Goal: Information Seeking & Learning: Learn about a topic

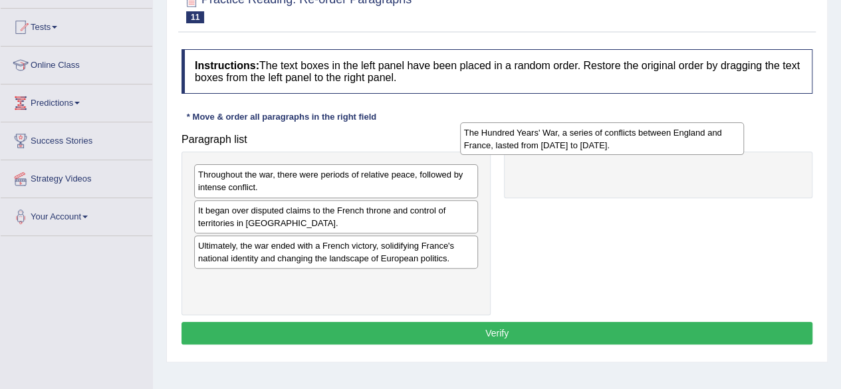
drag, startPoint x: 440, startPoint y: 288, endPoint x: 706, endPoint y: 141, distance: 303.7
click at [706, 141] on div "The Hundred Years' War, a series of conflicts between England and France, laste…" at bounding box center [602, 138] width 284 height 33
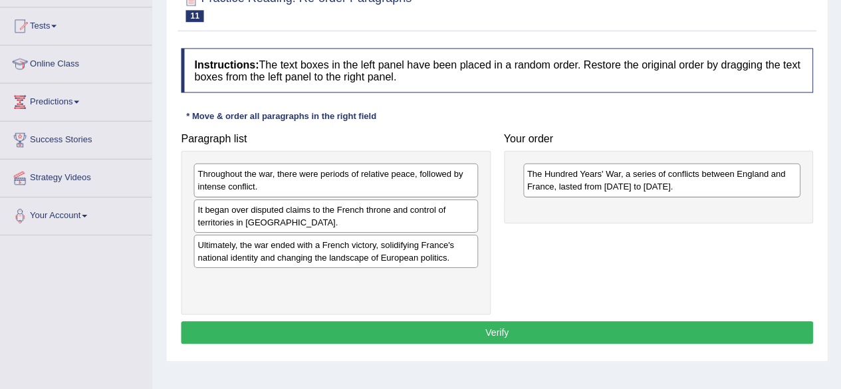
scroll to position [133, 0]
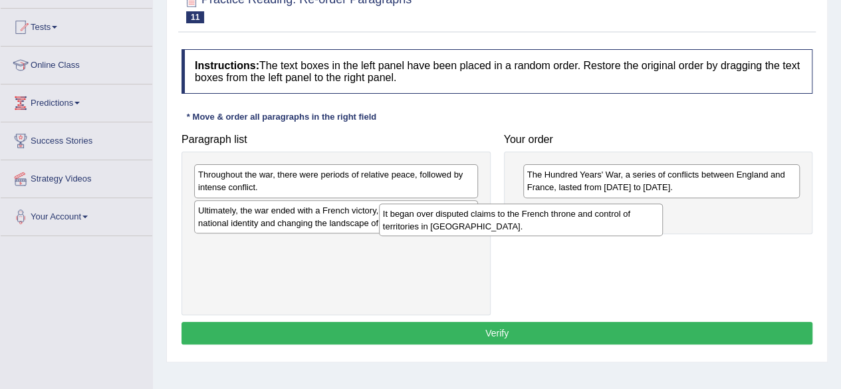
drag, startPoint x: 420, startPoint y: 223, endPoint x: 605, endPoint y: 227, distance: 184.8
click at [605, 227] on div "It began over disputed claims to the French throne and control of territories i…" at bounding box center [521, 219] width 284 height 33
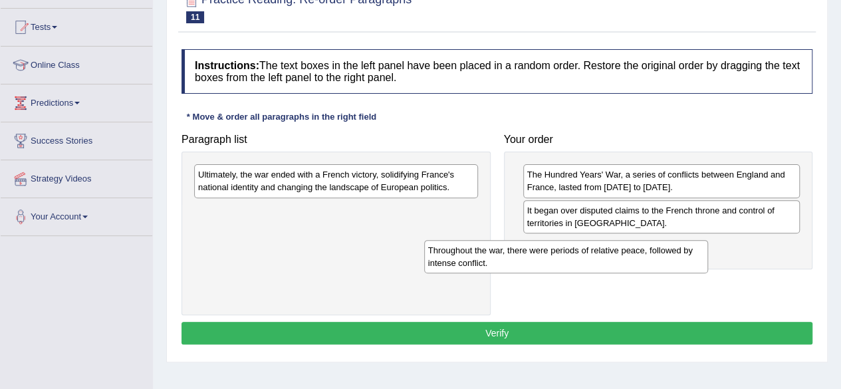
drag, startPoint x: 427, startPoint y: 180, endPoint x: 657, endPoint y: 255, distance: 241.9
click at [657, 255] on div "Throughout the war, there were periods of relative peace, followed by intense c…" at bounding box center [566, 256] width 284 height 33
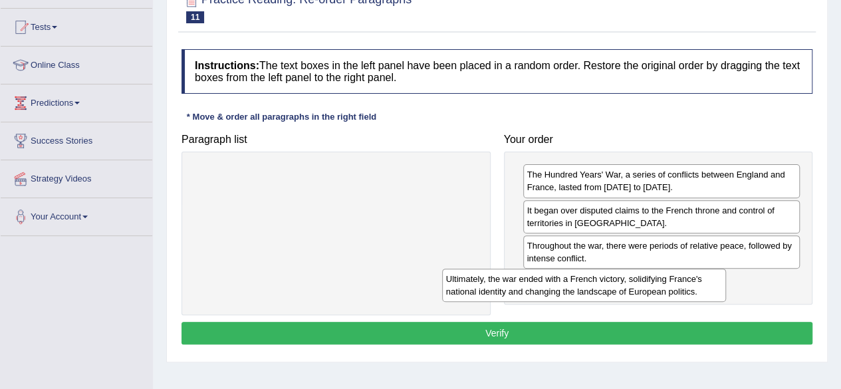
drag, startPoint x: 399, startPoint y: 173, endPoint x: 659, endPoint y: 277, distance: 279.4
click at [659, 277] on div "Ultimately, the war ended with a French victory, solidifying France's national …" at bounding box center [584, 284] width 284 height 33
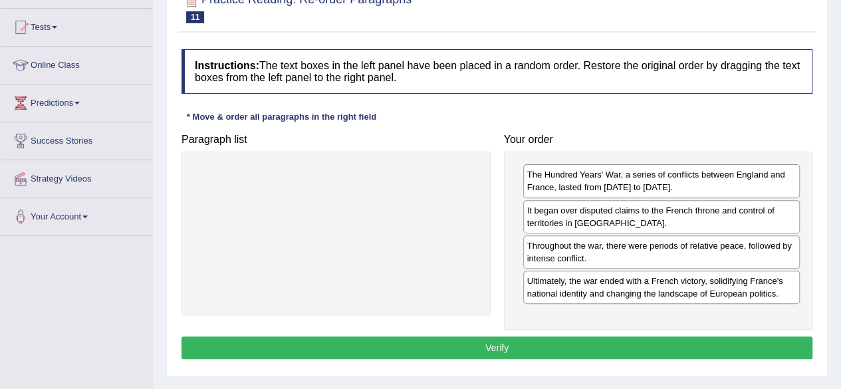
click at [577, 338] on button "Verify" at bounding box center [496, 347] width 631 height 23
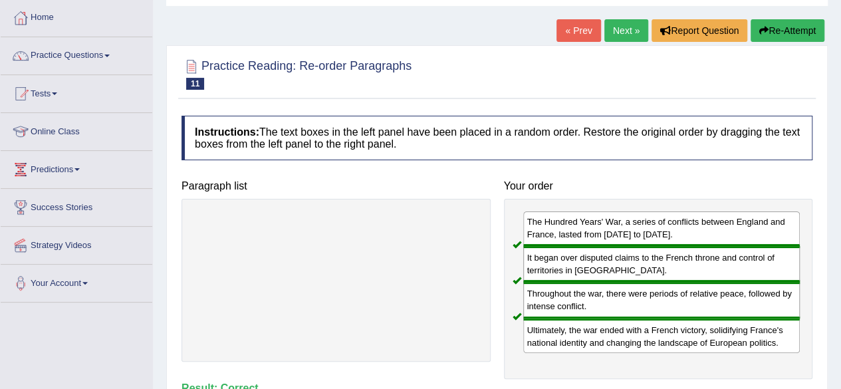
scroll to position [53, 0]
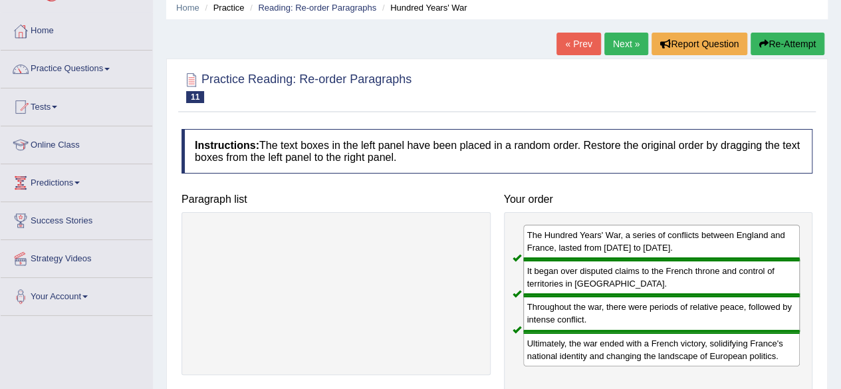
click at [628, 42] on link "Next »" at bounding box center [626, 44] width 44 height 23
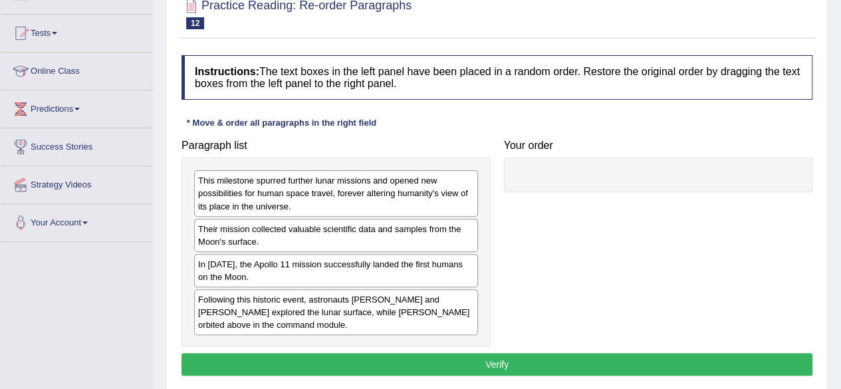
scroll to position [133, 0]
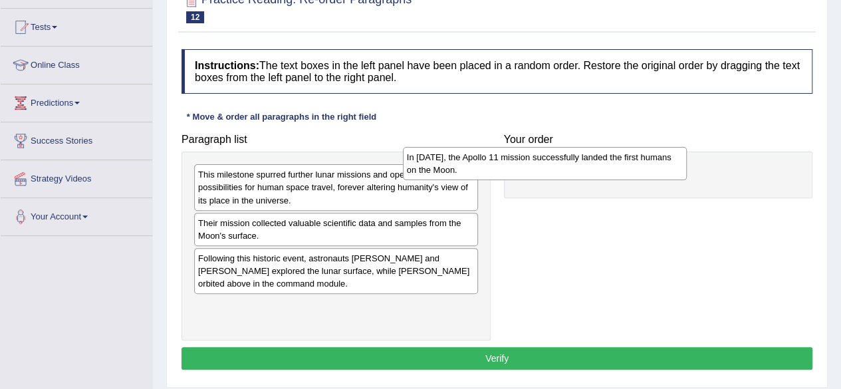
drag, startPoint x: 440, startPoint y: 251, endPoint x: 649, endPoint y: 152, distance: 231.3
click at [649, 152] on div "In [DATE], the Apollo 11 mission successfully landed the first humans on the Mo…" at bounding box center [545, 163] width 284 height 33
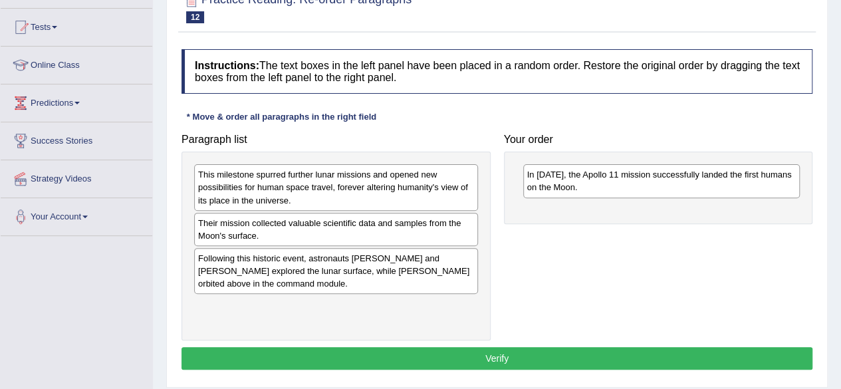
click at [393, 224] on div "Their mission collected valuable scientific data and samples from the Moon's su…" at bounding box center [336, 229] width 284 height 33
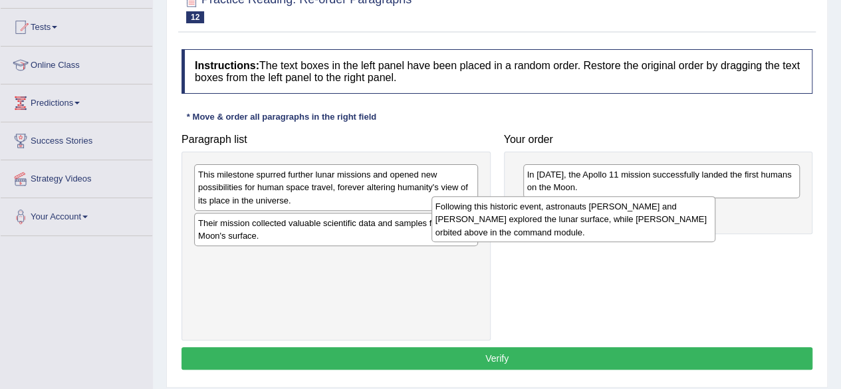
drag, startPoint x: 365, startPoint y: 264, endPoint x: 603, endPoint y: 213, distance: 243.2
click at [603, 213] on div "Following this historic event, astronauts [PERSON_NAME] and [PERSON_NAME] explo…" at bounding box center [573, 219] width 284 height 46
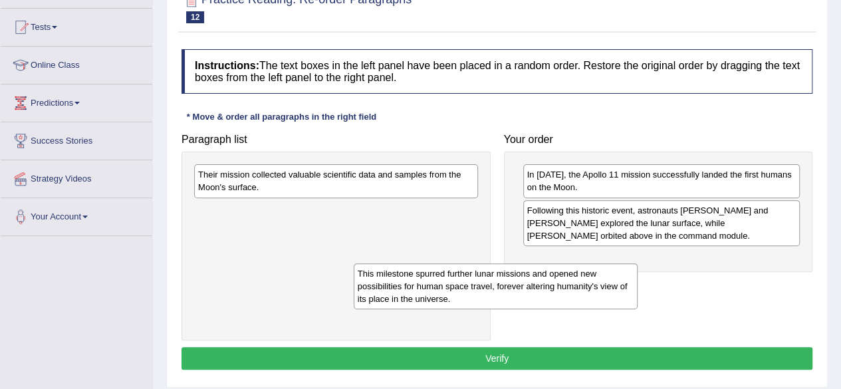
drag, startPoint x: 432, startPoint y: 189, endPoint x: 602, endPoint y: 284, distance: 194.5
click at [602, 284] on div "This milestone spurred further lunar missions and opened new possibilities for …" at bounding box center [496, 286] width 284 height 46
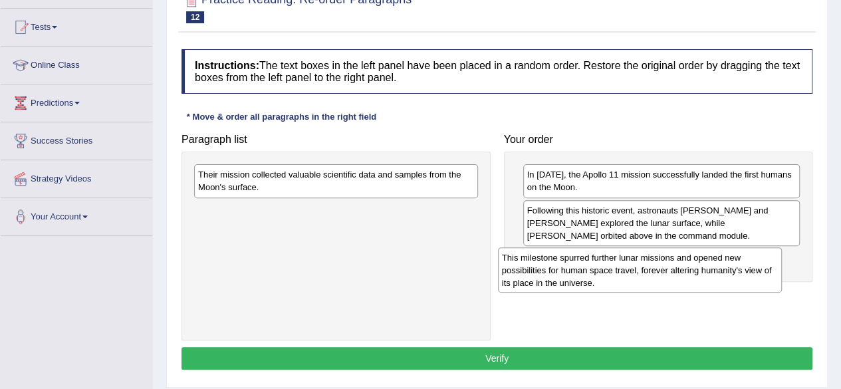
drag, startPoint x: 427, startPoint y: 213, endPoint x: 735, endPoint y: 259, distance: 311.6
click at [735, 259] on div "This milestone spurred further lunar missions and opened new possibilities for …" at bounding box center [640, 270] width 284 height 46
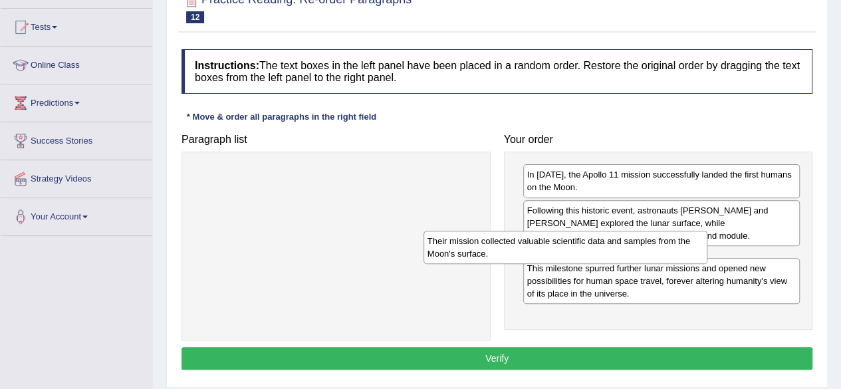
drag, startPoint x: 468, startPoint y: 185, endPoint x: 697, endPoint y: 252, distance: 238.7
click at [697, 252] on div "Their mission collected valuable scientific data and samples from the Moon's su…" at bounding box center [565, 247] width 284 height 33
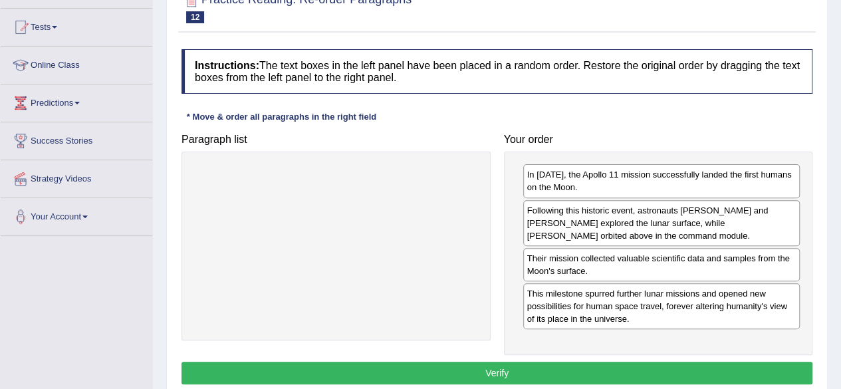
click at [614, 369] on button "Verify" at bounding box center [496, 373] width 631 height 23
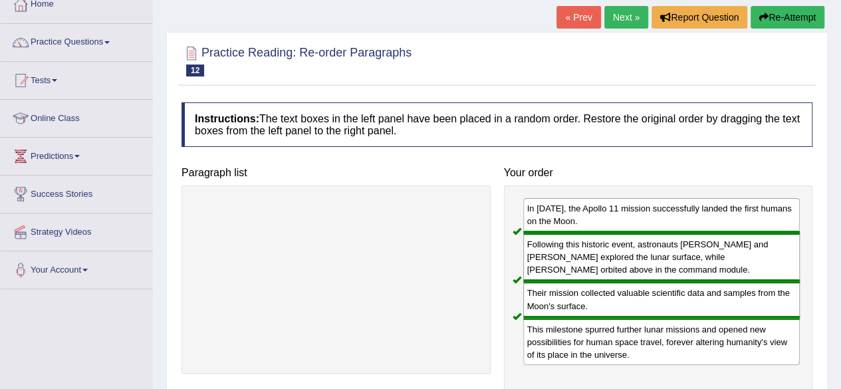
scroll to position [53, 0]
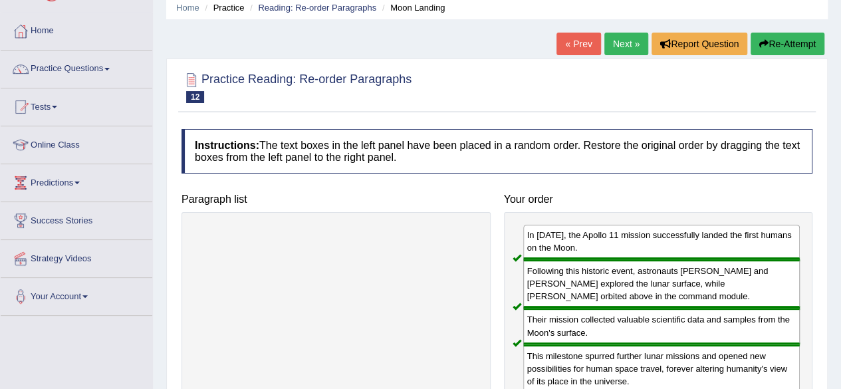
click at [621, 43] on link "Next »" at bounding box center [626, 44] width 44 height 23
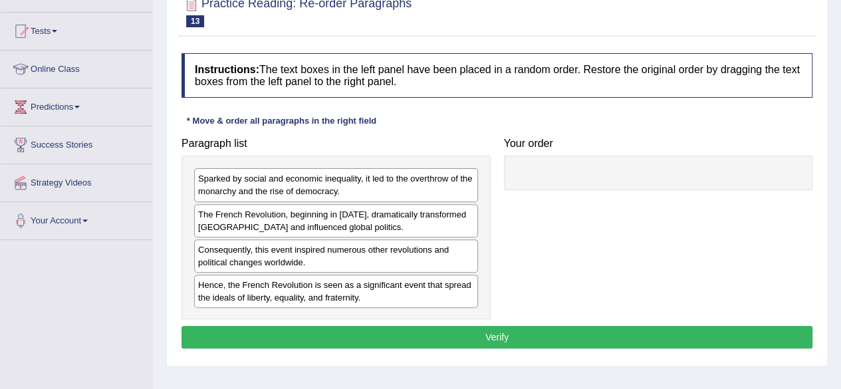
scroll to position [133, 0]
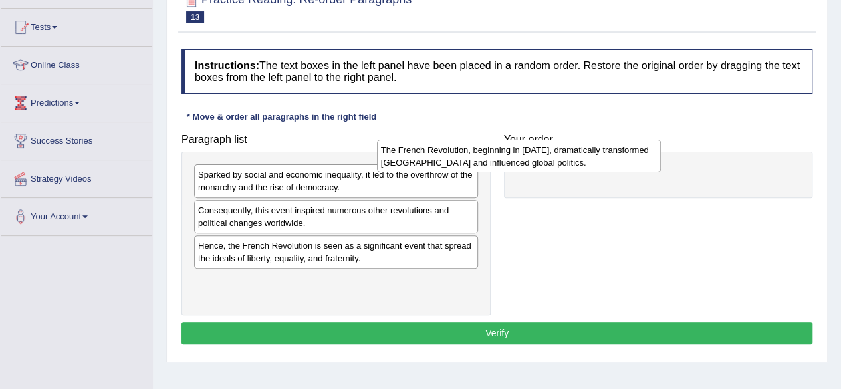
drag, startPoint x: 466, startPoint y: 213, endPoint x: 649, endPoint y: 154, distance: 192.3
click at [649, 154] on div "The French Revolution, beginning in 1789, dramatically transformed France and i…" at bounding box center [519, 156] width 284 height 33
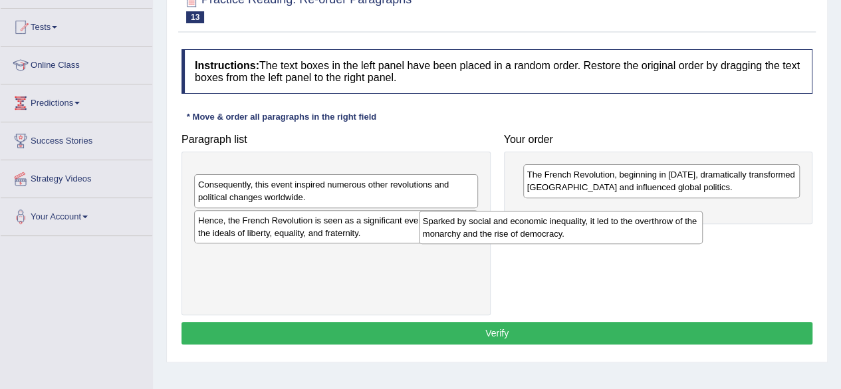
drag, startPoint x: 464, startPoint y: 180, endPoint x: 689, endPoint y: 227, distance: 230.0
click at [689, 227] on div "Sparked by social and economic inequality, it led to the overthrow of the monar…" at bounding box center [561, 227] width 284 height 33
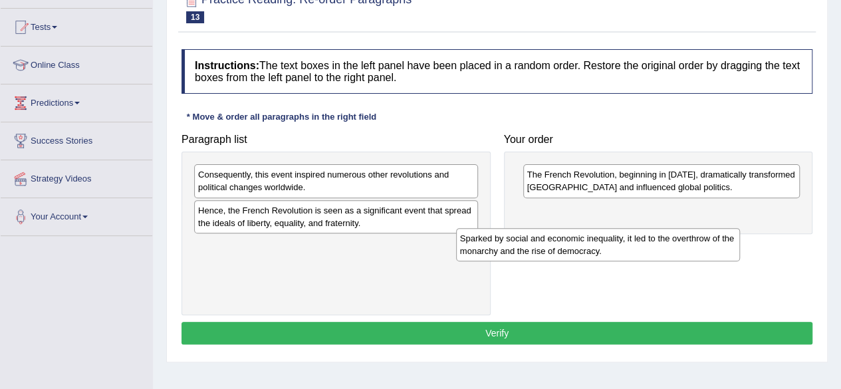
drag, startPoint x: 408, startPoint y: 184, endPoint x: 702, endPoint y: 235, distance: 298.2
click at [702, 235] on div "Sparked by social and economic inequality, it led to the overthrow of the monar…" at bounding box center [598, 244] width 284 height 33
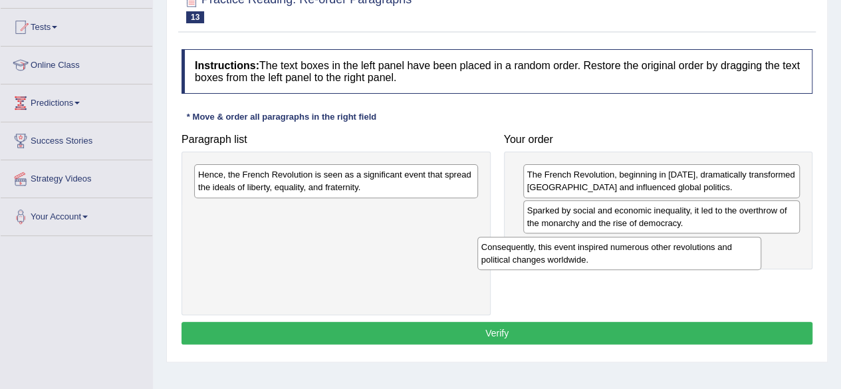
drag, startPoint x: 465, startPoint y: 181, endPoint x: 750, endPoint y: 253, distance: 293.5
click at [750, 253] on div "Consequently, this event inspired numerous other revolutions and political chan…" at bounding box center [619, 253] width 284 height 33
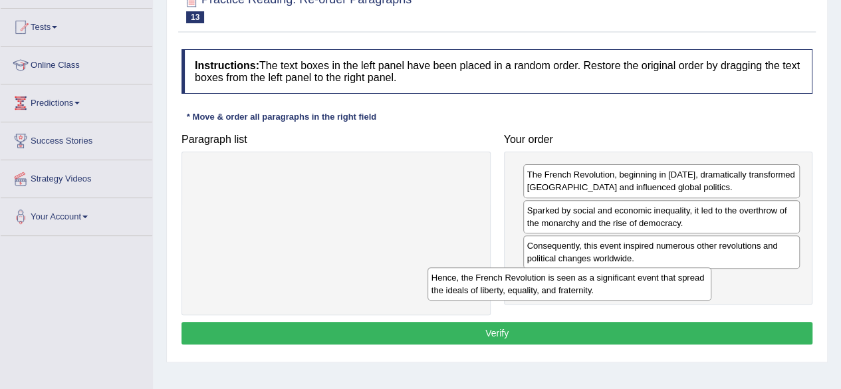
drag, startPoint x: 434, startPoint y: 181, endPoint x: 670, endPoint y: 283, distance: 256.9
click at [670, 283] on div "Hence, the French Revolution is seen as a significant event that spread the ide…" at bounding box center [569, 283] width 284 height 33
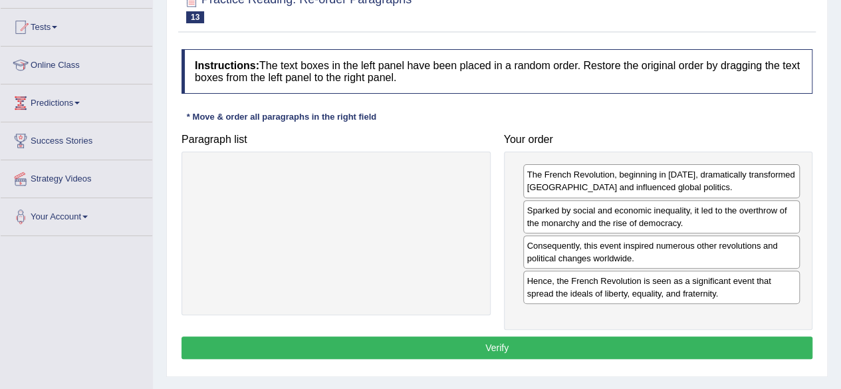
click at [561, 344] on button "Verify" at bounding box center [496, 347] width 631 height 23
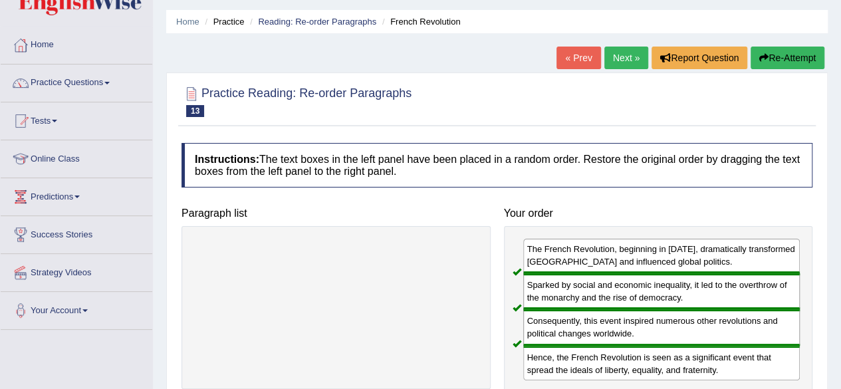
scroll to position [27, 0]
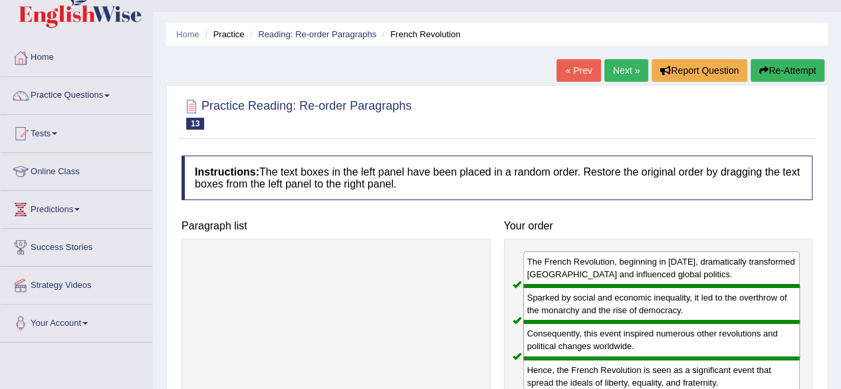
click at [617, 66] on link "Next »" at bounding box center [626, 70] width 44 height 23
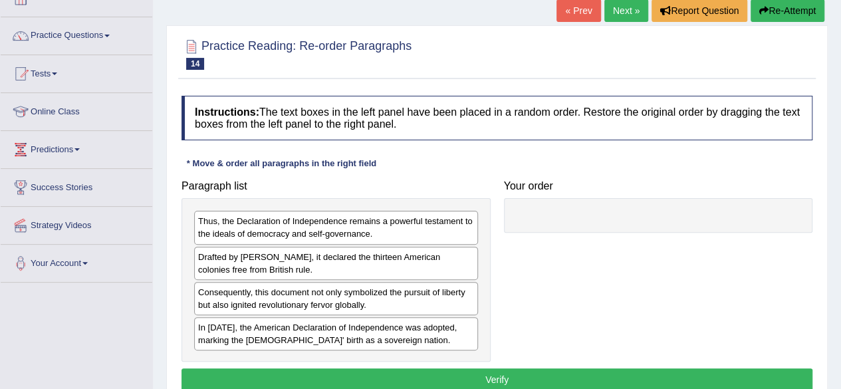
scroll to position [106, 0]
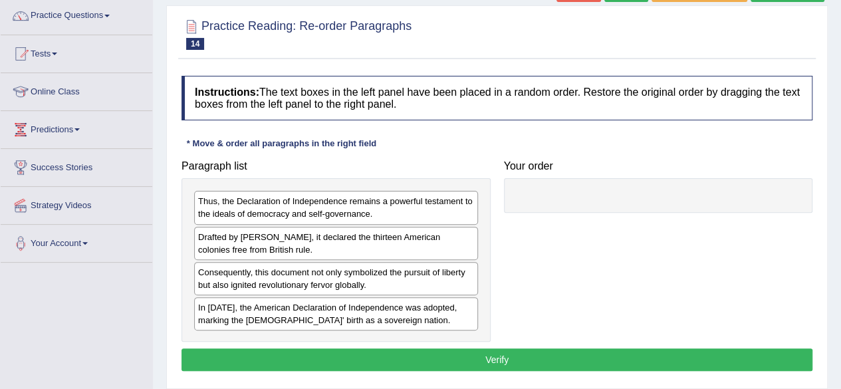
drag, startPoint x: 455, startPoint y: 310, endPoint x: 601, endPoint y: 227, distance: 168.5
click at [478, 297] on div "In 1776, the American Declaration of Independence was adopted, marking the Unit…" at bounding box center [336, 313] width 284 height 33
click at [379, 314] on div "In 1776, the American Declaration of Independence was adopted, marking the Unit…" at bounding box center [336, 313] width 284 height 33
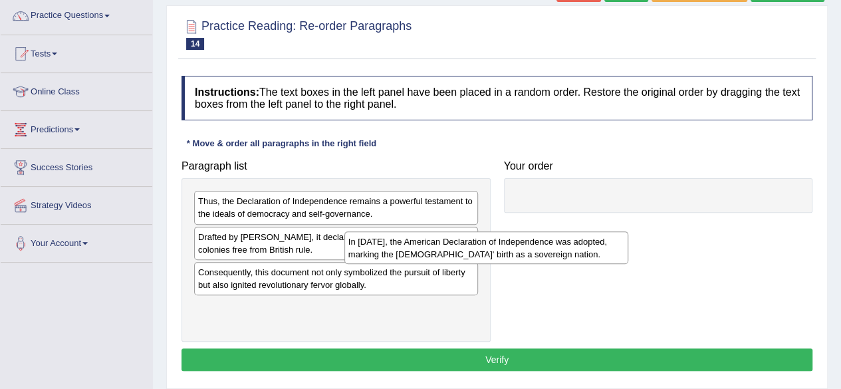
drag, startPoint x: 417, startPoint y: 323, endPoint x: 621, endPoint y: 218, distance: 229.5
click at [599, 233] on div "In 1776, the American Declaration of Independence was adopted, marking the Unit…" at bounding box center [486, 247] width 284 height 33
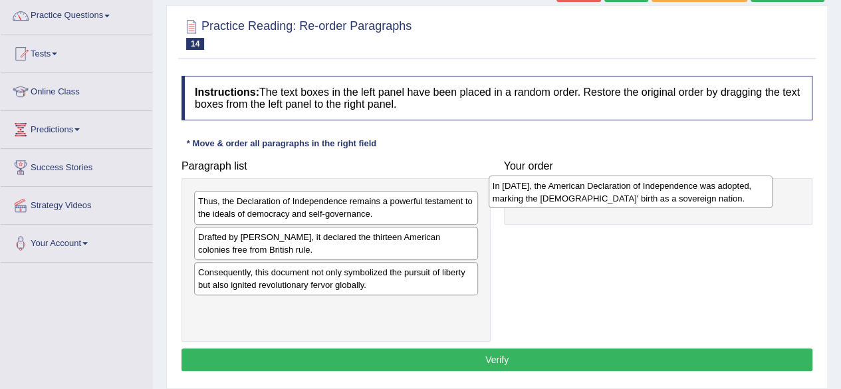
drag, startPoint x: 421, startPoint y: 320, endPoint x: 719, endPoint y: 199, distance: 321.3
click at [719, 199] on div "In 1776, the American Declaration of Independence was adopted, marking the Unit…" at bounding box center [630, 191] width 284 height 33
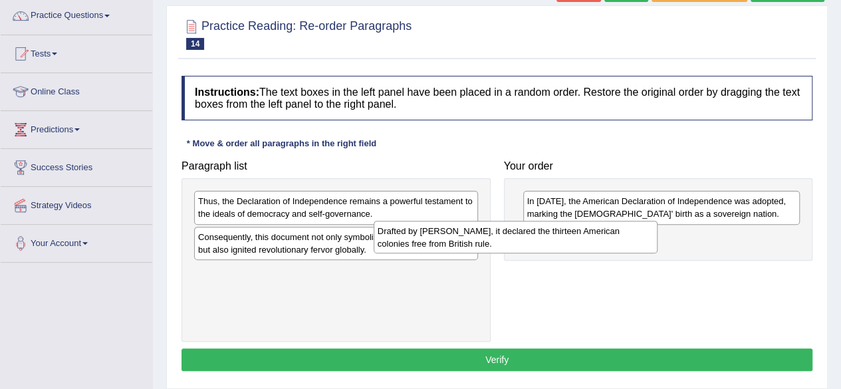
drag, startPoint x: 443, startPoint y: 241, endPoint x: 623, endPoint y: 235, distance: 180.8
click at [623, 235] on div "Drafted by Thomas Jefferson, it declared the thirteen American colonies free fr…" at bounding box center [515, 237] width 284 height 33
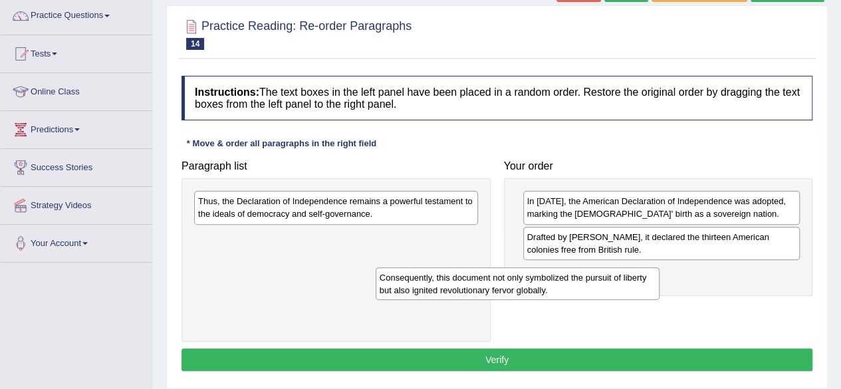
drag, startPoint x: 392, startPoint y: 239, endPoint x: 609, endPoint y: 280, distance: 220.5
click at [609, 280] on div "Consequently, this document not only symbolized the pursuit of liberty but also…" at bounding box center [517, 283] width 284 height 33
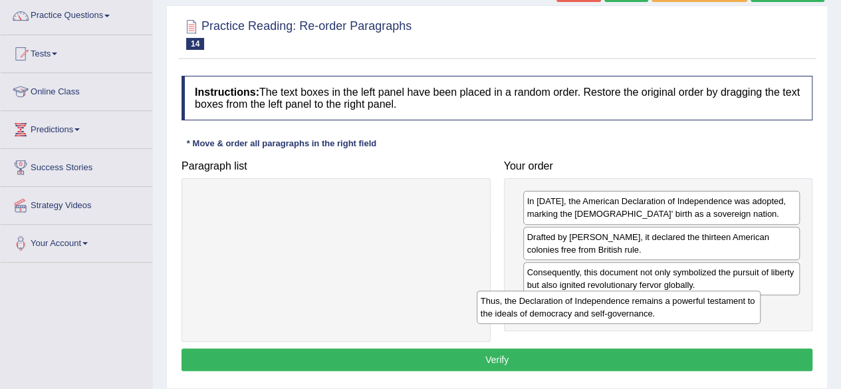
drag, startPoint x: 444, startPoint y: 207, endPoint x: 735, endPoint y: 305, distance: 307.2
click at [735, 305] on div "Thus, the Declaration of Independence remains a powerful testament to the ideal…" at bounding box center [618, 306] width 284 height 33
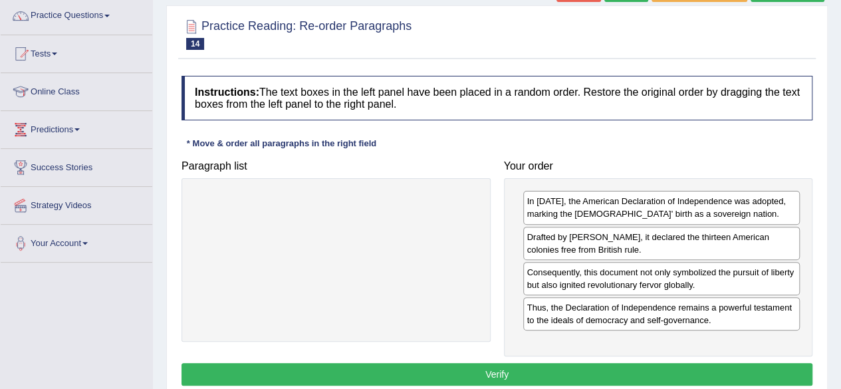
click at [595, 367] on button "Verify" at bounding box center [496, 374] width 631 height 23
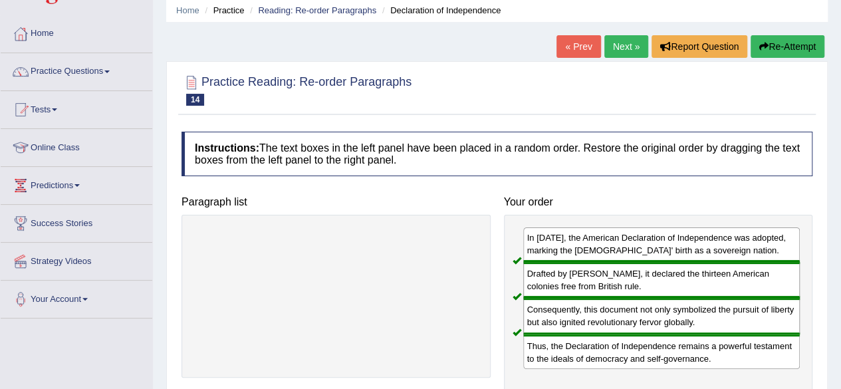
scroll to position [27, 0]
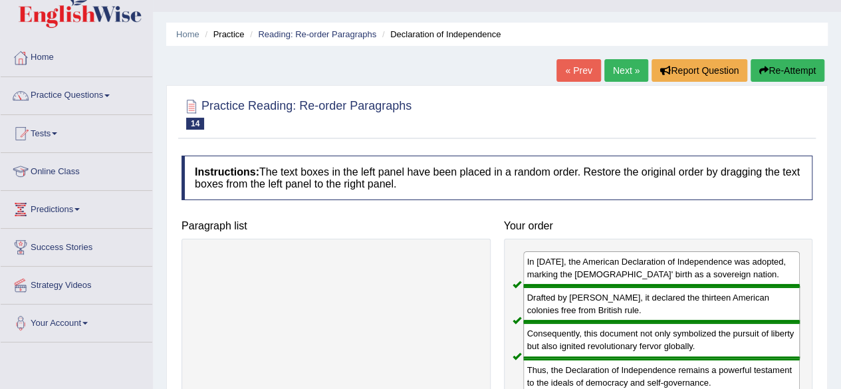
click at [619, 67] on link "Next »" at bounding box center [626, 70] width 44 height 23
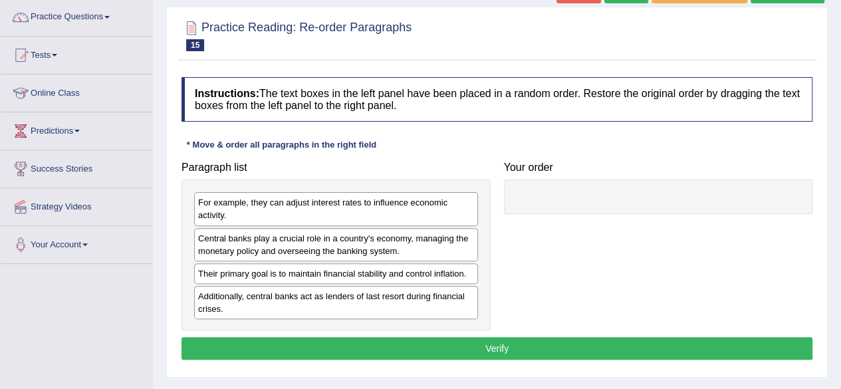
scroll to position [106, 0]
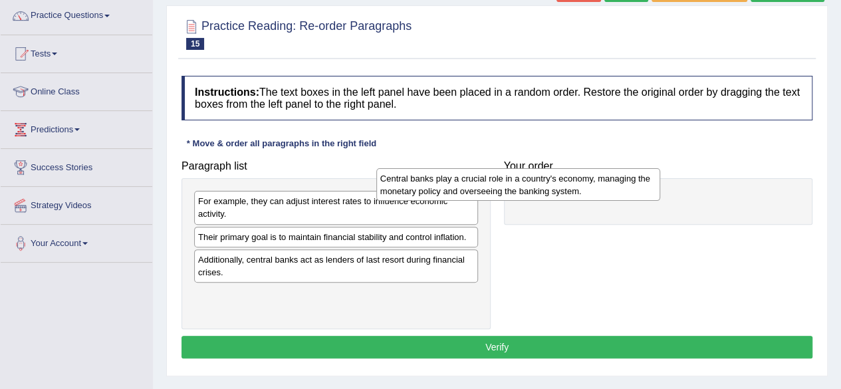
drag, startPoint x: 448, startPoint y: 247, endPoint x: 630, endPoint y: 189, distance: 191.0
click at [630, 189] on div "Central banks play a crucial role in a country's economy, managing the monetary…" at bounding box center [518, 184] width 284 height 33
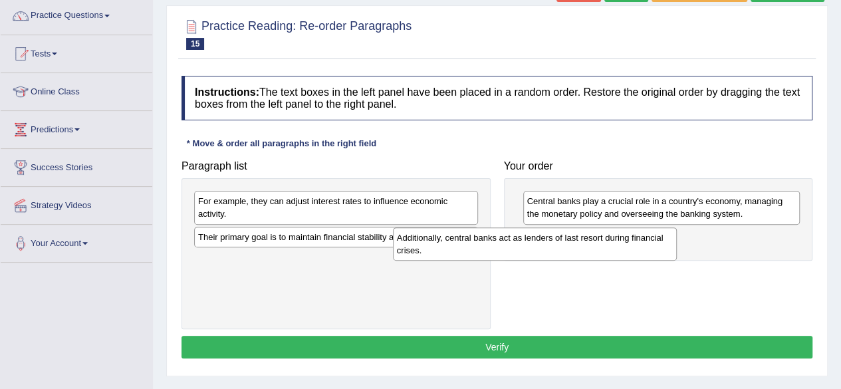
drag, startPoint x: 451, startPoint y: 263, endPoint x: 696, endPoint y: 243, distance: 246.1
click at [677, 243] on div "Additionally, central banks act as lenders of last resort during financial cris…" at bounding box center [535, 243] width 284 height 33
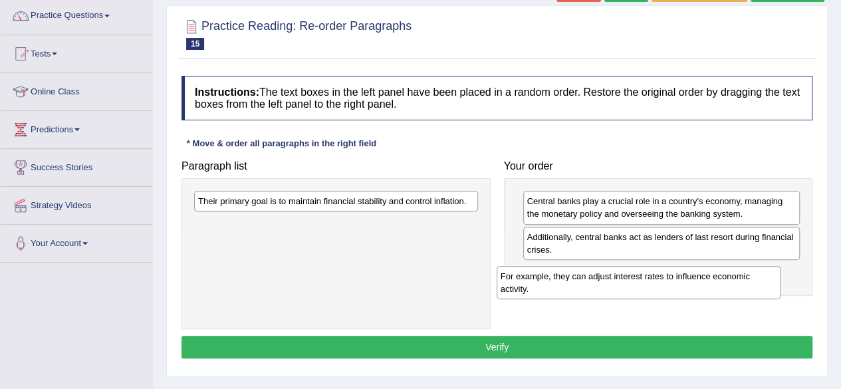
drag, startPoint x: 459, startPoint y: 207, endPoint x: 762, endPoint y: 282, distance: 311.6
click at [762, 282] on div "For example, they can adjust interest rates to influence economic activity." at bounding box center [638, 282] width 284 height 33
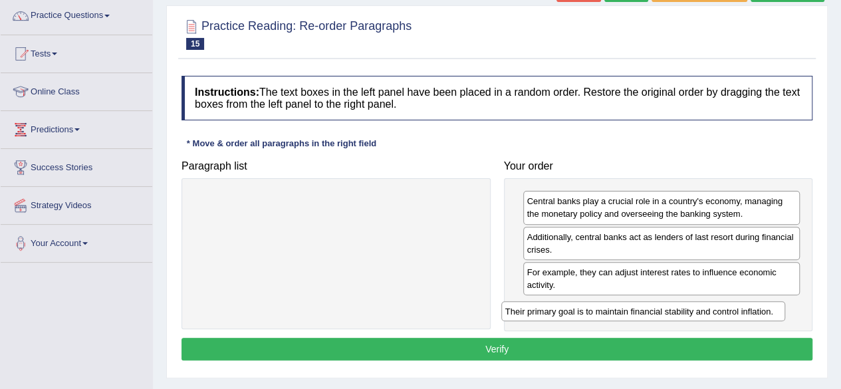
drag, startPoint x: 453, startPoint y: 199, endPoint x: 762, endPoint y: 308, distance: 327.3
click at [762, 308] on div "Their primary goal is to maintain financial stability and control inflation." at bounding box center [643, 311] width 284 height 20
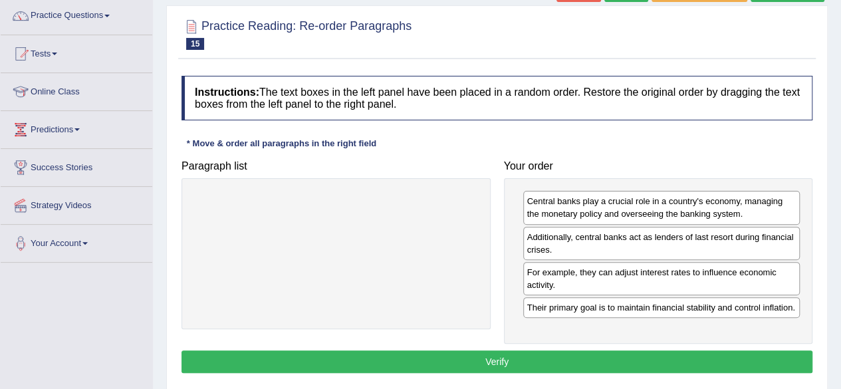
click at [673, 357] on button "Verify" at bounding box center [496, 361] width 631 height 23
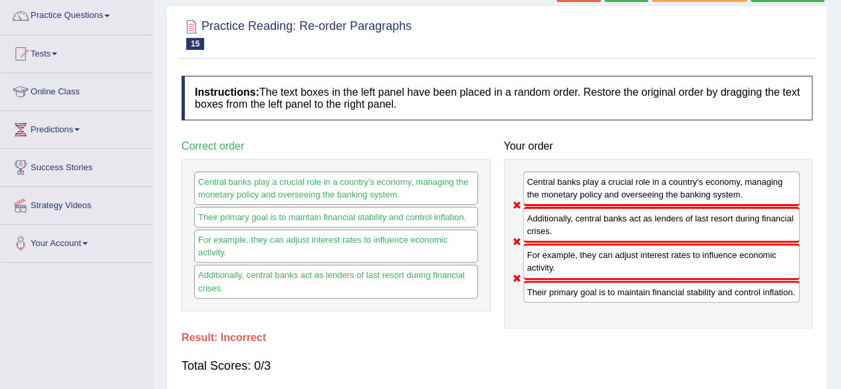
click at [673, 357] on div "Total Scores: 0/3" at bounding box center [496, 366] width 631 height 32
click at [839, 5] on div "Home Practice Reading: Re-order Paragraphs Central Banks 2 « Prev Next » Report…" at bounding box center [497, 226] width 688 height 665
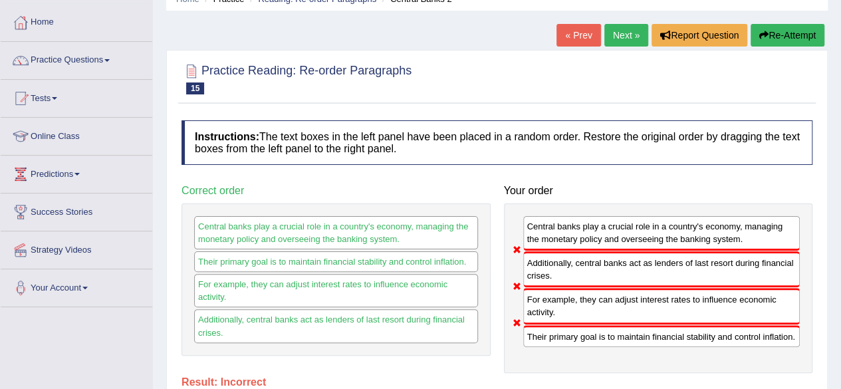
scroll to position [53, 0]
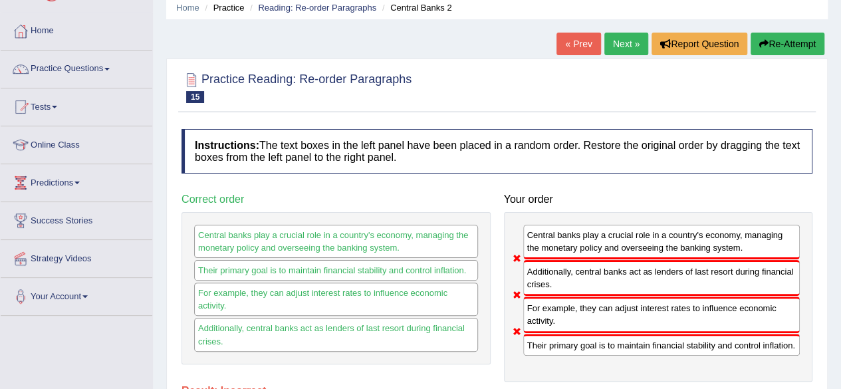
click at [631, 37] on link "Next »" at bounding box center [626, 44] width 44 height 23
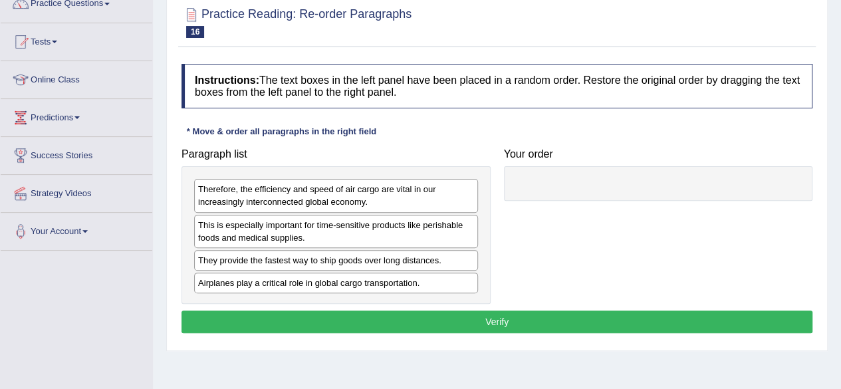
scroll to position [133, 0]
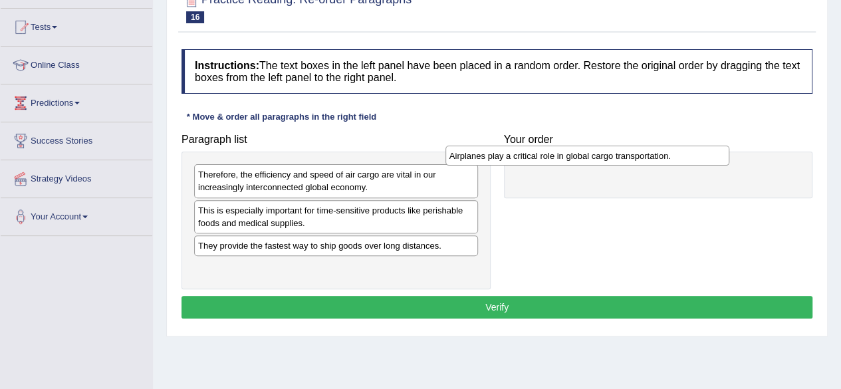
drag, startPoint x: 431, startPoint y: 270, endPoint x: 682, endPoint y: 159, distance: 274.6
click at [682, 159] on div "Airplanes play a critical role in global cargo transportation." at bounding box center [587, 156] width 284 height 20
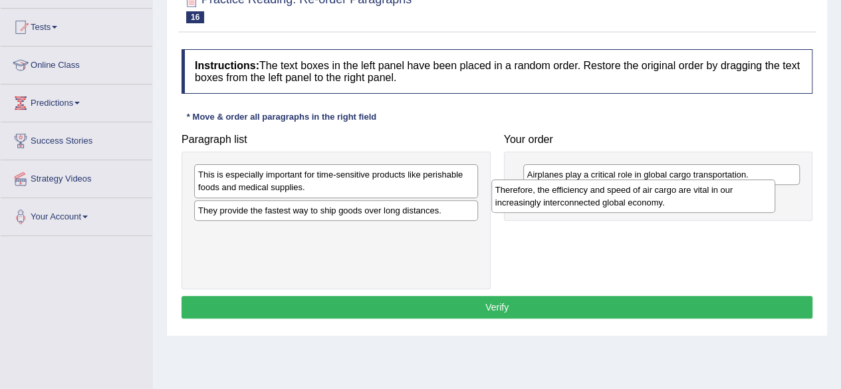
drag, startPoint x: 438, startPoint y: 178, endPoint x: 748, endPoint y: 201, distance: 311.2
click at [748, 201] on div "Therefore, the efficiency and speed of air cargo are vital in our increasingly …" at bounding box center [633, 195] width 284 height 33
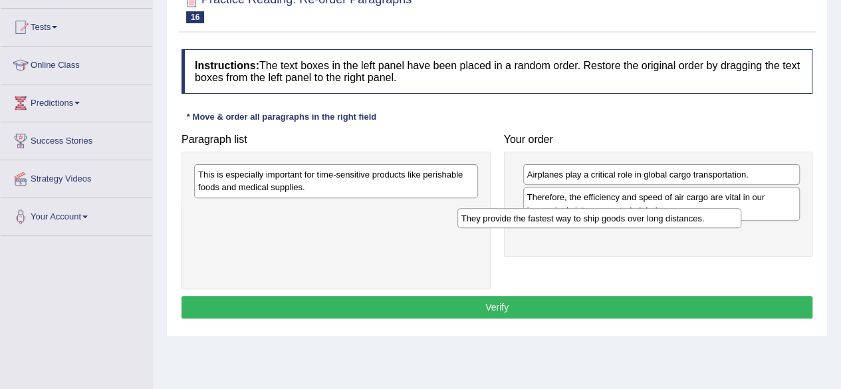
drag, startPoint x: 436, startPoint y: 208, endPoint x: 699, endPoint y: 217, distance: 263.3
click at [699, 217] on div "They provide the fastest way to ship goods over long distances." at bounding box center [599, 218] width 284 height 20
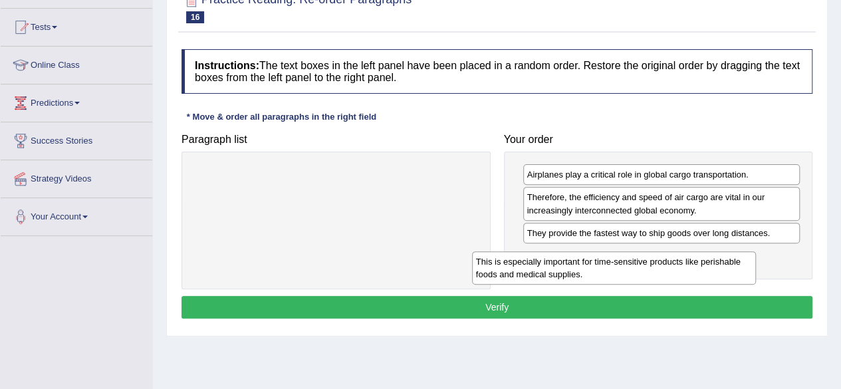
drag, startPoint x: 447, startPoint y: 172, endPoint x: 724, endPoint y: 259, distance: 291.1
click at [724, 259] on div "This is especially important for time-sensitive products like perishable foods …" at bounding box center [614, 267] width 284 height 33
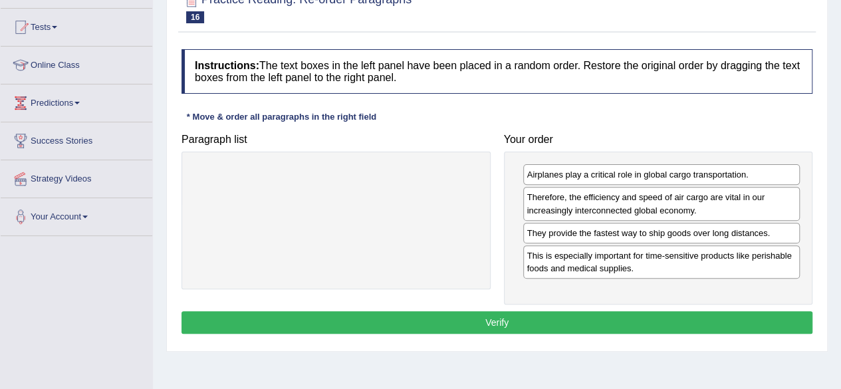
click at [593, 316] on button "Verify" at bounding box center [496, 322] width 631 height 23
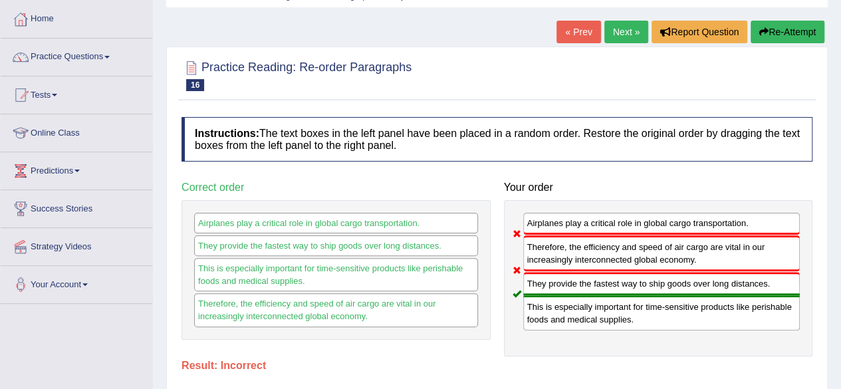
scroll to position [53, 0]
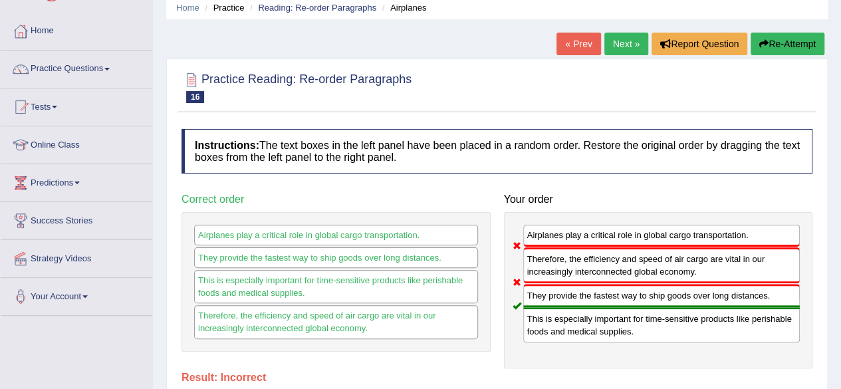
click at [623, 45] on link "Next »" at bounding box center [626, 44] width 44 height 23
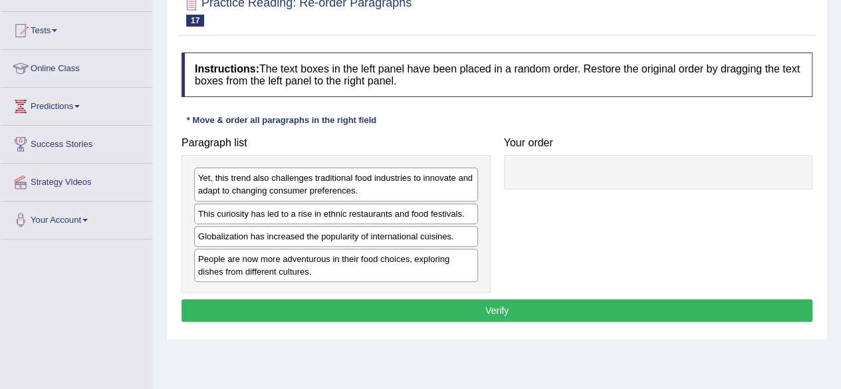
scroll to position [133, 0]
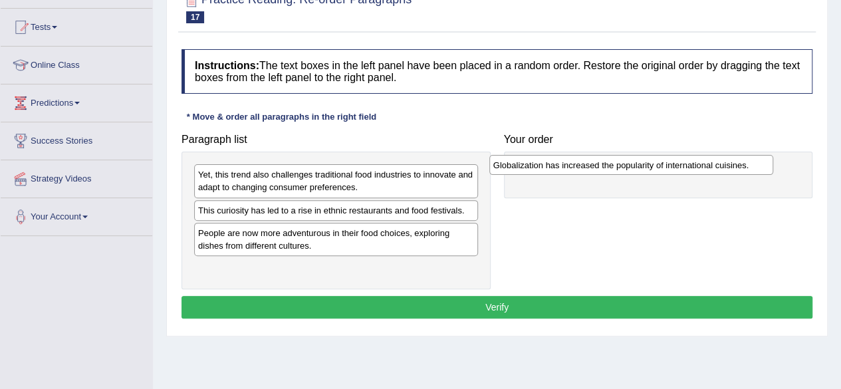
drag, startPoint x: 425, startPoint y: 237, endPoint x: 720, endPoint y: 170, distance: 302.5
click at [720, 170] on div "Globalization has increased the popularity of international cuisines." at bounding box center [631, 165] width 284 height 20
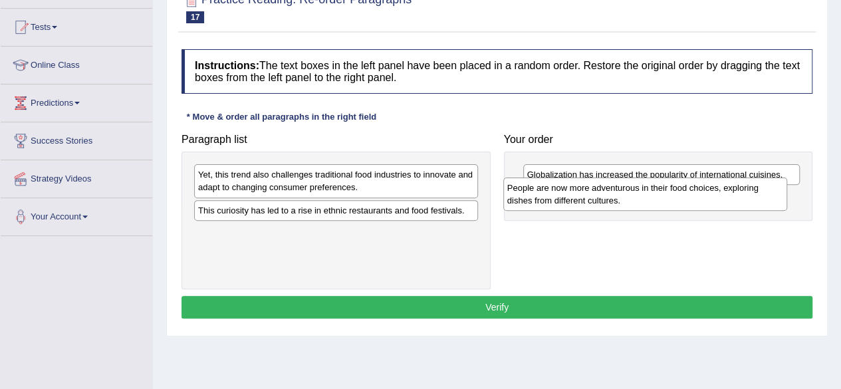
drag, startPoint x: 422, startPoint y: 241, endPoint x: 731, endPoint y: 197, distance: 312.1
click at [731, 197] on div "People are now more adventurous in their food choices, exploring dishes from di…" at bounding box center [645, 193] width 284 height 33
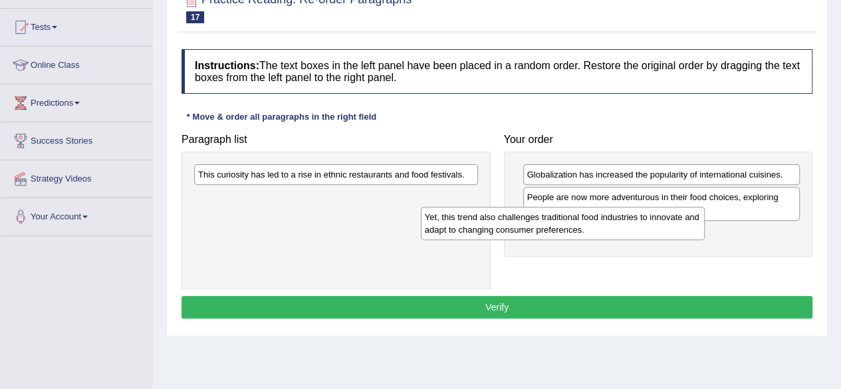
drag, startPoint x: 427, startPoint y: 187, endPoint x: 653, endPoint y: 229, distance: 230.6
click at [653, 229] on div "Yet, this trend also challenges traditional food industries to innovate and ada…" at bounding box center [563, 223] width 284 height 33
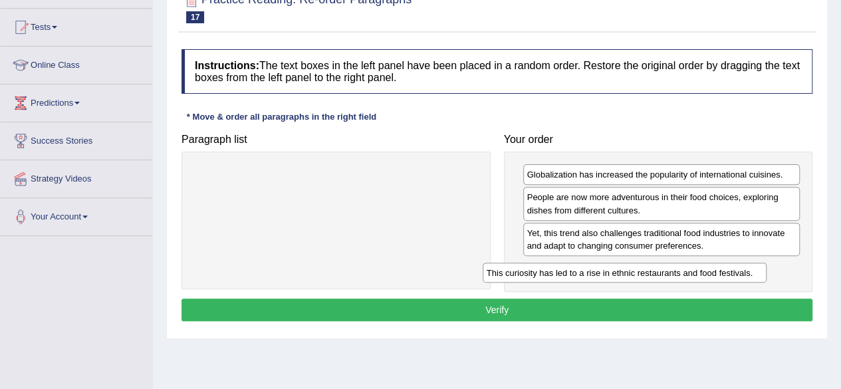
drag, startPoint x: 395, startPoint y: 175, endPoint x: 694, endPoint y: 272, distance: 314.4
click at [694, 272] on div "This curiosity has led to a rise in ethnic restaurants and food festivals." at bounding box center [624, 272] width 284 height 20
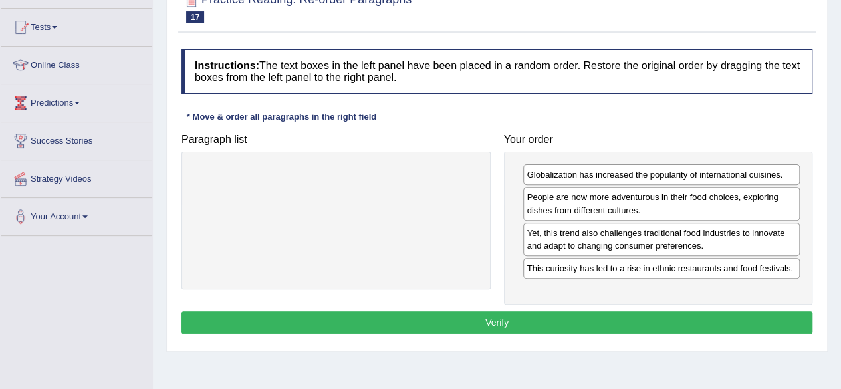
click at [604, 314] on button "Verify" at bounding box center [496, 322] width 631 height 23
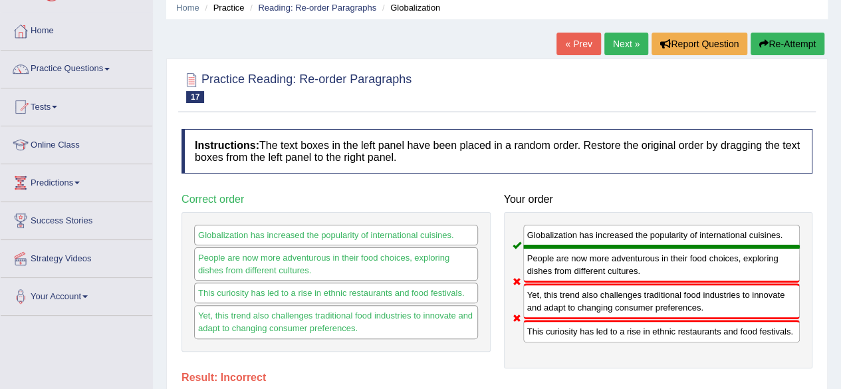
scroll to position [53, 0]
click at [631, 49] on link "Next »" at bounding box center [626, 44] width 44 height 23
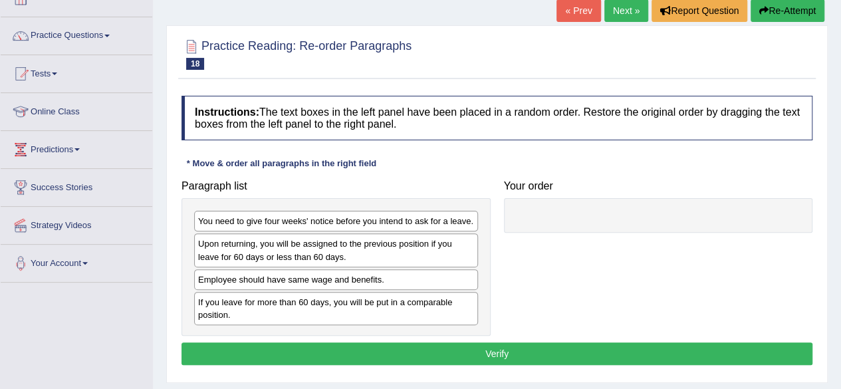
scroll to position [106, 0]
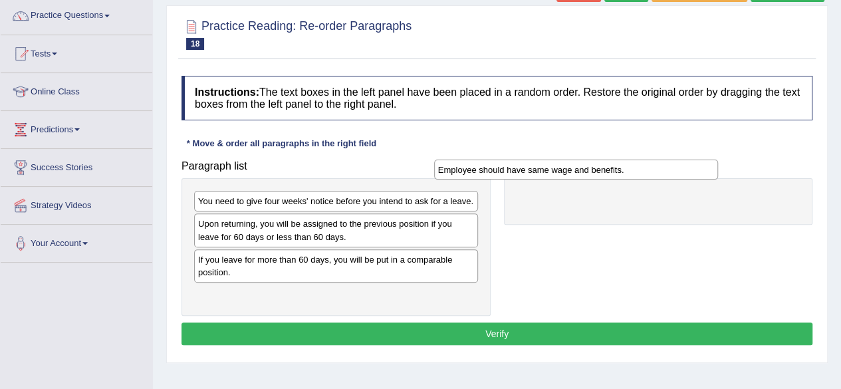
drag, startPoint x: 466, startPoint y: 260, endPoint x: 706, endPoint y: 171, distance: 255.7
click at [706, 171] on div "Employee should have same wage and benefits." at bounding box center [576, 169] width 284 height 20
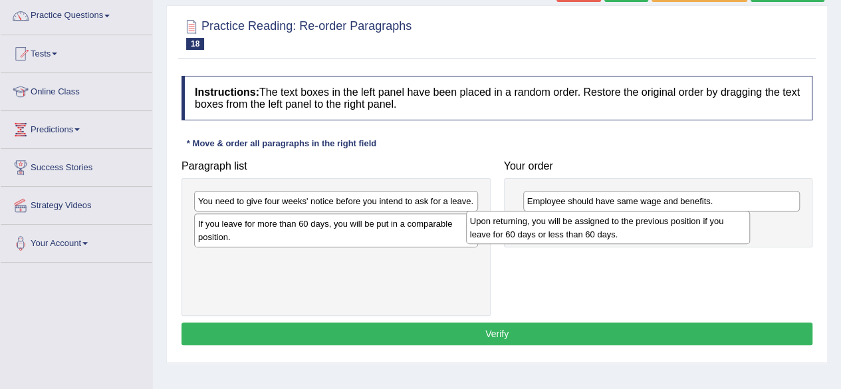
drag, startPoint x: 429, startPoint y: 223, endPoint x: 701, endPoint y: 221, distance: 271.8
click at [701, 221] on div "Upon returning, you will be assigned to the previous position if you leave for …" at bounding box center [608, 227] width 284 height 33
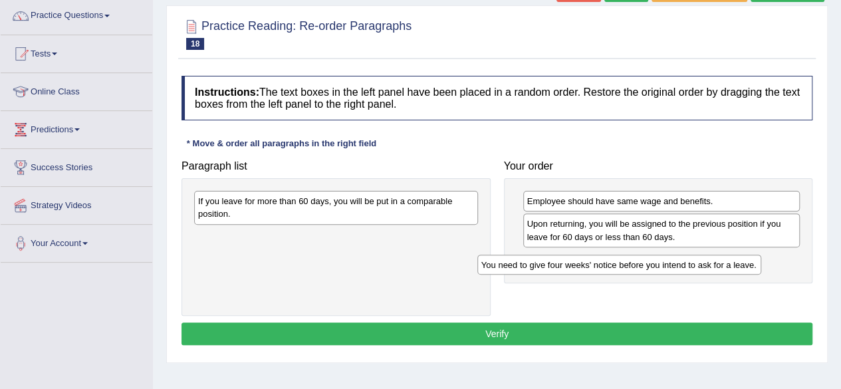
drag, startPoint x: 362, startPoint y: 201, endPoint x: 650, endPoint y: 265, distance: 295.4
click at [650, 265] on div "You need to give four weeks' notice before you intend to ask for a leave." at bounding box center [619, 265] width 284 height 20
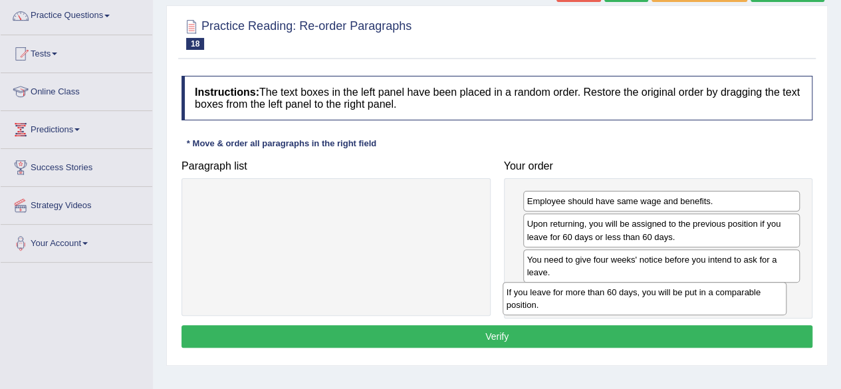
drag, startPoint x: 451, startPoint y: 200, endPoint x: 764, endPoint y: 290, distance: 326.4
click at [764, 290] on div "If you leave for more than 60 days, you will be put in a comparable position." at bounding box center [644, 298] width 284 height 33
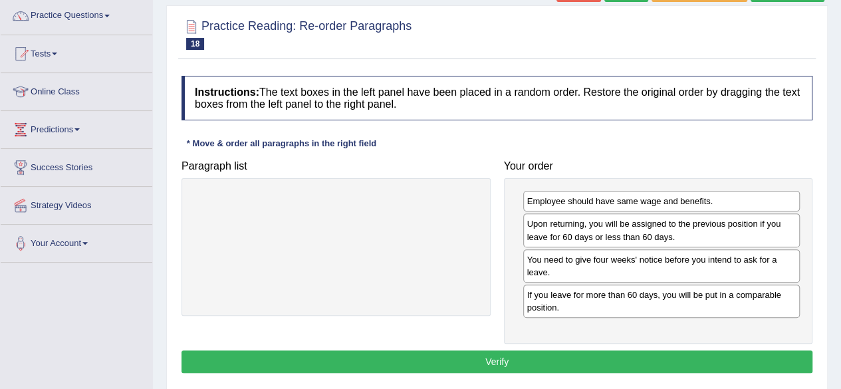
click at [620, 352] on button "Verify" at bounding box center [496, 361] width 631 height 23
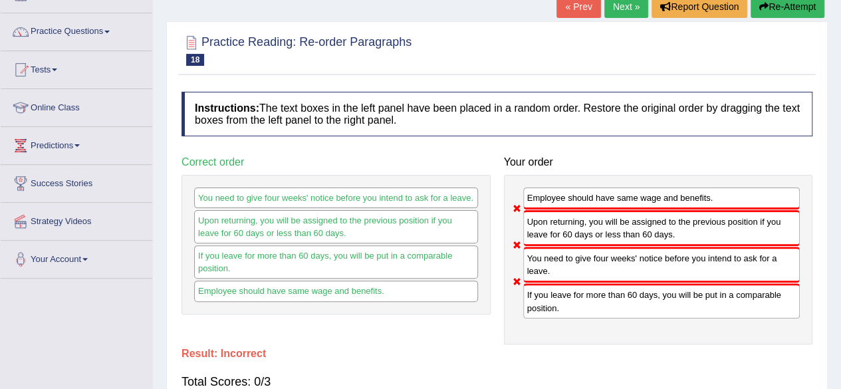
scroll to position [80, 0]
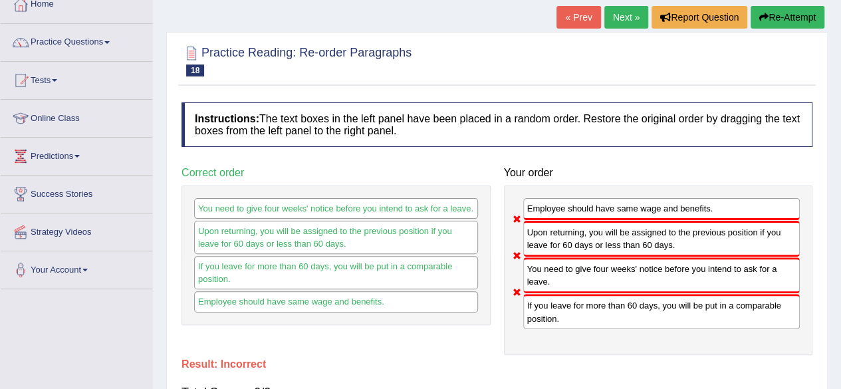
click at [623, 11] on link "Next »" at bounding box center [626, 17] width 44 height 23
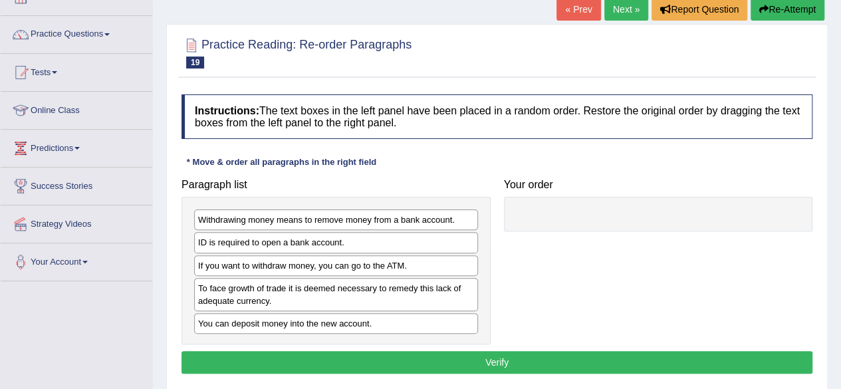
scroll to position [106, 0]
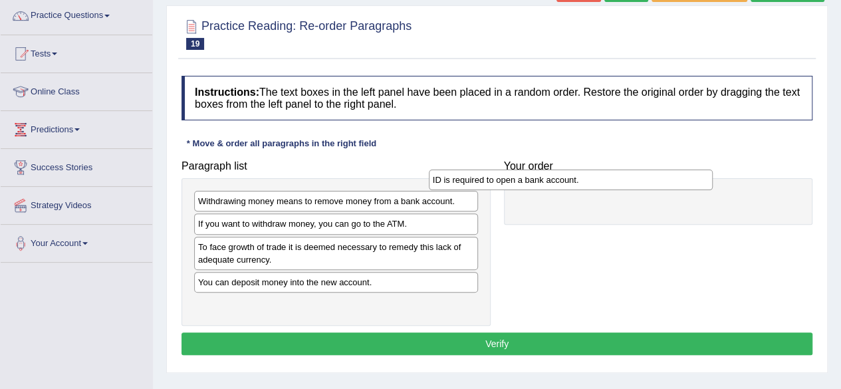
drag, startPoint x: 371, startPoint y: 225, endPoint x: 605, endPoint y: 182, distance: 238.5
click at [605, 182] on div "ID is required to open a bank account." at bounding box center [571, 179] width 284 height 20
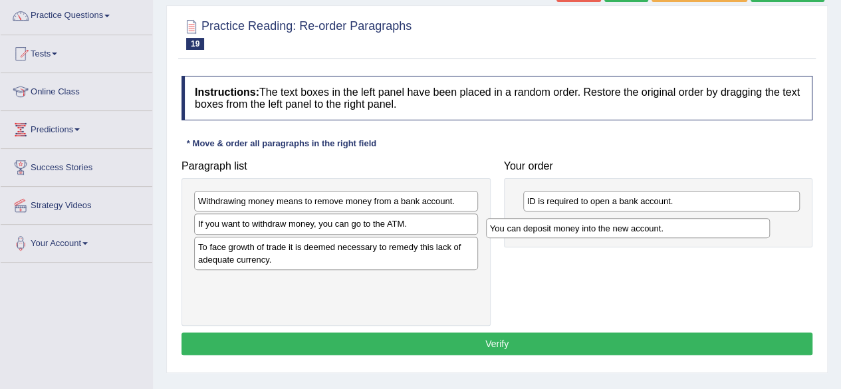
drag, startPoint x: 371, startPoint y: 282, endPoint x: 667, endPoint y: 227, distance: 300.9
click at [667, 227] on div "You can deposit money into the new account." at bounding box center [628, 228] width 284 height 20
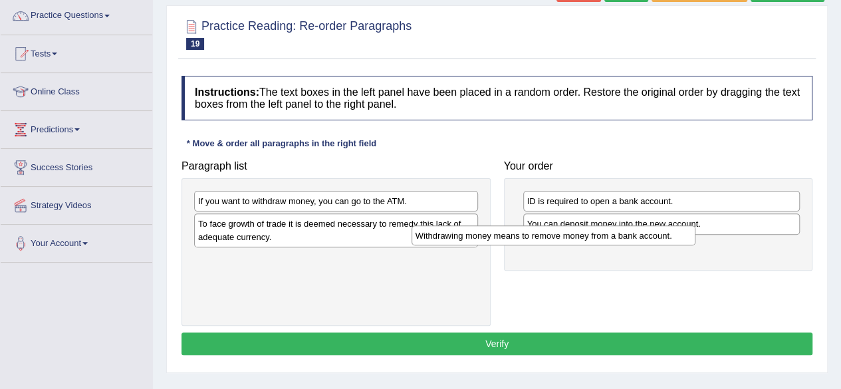
drag, startPoint x: 464, startPoint y: 199, endPoint x: 681, endPoint y: 234, distance: 220.0
click at [681, 234] on div "Withdrawing money means to remove money from a bank account." at bounding box center [553, 235] width 284 height 20
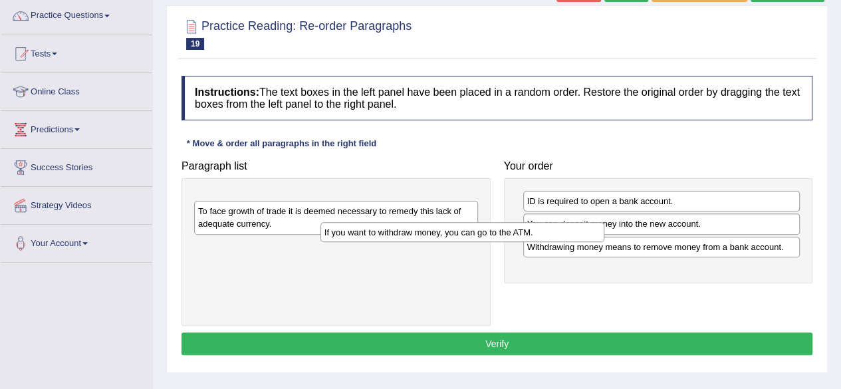
drag, startPoint x: 460, startPoint y: 205, endPoint x: 588, endPoint y: 237, distance: 132.3
click at [588, 237] on div "If you want to withdraw money, you can go to the ATM." at bounding box center [462, 232] width 284 height 20
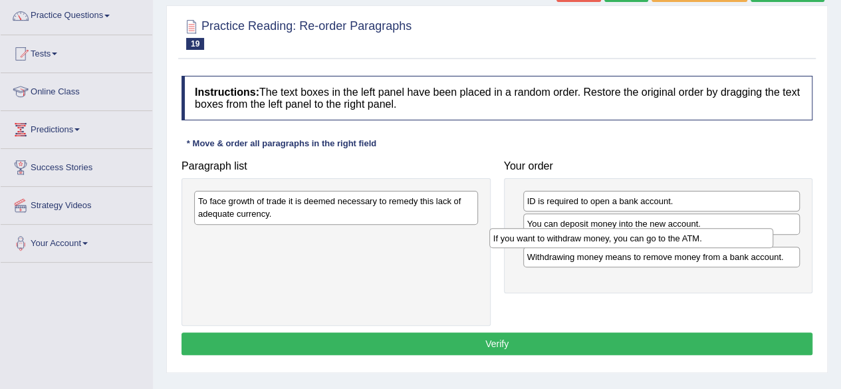
drag, startPoint x: 468, startPoint y: 204, endPoint x: 763, endPoint y: 241, distance: 297.4
click at [763, 241] on div "If you want to withdraw money, you can go to the ATM." at bounding box center [631, 238] width 284 height 20
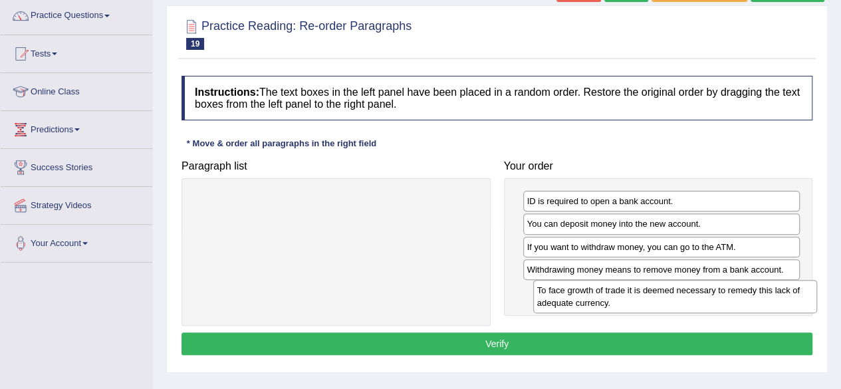
drag, startPoint x: 445, startPoint y: 208, endPoint x: 780, endPoint y: 298, distance: 347.4
click at [780, 298] on div "To face growth of trade it is deemed necessary to remedy this lack of adequate …" at bounding box center [675, 296] width 284 height 33
click at [780, 298] on div "To face growth of trade it is deemed necessary to remedy this lack of adequate …" at bounding box center [668, 296] width 284 height 33
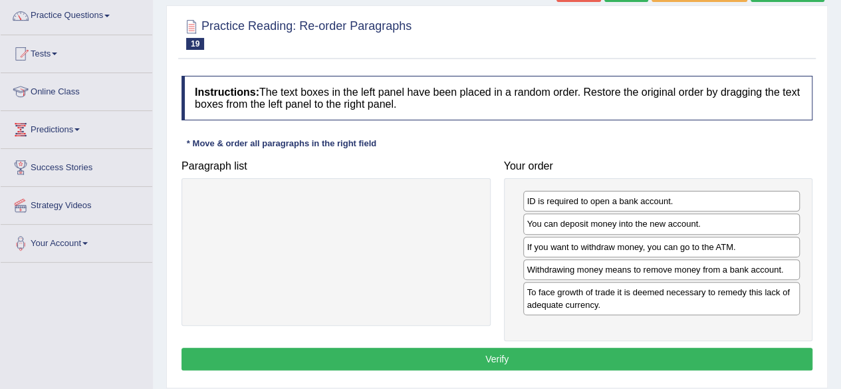
click at [644, 352] on button "Verify" at bounding box center [496, 359] width 631 height 23
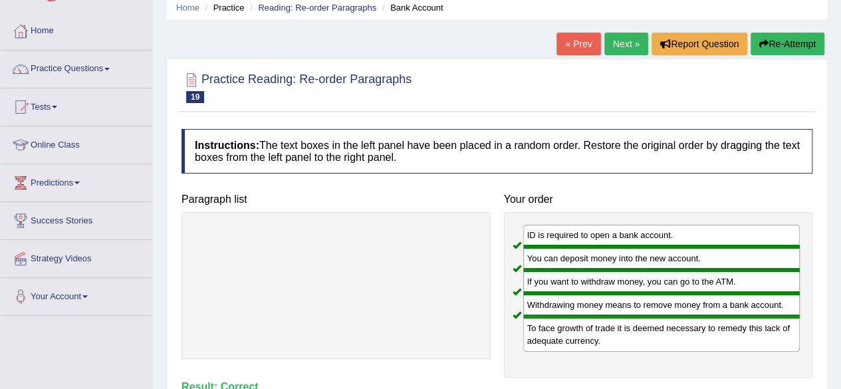
scroll to position [27, 0]
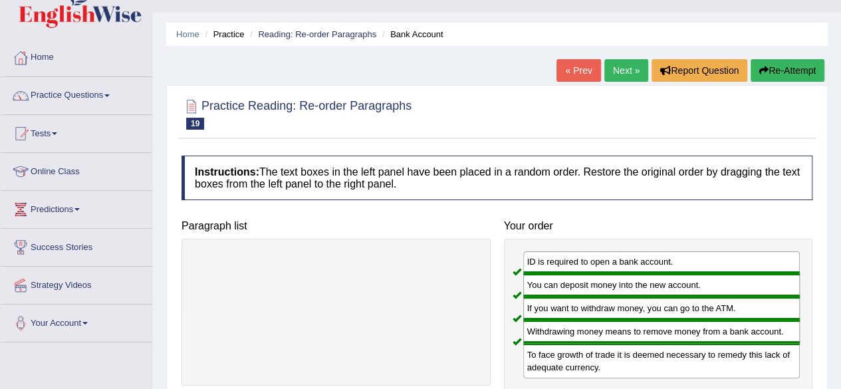
click at [611, 62] on link "Next »" at bounding box center [626, 70] width 44 height 23
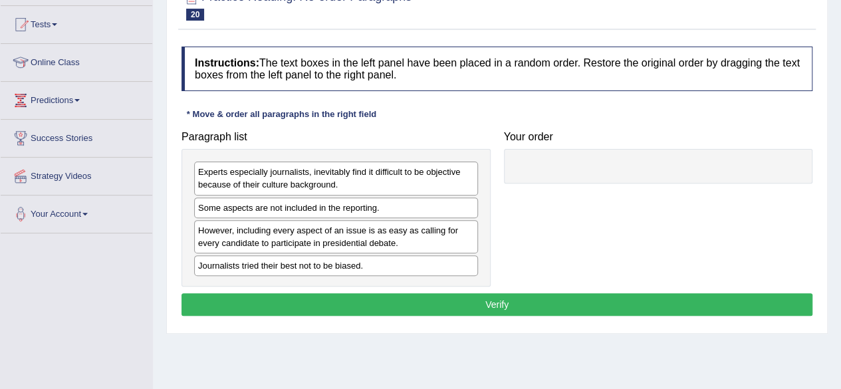
scroll to position [159, 0]
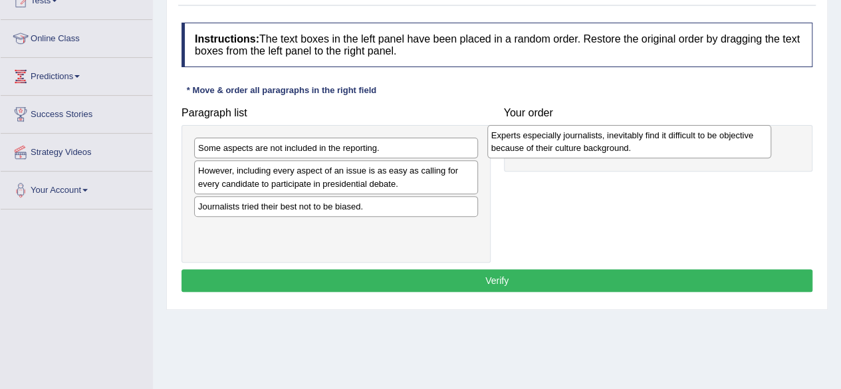
drag, startPoint x: 449, startPoint y: 157, endPoint x: 744, endPoint y: 144, distance: 296.0
click at [744, 144] on div "Experts especially journalists, inevitably find it difficult to be objective be…" at bounding box center [629, 141] width 284 height 33
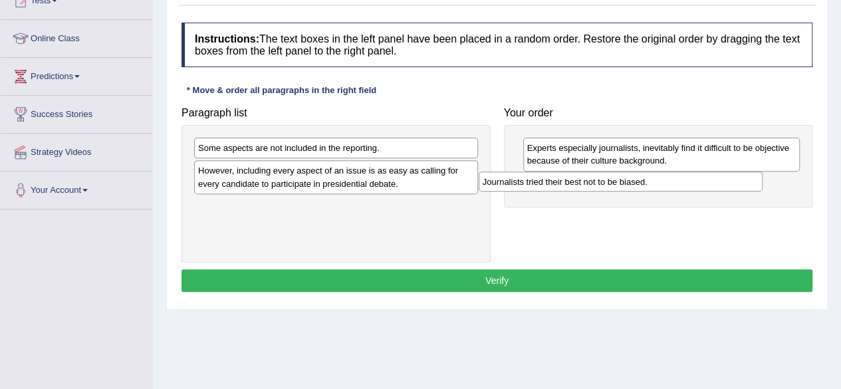
drag, startPoint x: 436, startPoint y: 206, endPoint x: 728, endPoint y: 180, distance: 293.5
click at [728, 180] on div "Journalists tried their best not to be biased." at bounding box center [620, 181] width 284 height 20
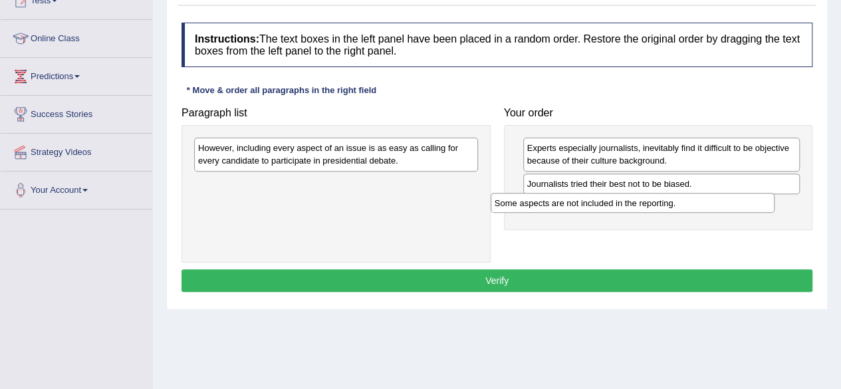
drag, startPoint x: 461, startPoint y: 151, endPoint x: 758, endPoint y: 206, distance: 301.5
click at [758, 206] on div "Some aspects are not included in the reporting." at bounding box center [632, 203] width 284 height 20
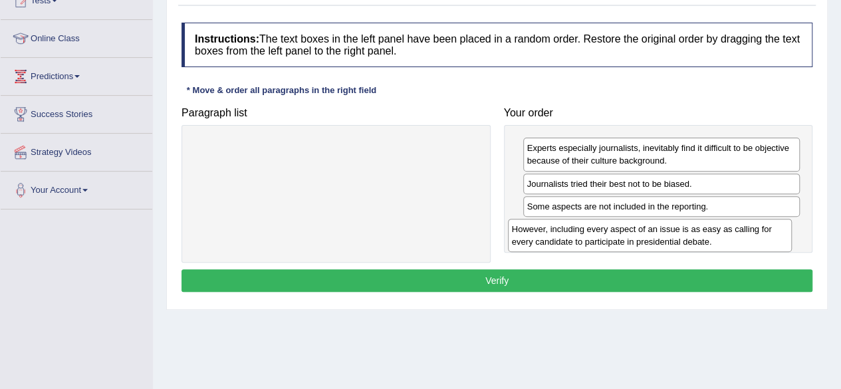
drag, startPoint x: 461, startPoint y: 151, endPoint x: 775, endPoint y: 232, distance: 324.0
click at [775, 232] on div "However, including every aspect of an issue is as easy as calling for every can…" at bounding box center [650, 235] width 284 height 33
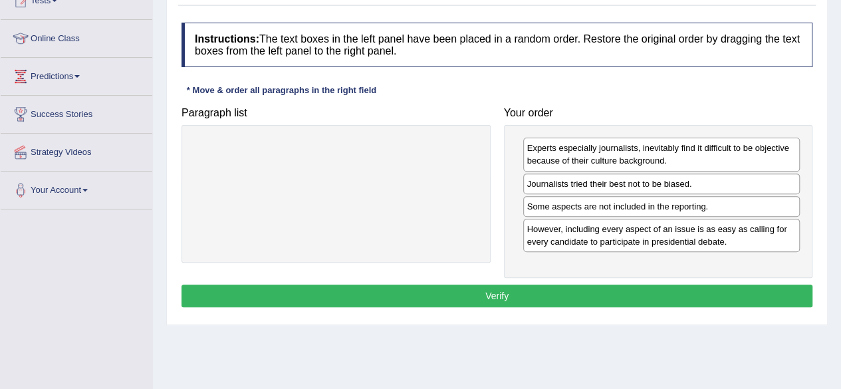
click at [610, 284] on button "Verify" at bounding box center [496, 295] width 631 height 23
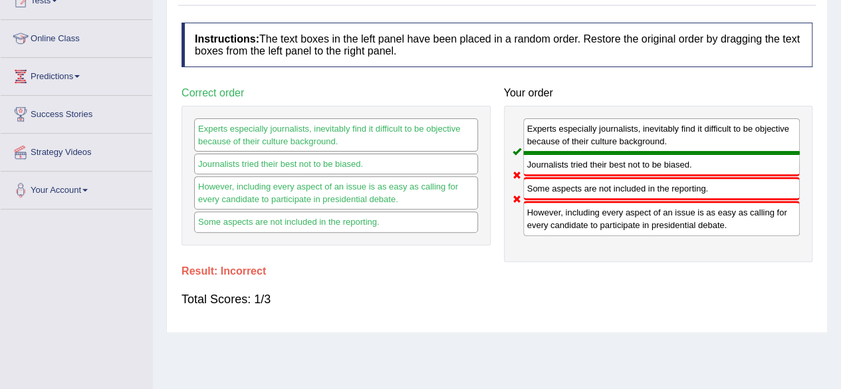
scroll to position [0, 0]
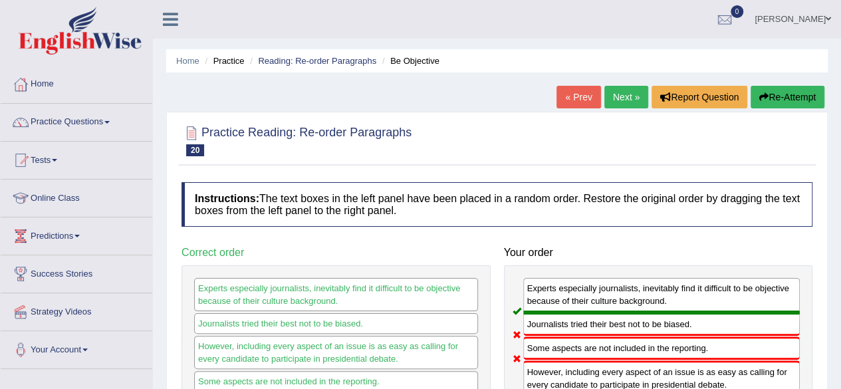
click at [630, 92] on link "Next »" at bounding box center [626, 97] width 44 height 23
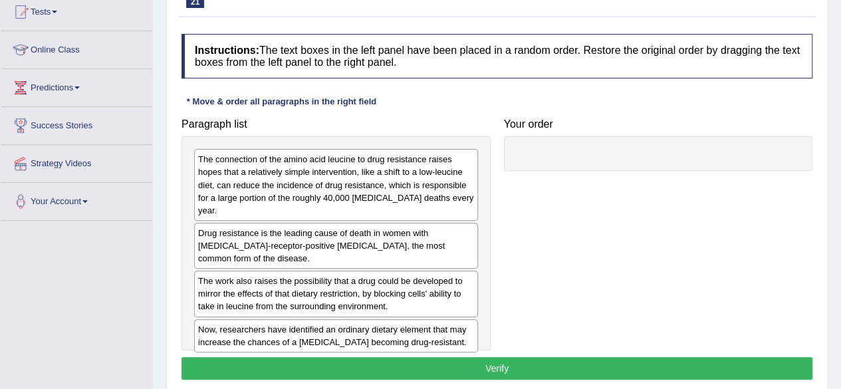
scroll to position [159, 0]
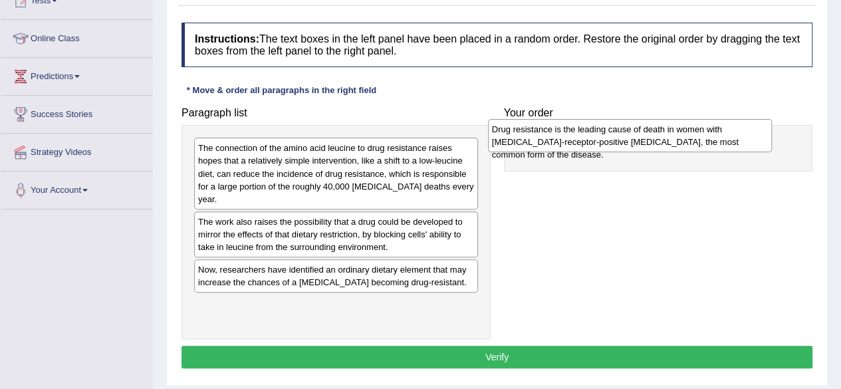
drag, startPoint x: 406, startPoint y: 236, endPoint x: 701, endPoint y: 144, distance: 309.0
click at [701, 144] on div "Drug resistance is the leading cause of death in women with estrogen-receptor-p…" at bounding box center [630, 135] width 284 height 33
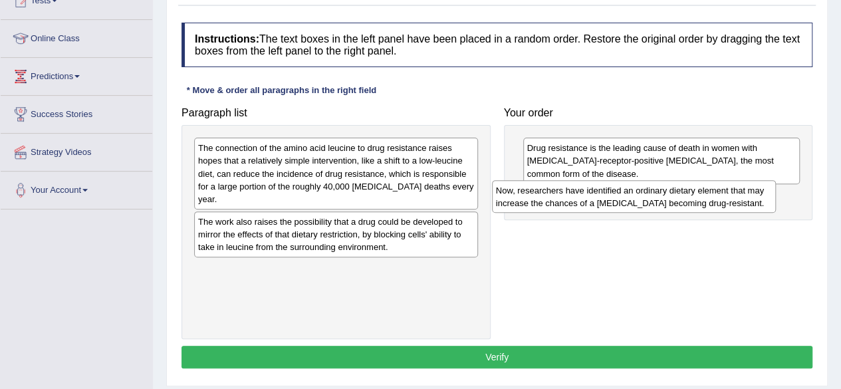
drag, startPoint x: 443, startPoint y: 274, endPoint x: 741, endPoint y: 196, distance: 307.9
click at [741, 196] on div "Now, researchers have identified an ordinary dietary element that may increase …" at bounding box center [634, 196] width 284 height 33
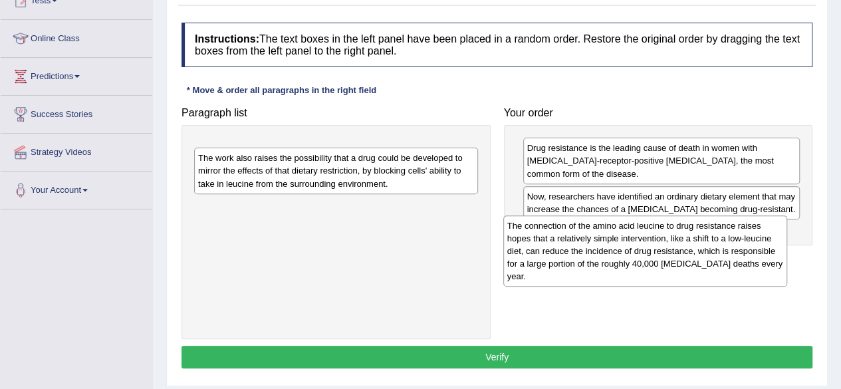
drag, startPoint x: 431, startPoint y: 177, endPoint x: 741, endPoint y: 255, distance: 319.8
click at [741, 255] on div "The connection of the amino acid leucine to drug resistance raises hopes that a…" at bounding box center [645, 250] width 284 height 71
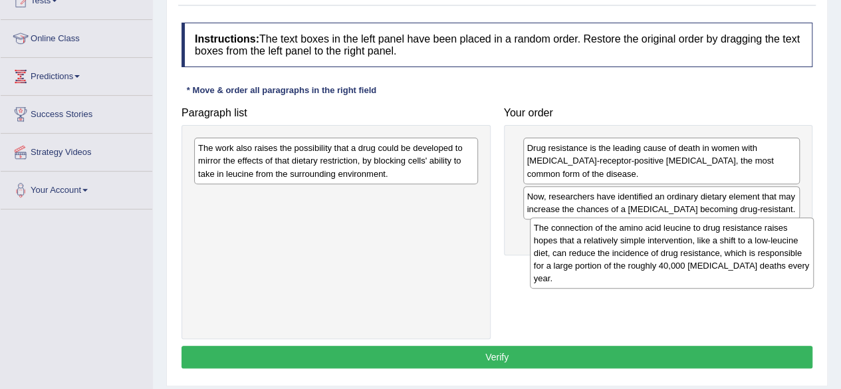
drag, startPoint x: 444, startPoint y: 170, endPoint x: 780, endPoint y: 250, distance: 344.9
click at [780, 250] on div "The connection of the amino acid leucine to drug resistance raises hopes that a…" at bounding box center [672, 252] width 284 height 71
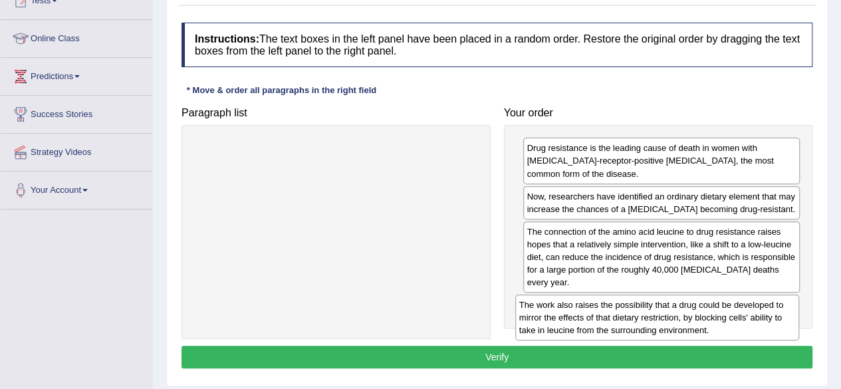
drag, startPoint x: 415, startPoint y: 168, endPoint x: 735, endPoint y: 325, distance: 356.6
click at [735, 325] on div "The work also raises the possibility that a drug could be developed to mirror t…" at bounding box center [657, 317] width 284 height 46
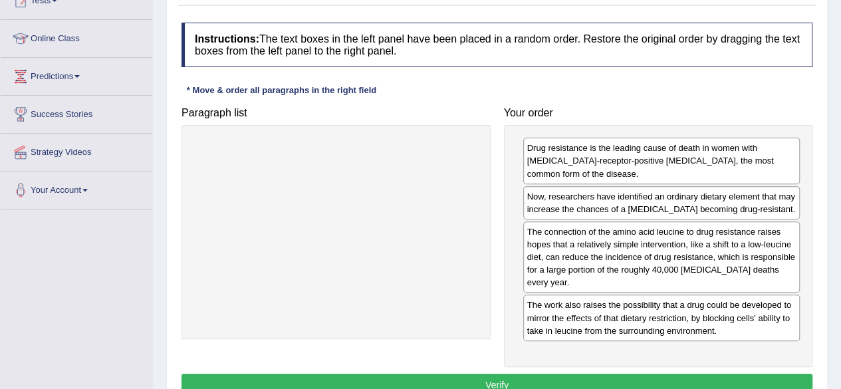
click at [716, 383] on button "Verify" at bounding box center [496, 384] width 631 height 23
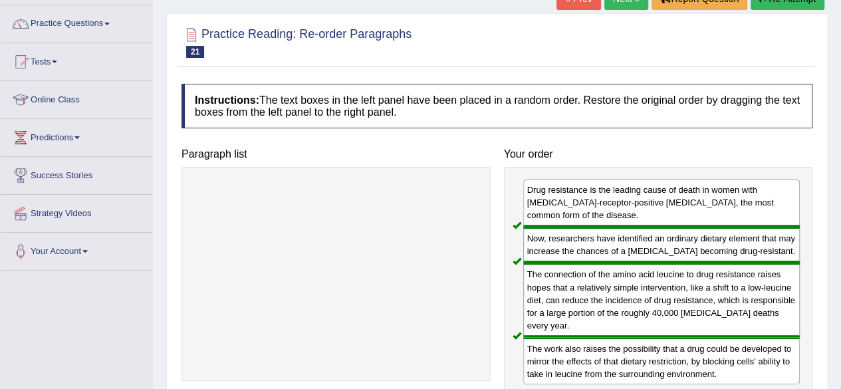
scroll to position [80, 0]
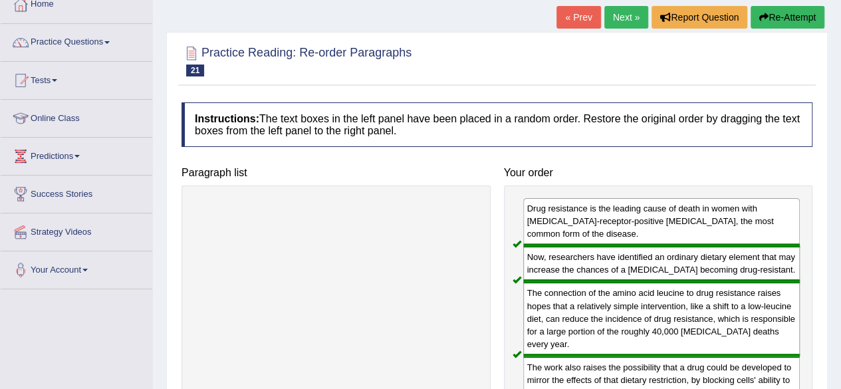
click at [617, 18] on link "Next »" at bounding box center [626, 17] width 44 height 23
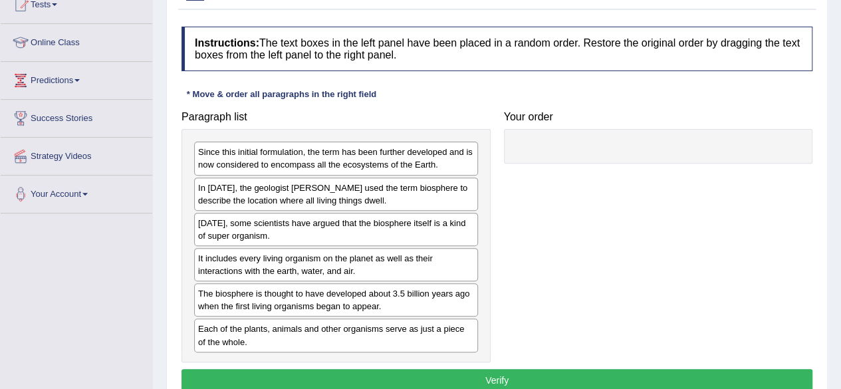
scroll to position [159, 0]
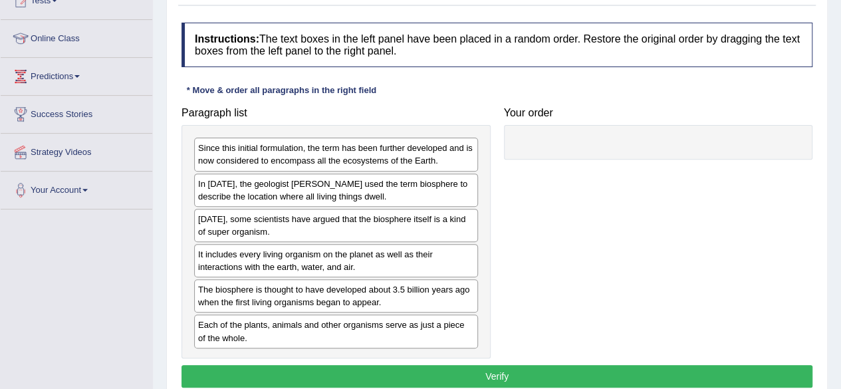
click at [568, 238] on div "Paragraph list Since this initial formulation, the term has been further develo…" at bounding box center [497, 229] width 644 height 258
click at [445, 186] on div "In 1875, the geologist Eduard Suess used the term biosphere to describe the loc…" at bounding box center [336, 189] width 284 height 33
drag, startPoint x: 445, startPoint y: 186, endPoint x: 514, endPoint y: 172, distance: 71.2
click at [478, 173] on div "In 1875, the geologist Eduard Suess used the term biosphere to describe the loc…" at bounding box center [336, 189] width 284 height 33
drag, startPoint x: 522, startPoint y: 171, endPoint x: 597, endPoint y: 158, distance: 75.6
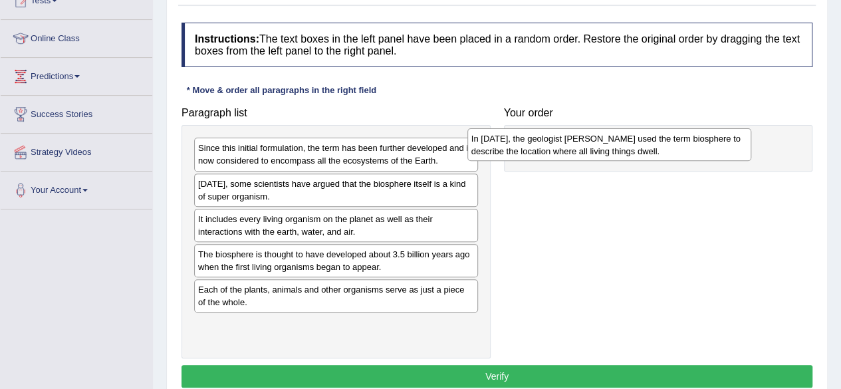
drag, startPoint x: 419, startPoint y: 191, endPoint x: 694, endPoint y: 146, distance: 278.9
click at [694, 146] on div "In 1875, the geologist Eduard Suess used the term biosphere to describe the loc…" at bounding box center [609, 144] width 284 height 33
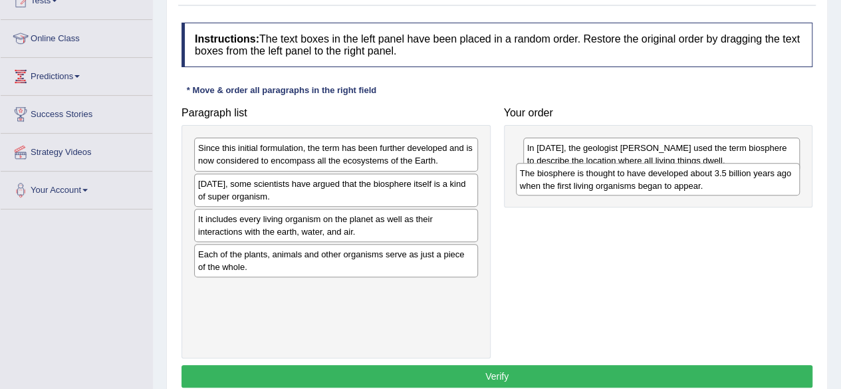
drag, startPoint x: 379, startPoint y: 259, endPoint x: 702, endPoint y: 178, distance: 332.2
click at [702, 178] on div "The biosphere is thought to have developed about 3.5 billion years ago when the…" at bounding box center [658, 179] width 284 height 33
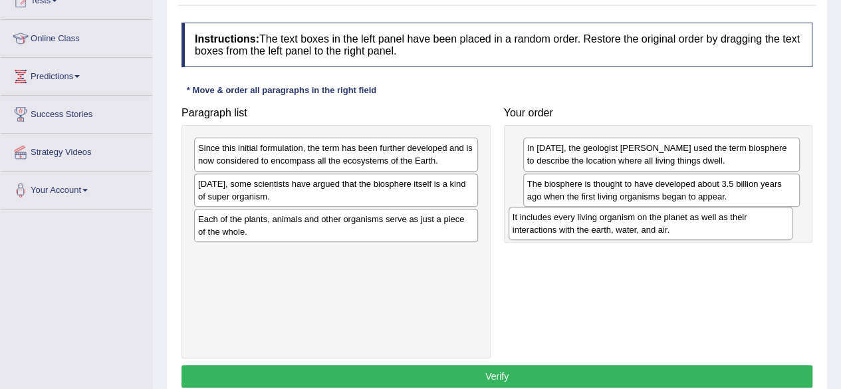
drag, startPoint x: 415, startPoint y: 227, endPoint x: 729, endPoint y: 227, distance: 314.3
click at [729, 227] on div "It includes every living organism on the planet as well as their interactions w…" at bounding box center [650, 223] width 284 height 33
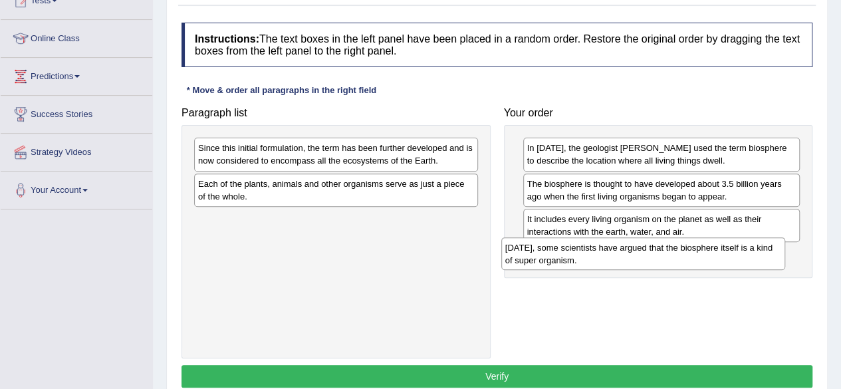
drag, startPoint x: 454, startPoint y: 194, endPoint x: 762, endPoint y: 259, distance: 314.4
click at [762, 259] on div "Today, some scientists have argued that the biosphere itself is a kind of super…" at bounding box center [643, 253] width 284 height 33
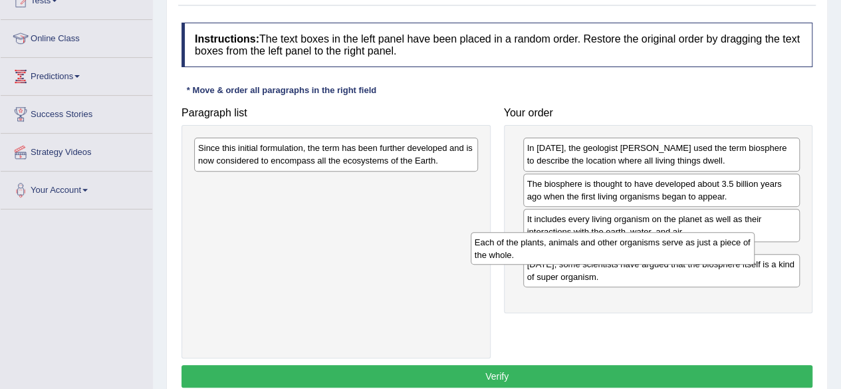
drag, startPoint x: 457, startPoint y: 183, endPoint x: 734, endPoint y: 243, distance: 282.7
click at [734, 243] on div "Each of the plants, animals and other organisms serve as just a piece of the wh…" at bounding box center [613, 248] width 284 height 33
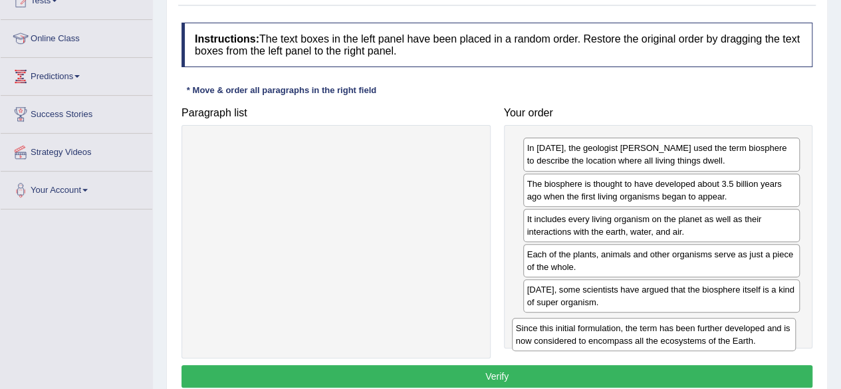
drag, startPoint x: 408, startPoint y: 152, endPoint x: 726, endPoint y: 332, distance: 365.2
click at [726, 332] on div "Since this initial formulation, the term has been further developed and is now …" at bounding box center [654, 334] width 284 height 33
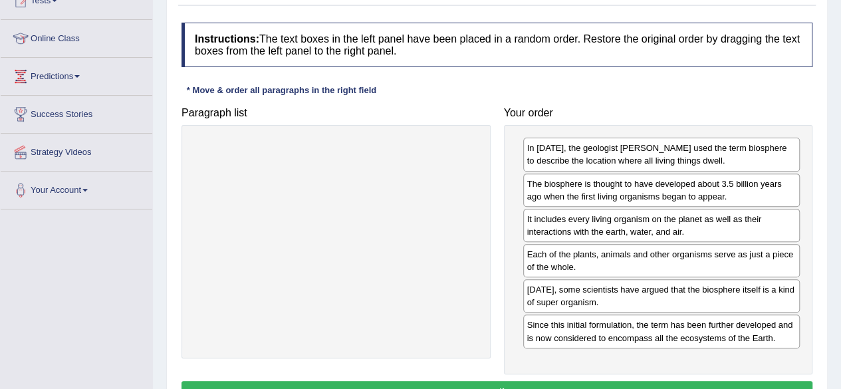
click at [623, 381] on button "Verify" at bounding box center [496, 392] width 631 height 23
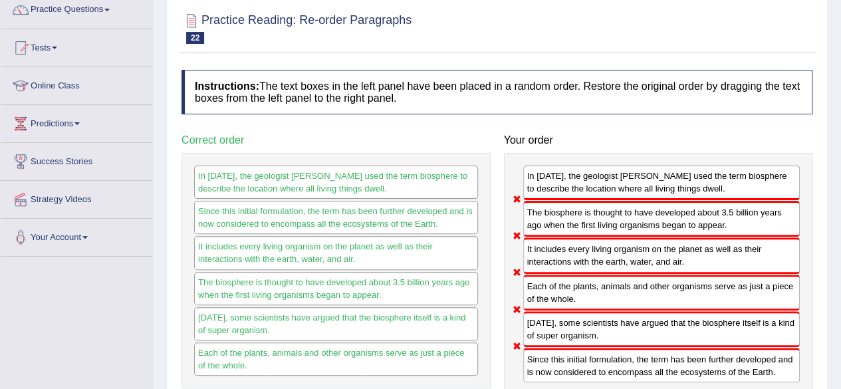
scroll to position [80, 0]
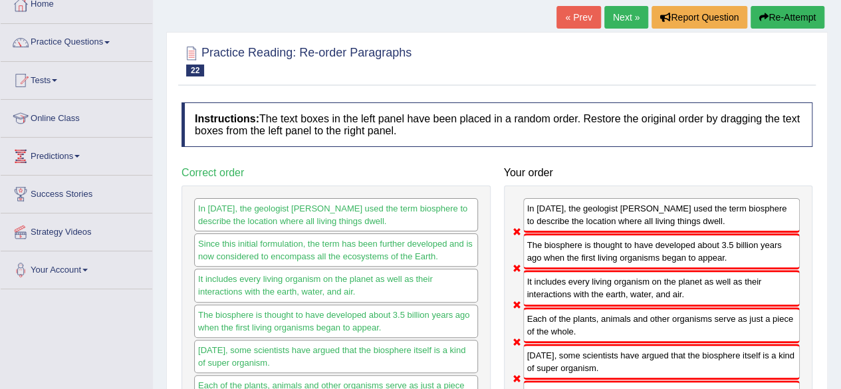
click at [615, 13] on link "Next »" at bounding box center [626, 17] width 44 height 23
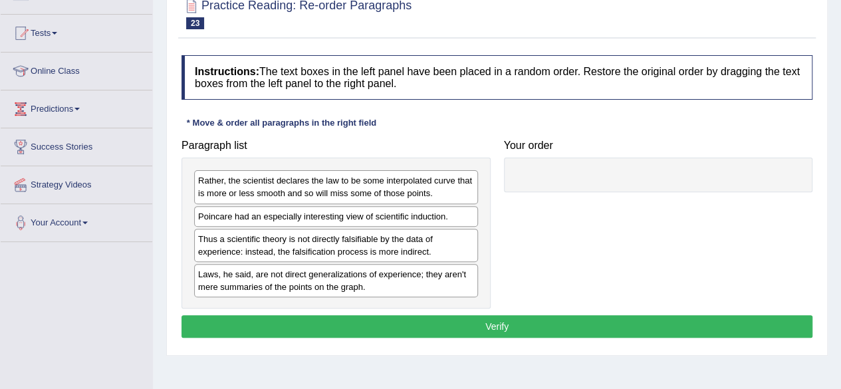
scroll to position [133, 0]
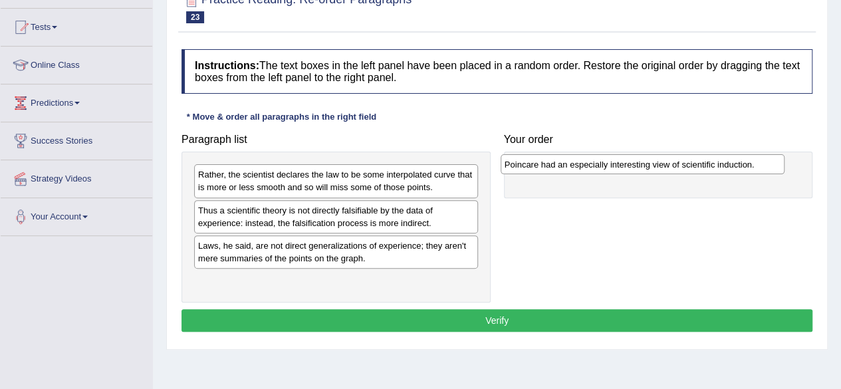
drag, startPoint x: 465, startPoint y: 212, endPoint x: 772, endPoint y: 167, distance: 311.0
click at [772, 167] on div "Poincare had an especially interesting view of scientific induction." at bounding box center [642, 164] width 284 height 20
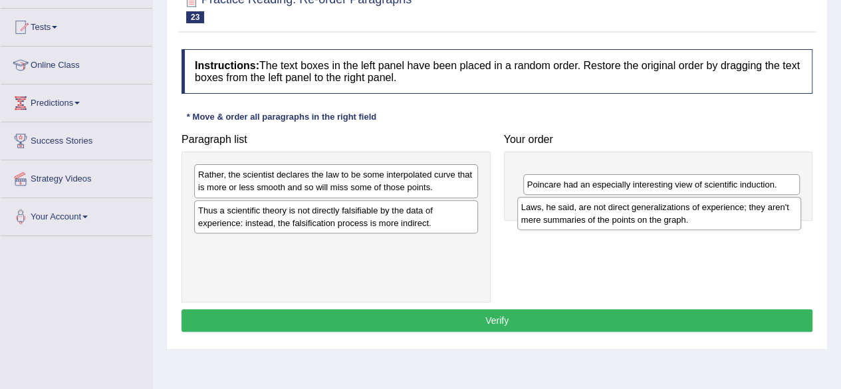
drag, startPoint x: 438, startPoint y: 252, endPoint x: 761, endPoint y: 215, distance: 325.1
click at [761, 215] on div "Laws, he said, are not direct generalizations of experience; they aren't mere s…" at bounding box center [659, 213] width 284 height 33
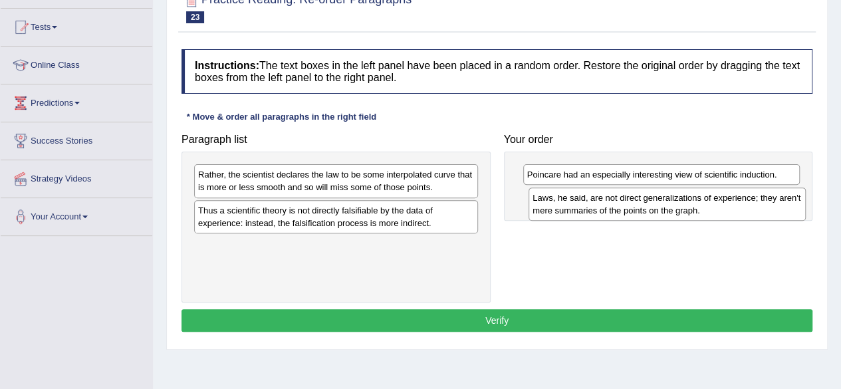
drag, startPoint x: 777, startPoint y: 172, endPoint x: 783, endPoint y: 195, distance: 24.0
click at [783, 195] on div "Laws, he said, are not direct generalizations of experience; they aren't mere s…" at bounding box center [666, 203] width 277 height 33
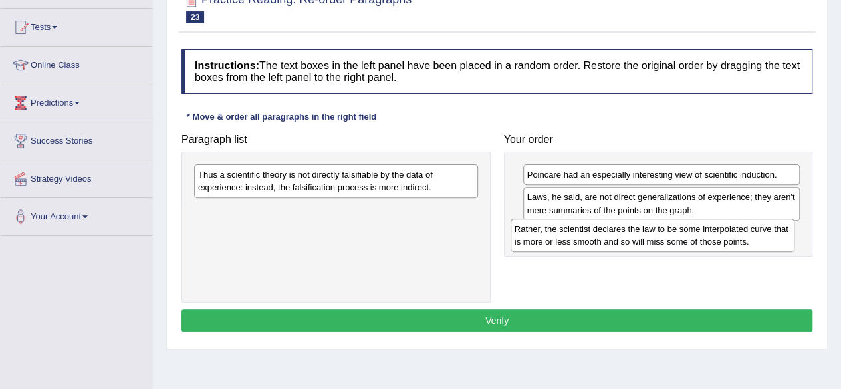
drag, startPoint x: 447, startPoint y: 175, endPoint x: 763, endPoint y: 229, distance: 321.0
click at [763, 229] on div "Rather, the scientist declares the law to be some interpolated curve that is mo…" at bounding box center [652, 235] width 284 height 33
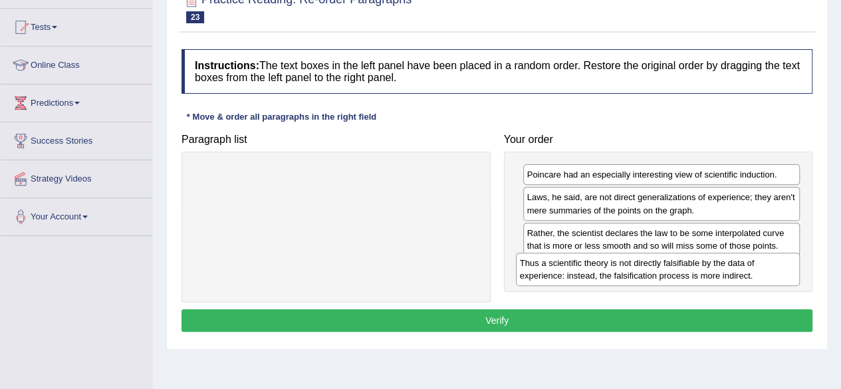
drag, startPoint x: 431, startPoint y: 179, endPoint x: 755, endPoint y: 267, distance: 335.5
click at [755, 267] on div "Thus a scientific theory is not directly falsifiable by the data of experience:…" at bounding box center [658, 269] width 284 height 33
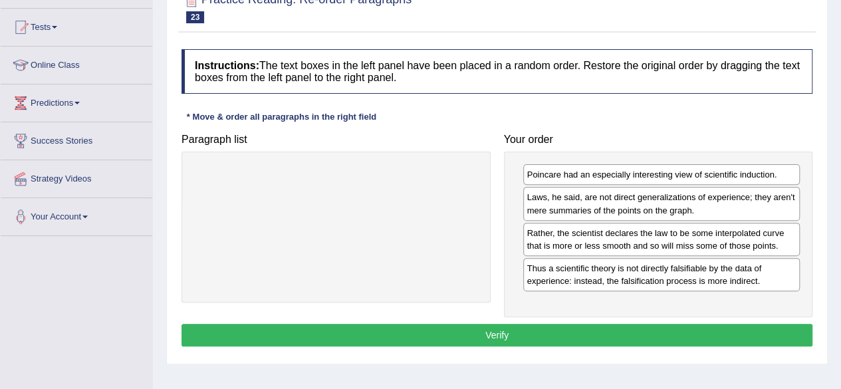
click at [647, 327] on button "Verify" at bounding box center [496, 335] width 631 height 23
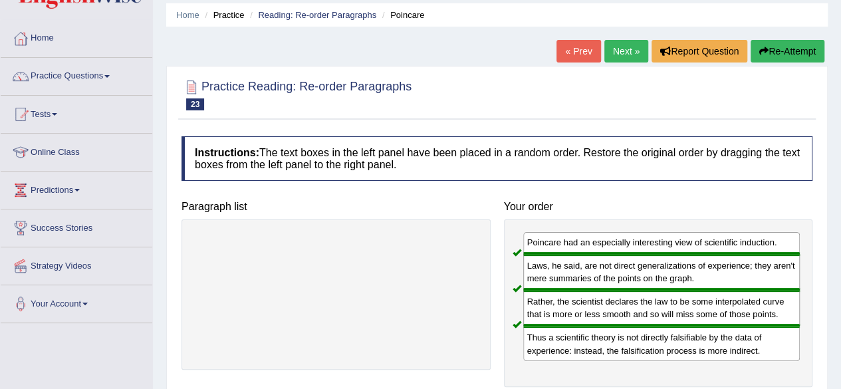
scroll to position [27, 0]
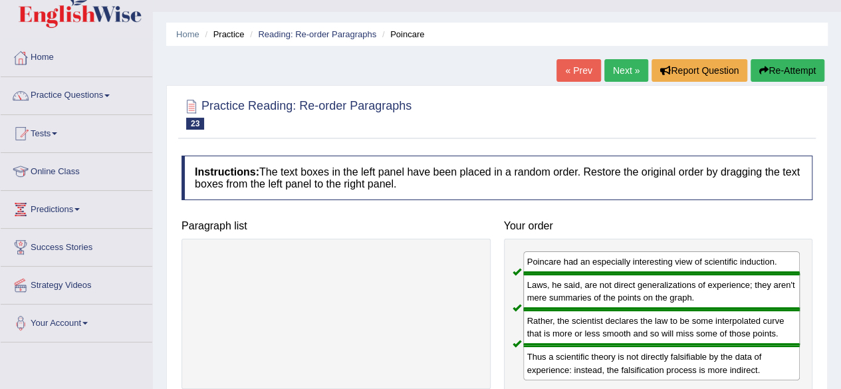
click at [619, 67] on link "Next »" at bounding box center [626, 70] width 44 height 23
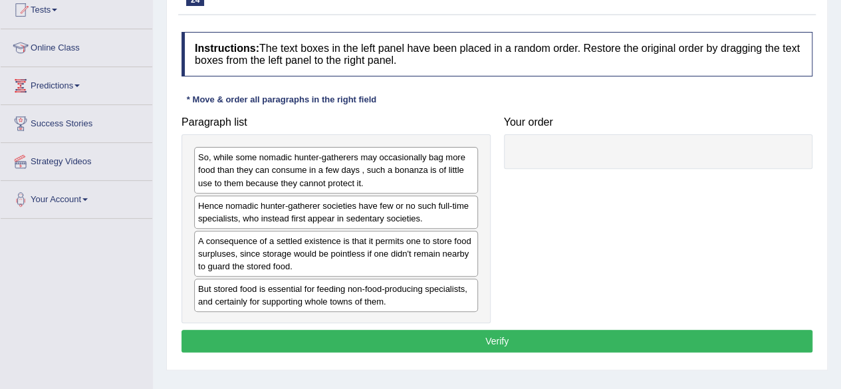
scroll to position [159, 0]
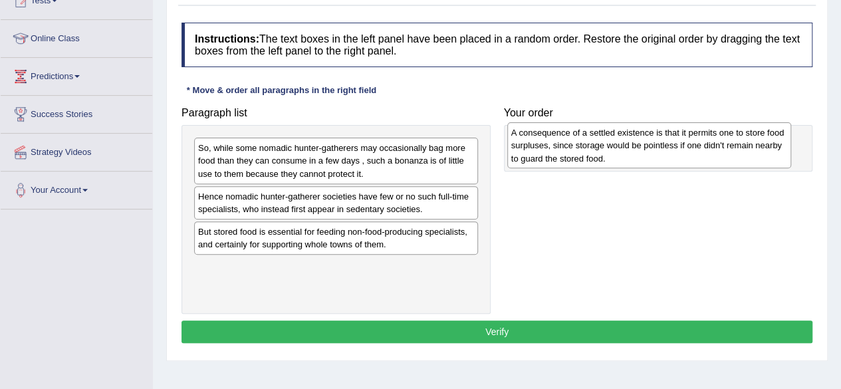
drag, startPoint x: 448, startPoint y: 247, endPoint x: 761, endPoint y: 149, distance: 327.9
click at [761, 149] on div "A consequence of a settled existence is that it permits one to store food surpl…" at bounding box center [649, 145] width 284 height 46
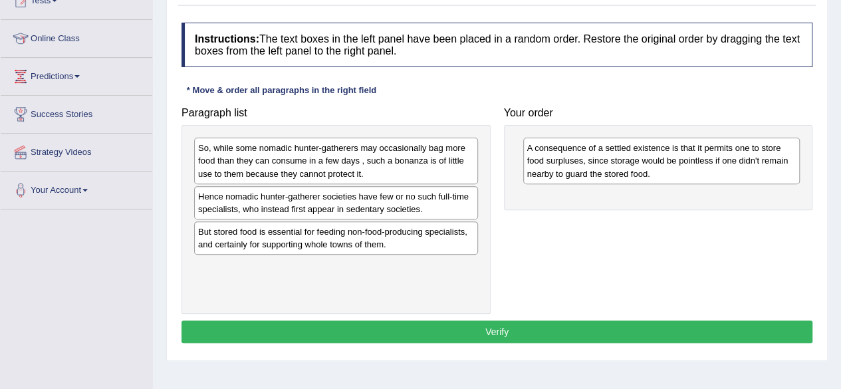
drag, startPoint x: 427, startPoint y: 241, endPoint x: 565, endPoint y: 233, distance: 137.8
click at [478, 233] on div "But stored food is essential for feeding non-food-producing specialists, and ce…" at bounding box center [336, 237] width 284 height 33
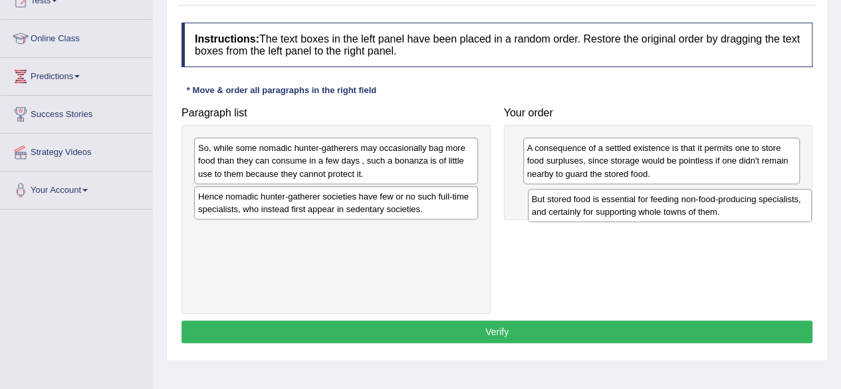
drag, startPoint x: 443, startPoint y: 235, endPoint x: 777, endPoint y: 204, distance: 335.1
click at [777, 204] on div "But stored food is essential for feeding non-food-producing specialists, and ce…" at bounding box center [670, 205] width 284 height 33
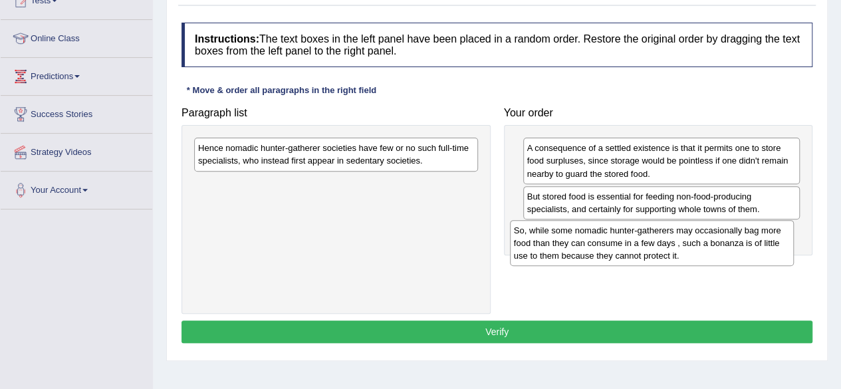
drag, startPoint x: 453, startPoint y: 163, endPoint x: 772, endPoint y: 246, distance: 330.3
click at [772, 246] on div "So, while some nomadic hunter-gatherers may occasionally bag more food than the…" at bounding box center [652, 243] width 284 height 46
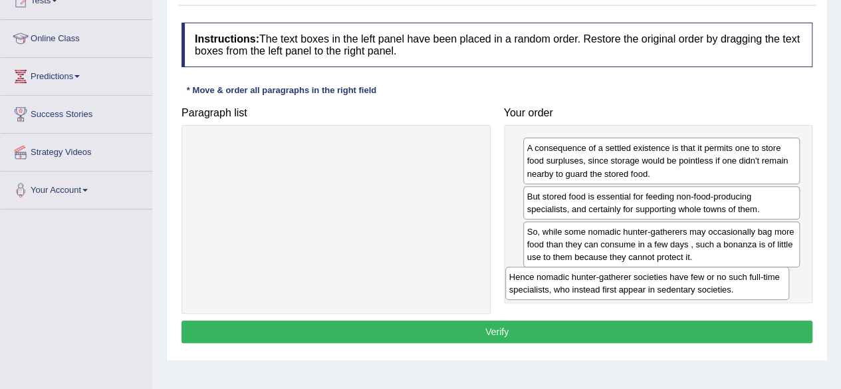
drag, startPoint x: 381, startPoint y: 152, endPoint x: 694, endPoint y: 281, distance: 338.8
click at [694, 281] on div "Hence nomadic hunter-gatherer societies have few or no such full-time specialis…" at bounding box center [647, 282] width 284 height 33
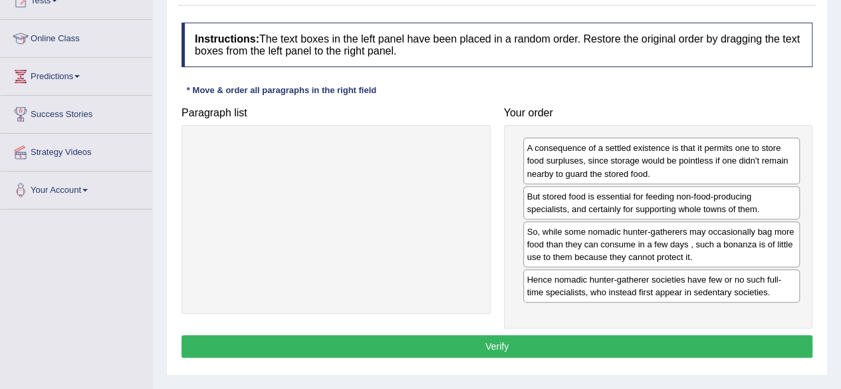
click at [505, 346] on button "Verify" at bounding box center [496, 346] width 631 height 23
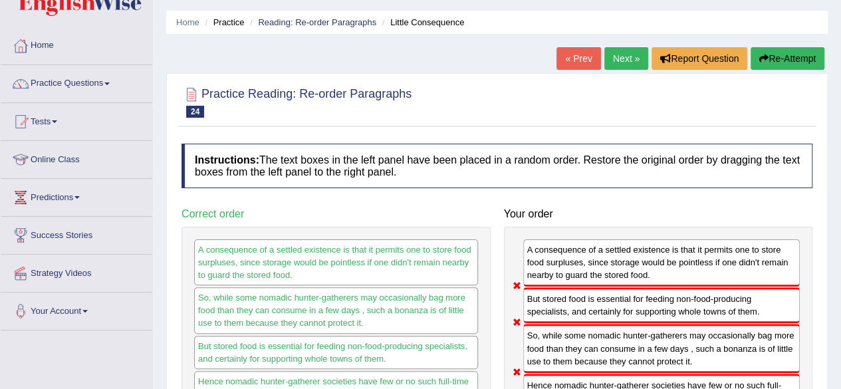
scroll to position [27, 0]
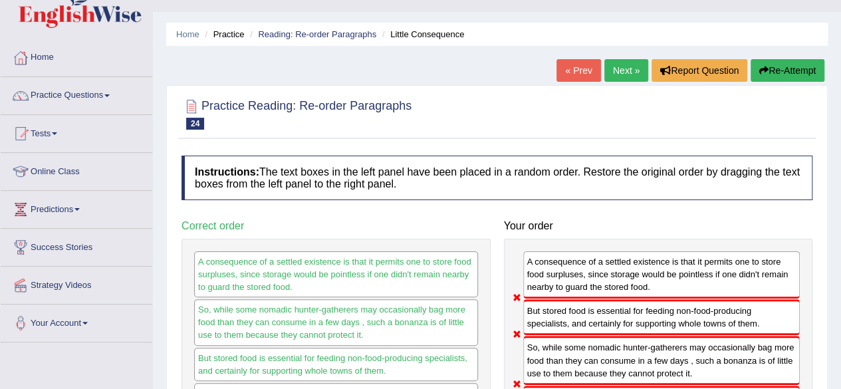
click at [617, 75] on link "Next »" at bounding box center [626, 70] width 44 height 23
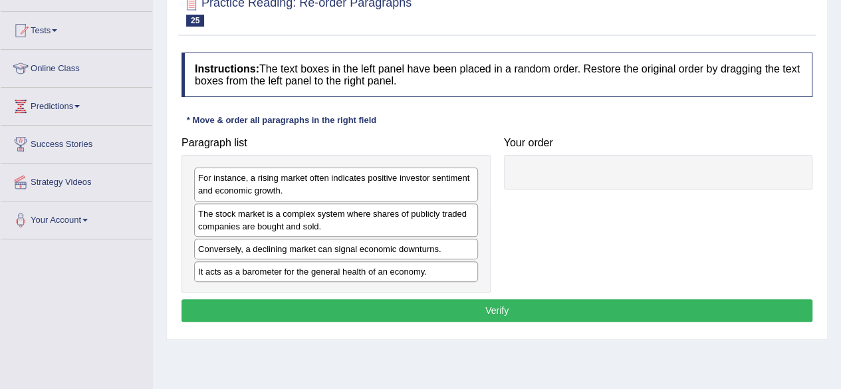
scroll to position [133, 0]
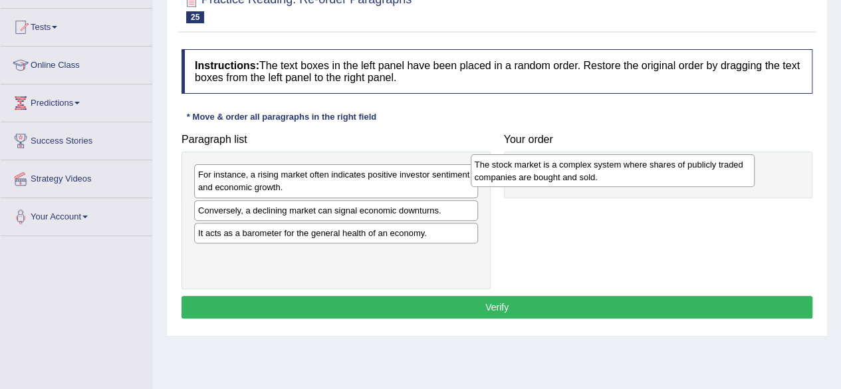
drag, startPoint x: 455, startPoint y: 212, endPoint x: 732, endPoint y: 167, distance: 280.8
click at [732, 167] on div "The stock market is a complex system where shares of publicly traded companies …" at bounding box center [613, 170] width 284 height 33
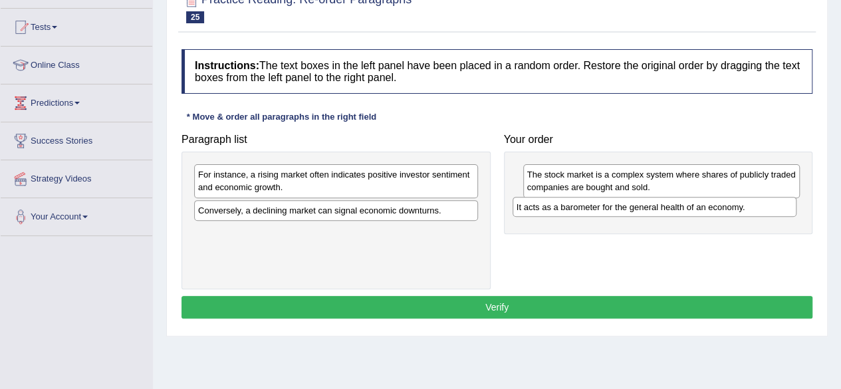
drag, startPoint x: 432, startPoint y: 234, endPoint x: 751, endPoint y: 209, distance: 319.9
click at [751, 209] on div "It acts as a barometer for the general health of an economy." at bounding box center [654, 207] width 284 height 20
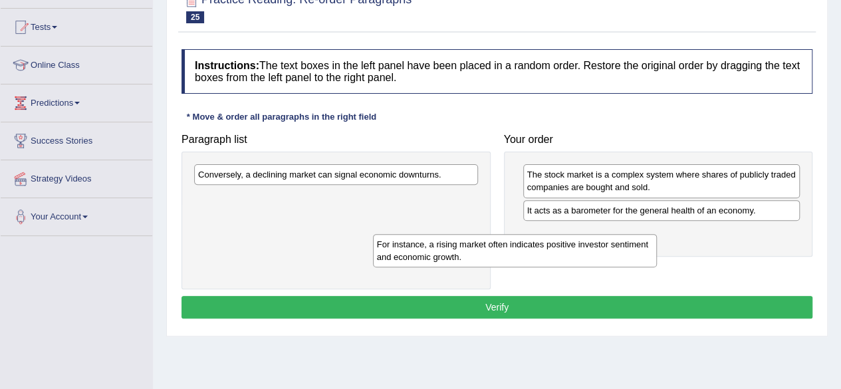
drag, startPoint x: 447, startPoint y: 179, endPoint x: 641, endPoint y: 250, distance: 206.0
click at [641, 250] on div "For instance, a rising market often indicates positive investor sentiment and e…" at bounding box center [515, 250] width 284 height 33
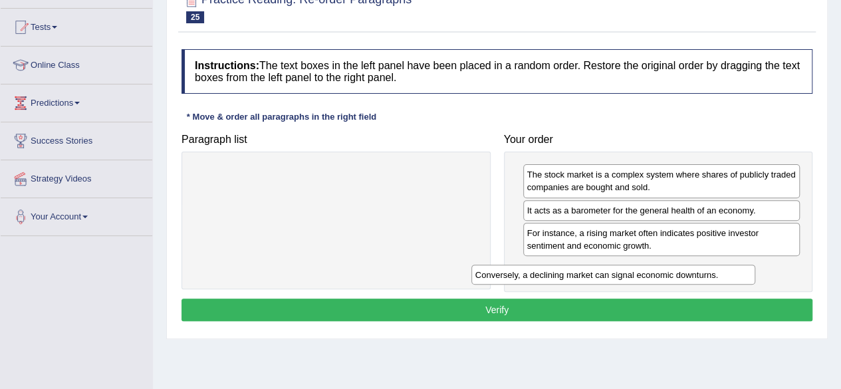
drag, startPoint x: 447, startPoint y: 179, endPoint x: 748, endPoint y: 274, distance: 315.3
click at [748, 274] on div "Conversely, a declining market can signal economic downturns." at bounding box center [613, 274] width 284 height 20
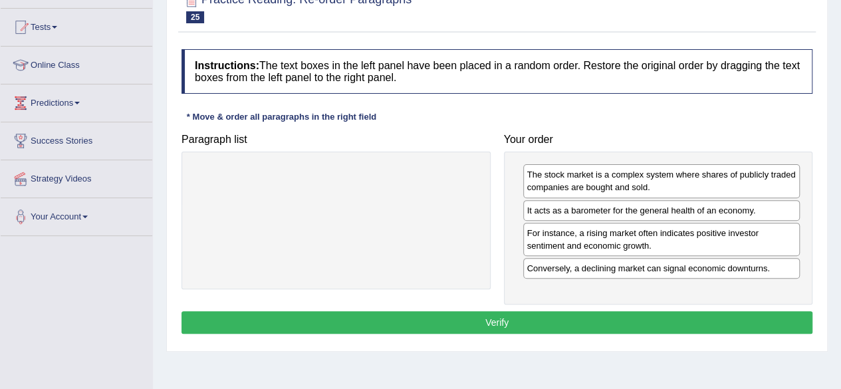
click at [598, 325] on button "Verify" at bounding box center [496, 322] width 631 height 23
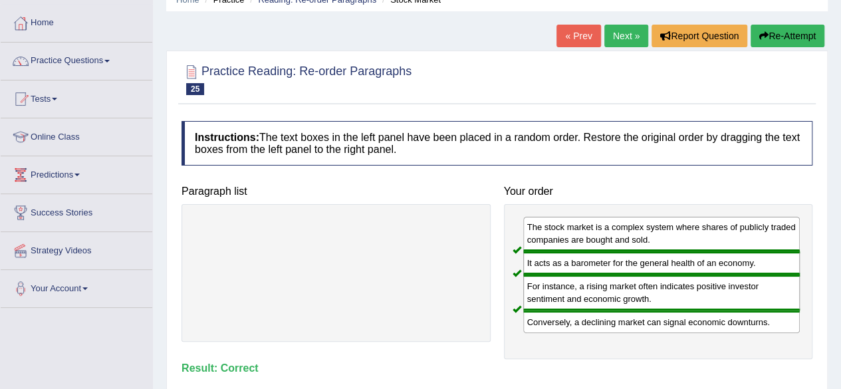
scroll to position [53, 0]
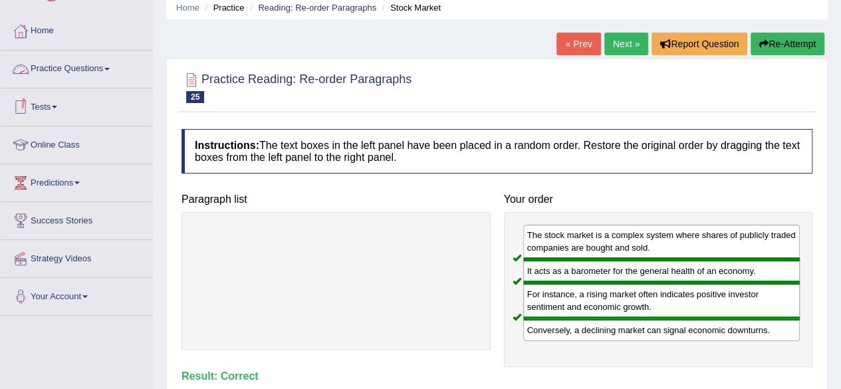
click at [114, 66] on link "Practice Questions" at bounding box center [77, 67] width 152 height 33
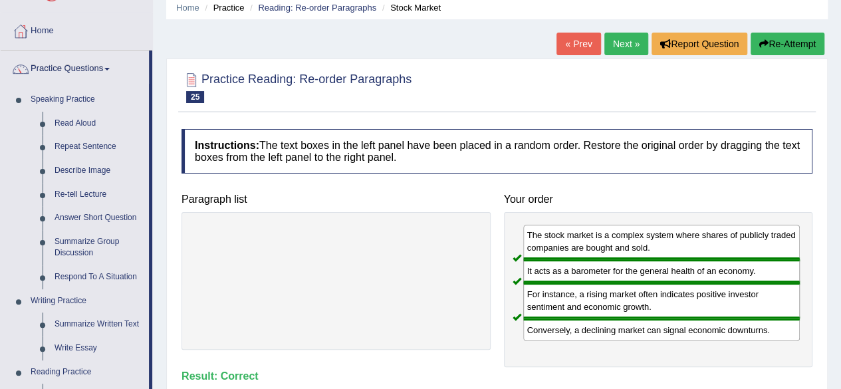
click at [161, 163] on div "Home Practice Reading: Re-order Paragraphs Stock Market « Prev Next » Report Qu…" at bounding box center [497, 279] width 688 height 665
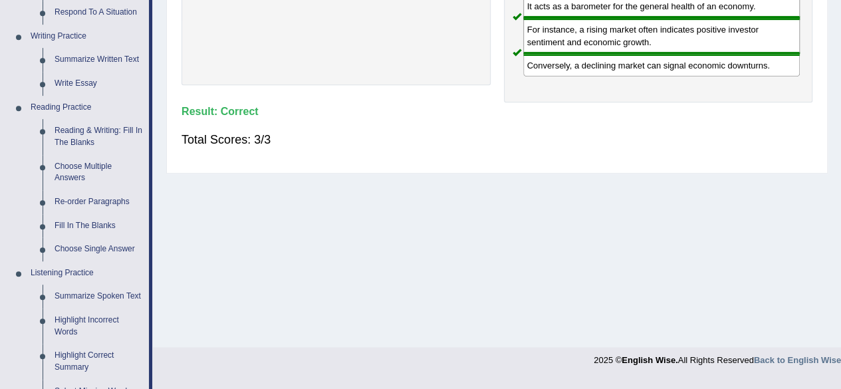
scroll to position [319, 0]
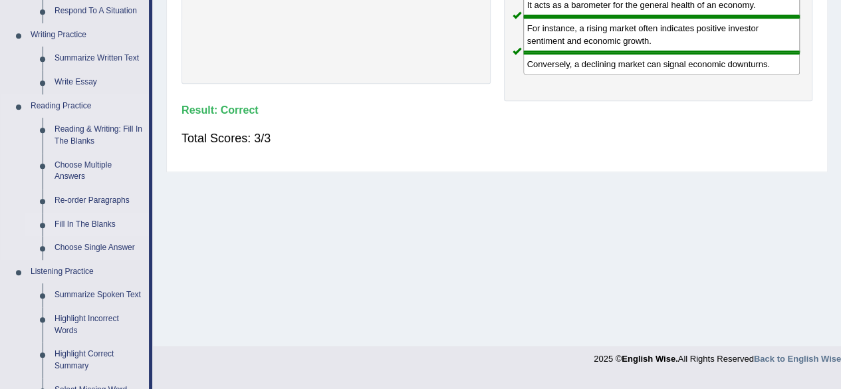
click at [79, 226] on link "Fill In The Blanks" at bounding box center [99, 225] width 100 height 24
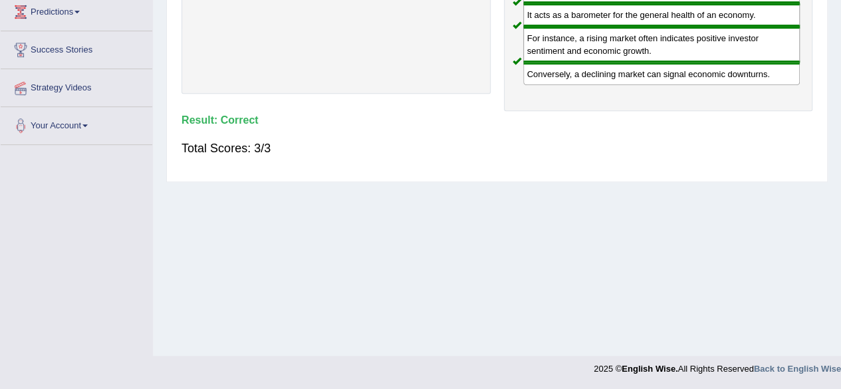
scroll to position [215, 0]
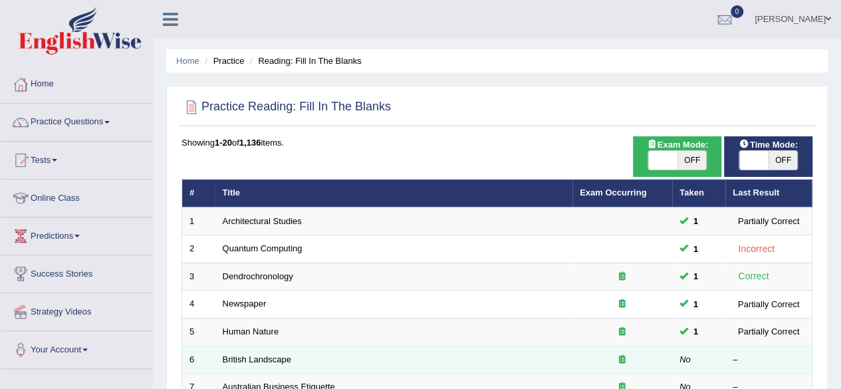
click at [251, 362] on td "British Landscape" at bounding box center [393, 360] width 357 height 28
click at [256, 357] on link "British Landscape" at bounding box center [257, 359] width 68 height 10
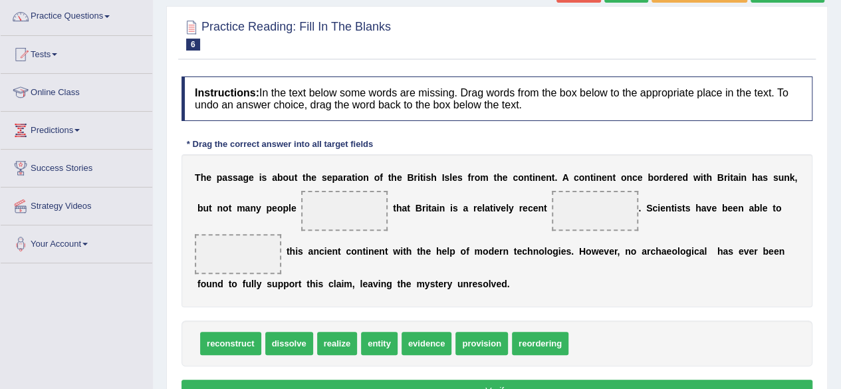
scroll to position [106, 0]
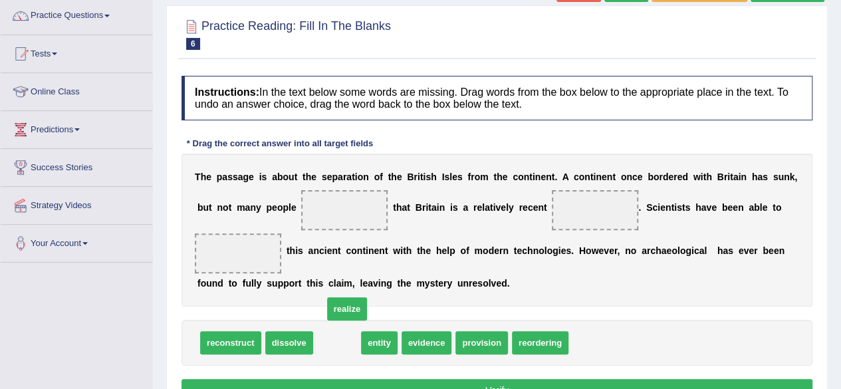
drag, startPoint x: 332, startPoint y: 344, endPoint x: 344, endPoint y: 301, distance: 44.0
click at [344, 301] on span "realize" at bounding box center [347, 308] width 40 height 23
drag, startPoint x: 344, startPoint y: 301, endPoint x: 348, endPoint y: 245, distance: 56.7
click at [348, 245] on div "T h e p a s s a g e i s a b o u t t h e s e p a r a t i o n o f t h e B r i t i…" at bounding box center [496, 230] width 631 height 153
drag, startPoint x: 344, startPoint y: 337, endPoint x: 355, endPoint y: 207, distance: 130.1
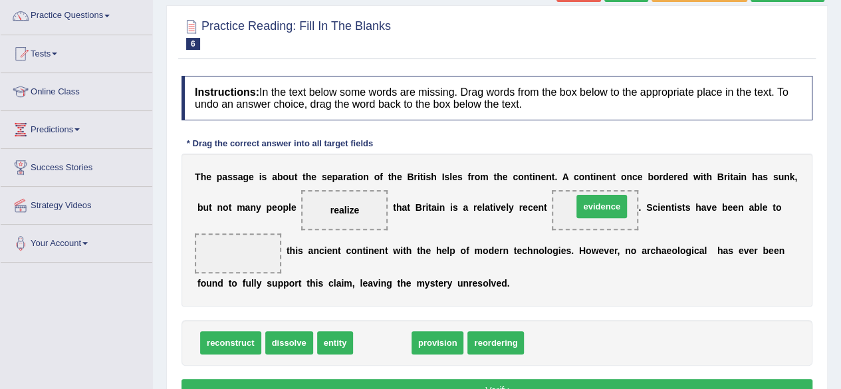
drag, startPoint x: 377, startPoint y: 336, endPoint x: 597, endPoint y: 200, distance: 258.2
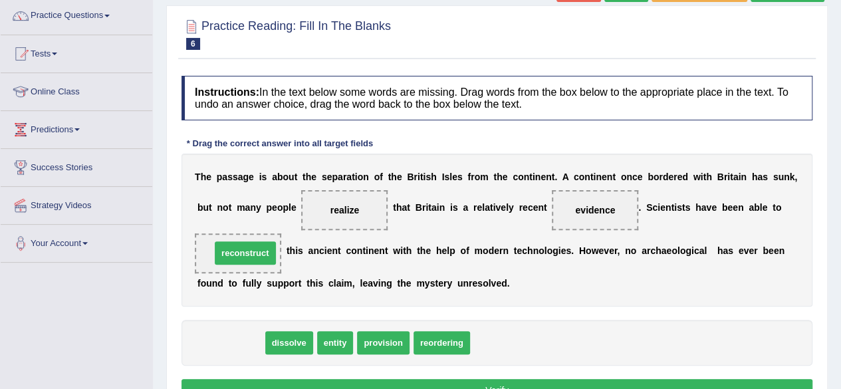
drag, startPoint x: 239, startPoint y: 336, endPoint x: 253, endPoint y: 247, distance: 90.8
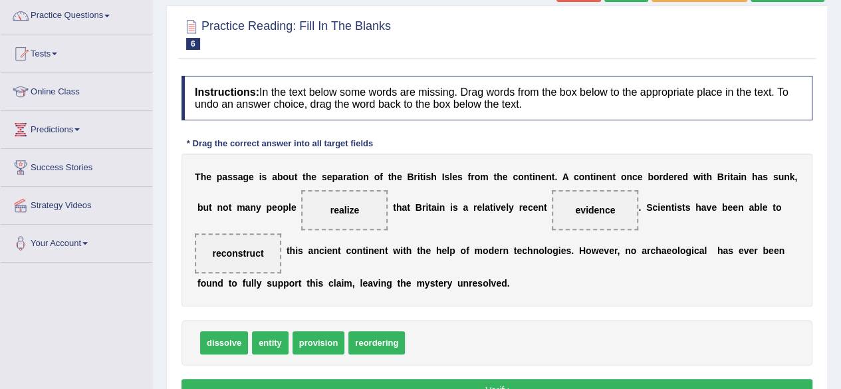
click at [550, 381] on button "Verify" at bounding box center [496, 390] width 631 height 23
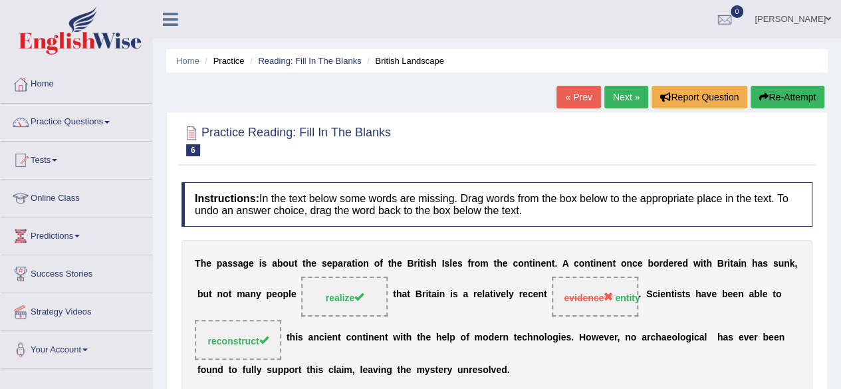
scroll to position [0, 0]
click at [614, 76] on div "Home Practice Reading: Fill In The Blanks British Landscape « Prev Next » Repor…" at bounding box center [497, 332] width 688 height 665
click at [621, 92] on link "Next »" at bounding box center [626, 97] width 44 height 23
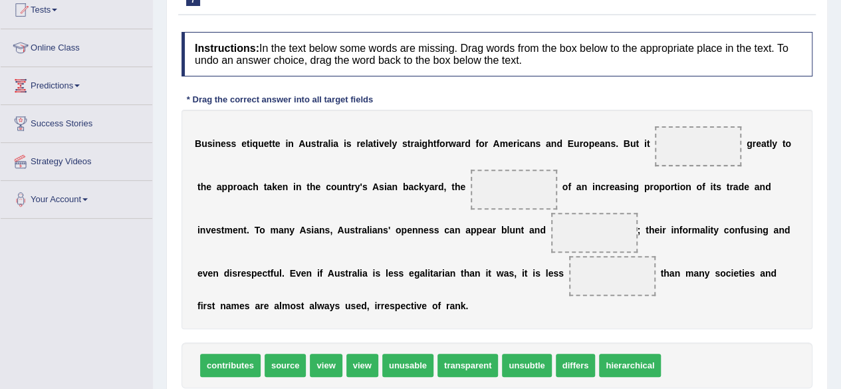
scroll to position [159, 0]
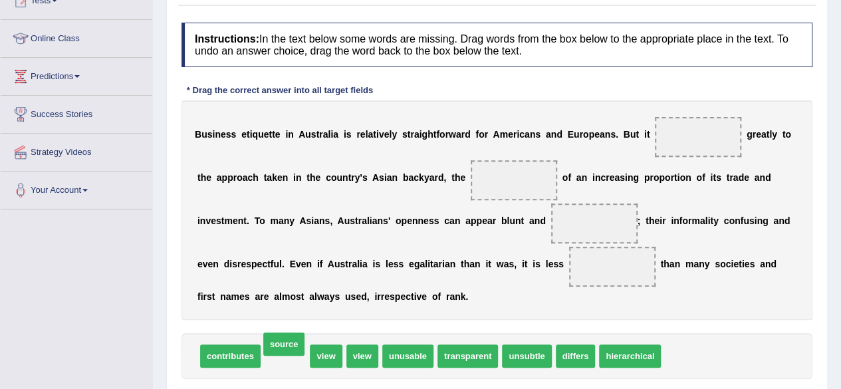
drag, startPoint x: 266, startPoint y: 350, endPoint x: 244, endPoint y: 346, distance: 22.4
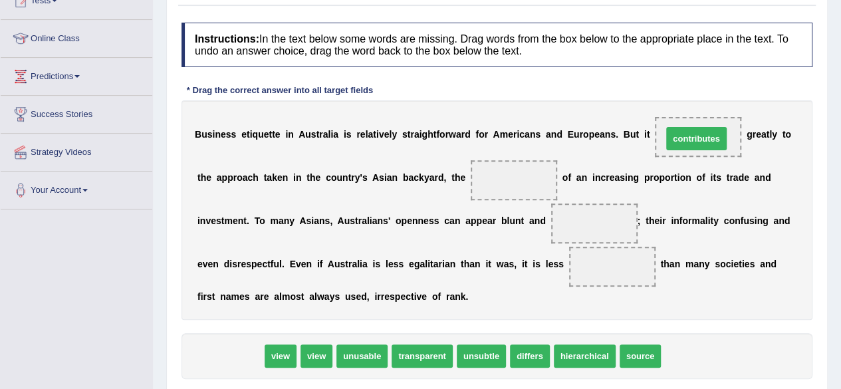
drag, startPoint x: 237, startPoint y: 351, endPoint x: 702, endPoint y: 133, distance: 514.3
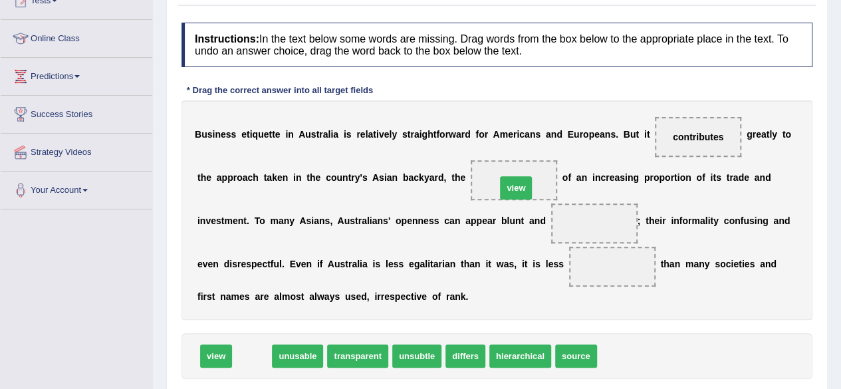
drag, startPoint x: 245, startPoint y: 353, endPoint x: 509, endPoint y: 185, distance: 312.8
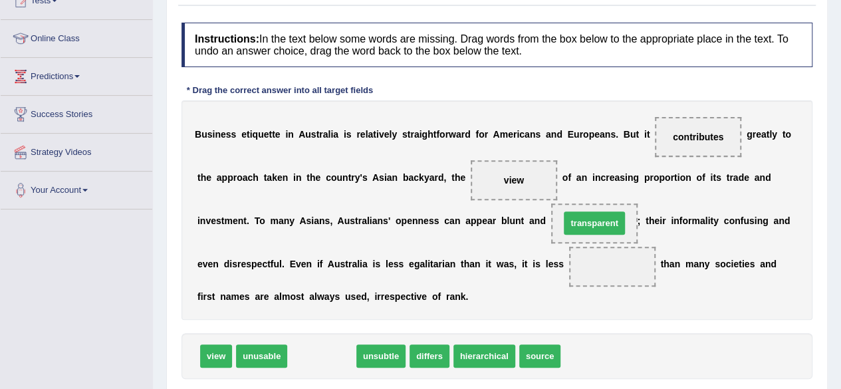
drag, startPoint x: 320, startPoint y: 348, endPoint x: 593, endPoint y: 215, distance: 303.2
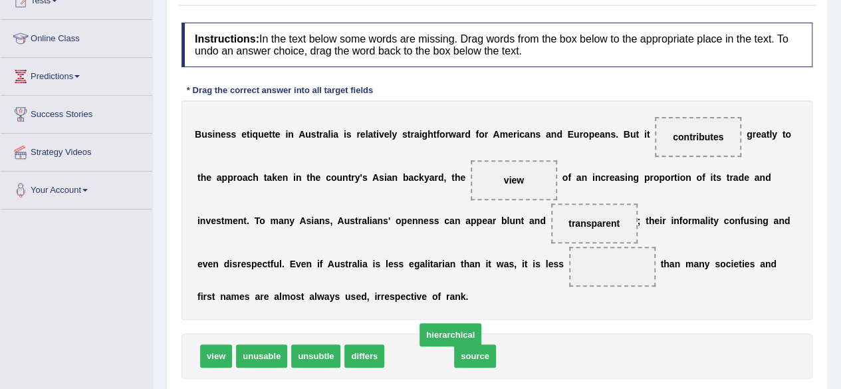
drag, startPoint x: 439, startPoint y: 349, endPoint x: 522, endPoint y: 294, distance: 99.3
click at [481, 323] on span "hierarchical" at bounding box center [450, 334] width 62 height 23
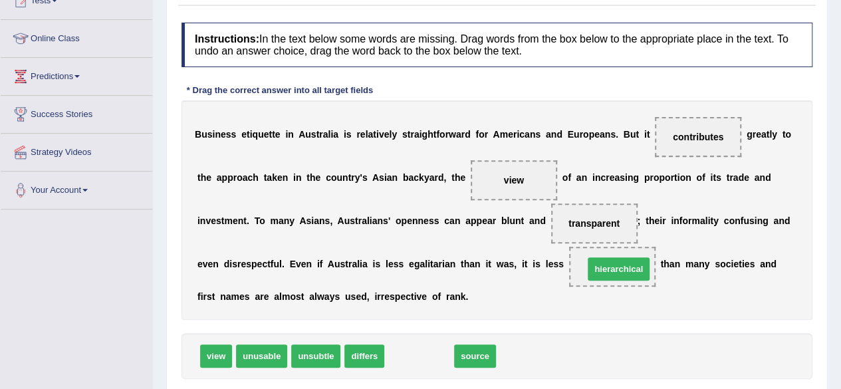
drag, startPoint x: 408, startPoint y: 354, endPoint x: 607, endPoint y: 267, distance: 217.5
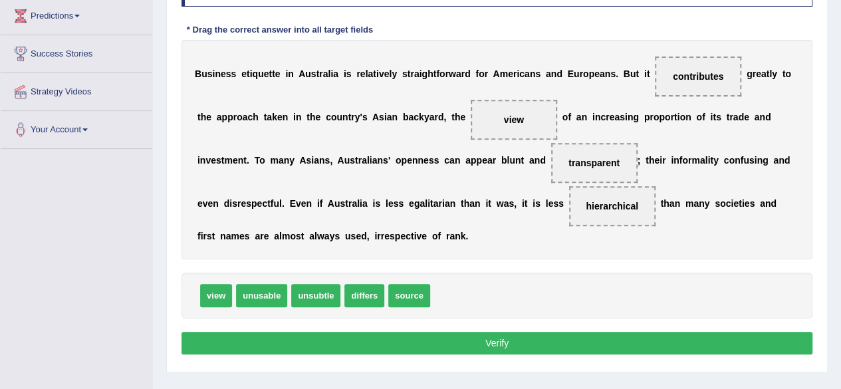
scroll to position [239, 0]
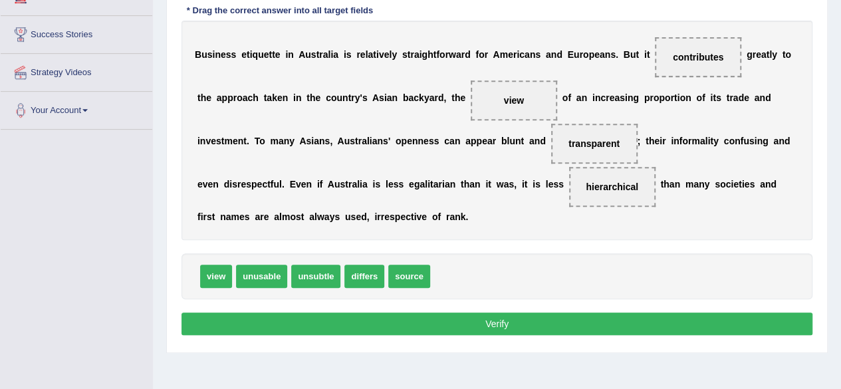
click at [685, 323] on button "Verify" at bounding box center [496, 323] width 631 height 23
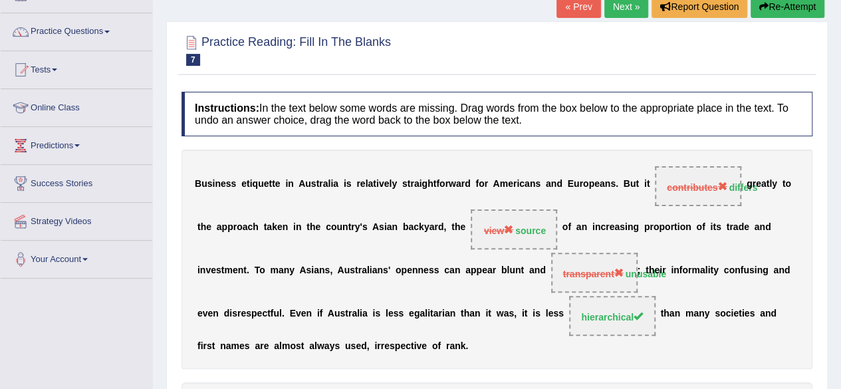
scroll to position [80, 0]
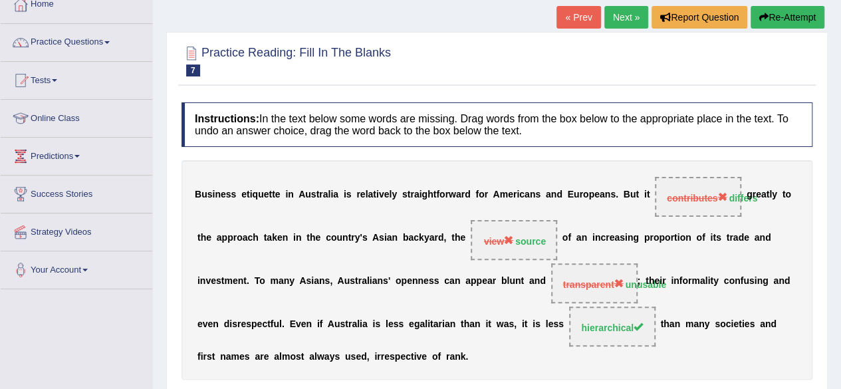
click at [629, 15] on link "Next »" at bounding box center [626, 17] width 44 height 23
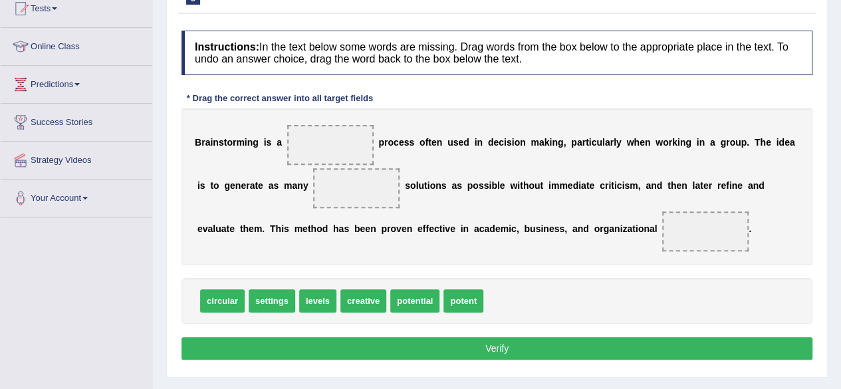
scroll to position [159, 0]
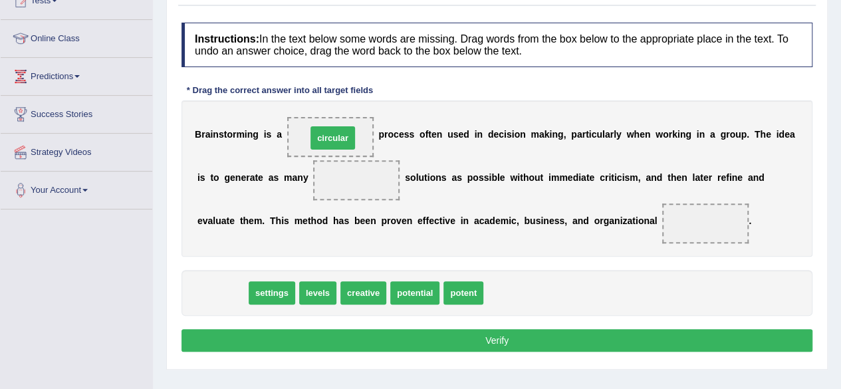
drag, startPoint x: 232, startPoint y: 290, endPoint x: 343, endPoint y: 135, distance: 191.0
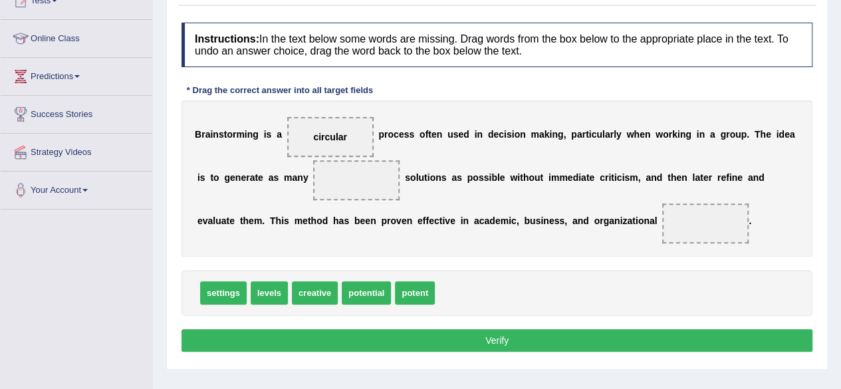
drag, startPoint x: 314, startPoint y: 292, endPoint x: 340, endPoint y: 232, distance: 65.5
click at [338, 281] on span "creative" at bounding box center [315, 292] width 46 height 23
click at [356, 187] on span at bounding box center [356, 180] width 86 height 40
drag, startPoint x: 312, startPoint y: 288, endPoint x: 346, endPoint y: 203, distance: 90.7
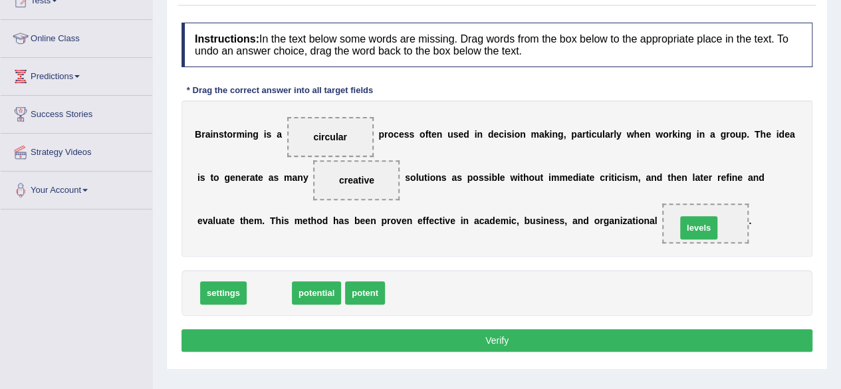
drag, startPoint x: 270, startPoint y: 290, endPoint x: 704, endPoint y: 225, distance: 439.5
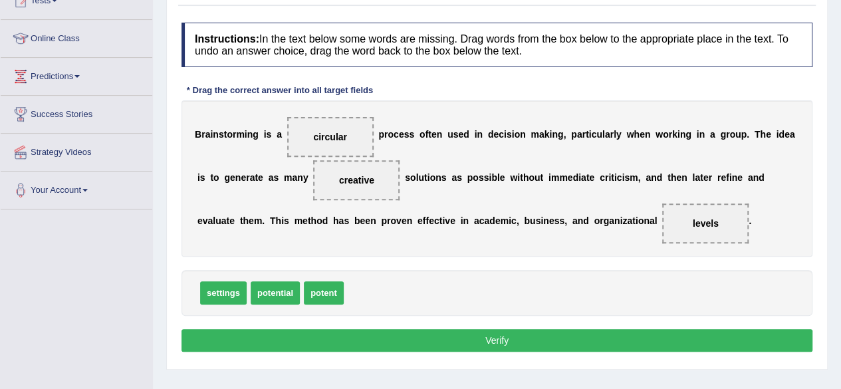
click at [574, 334] on button "Verify" at bounding box center [496, 340] width 631 height 23
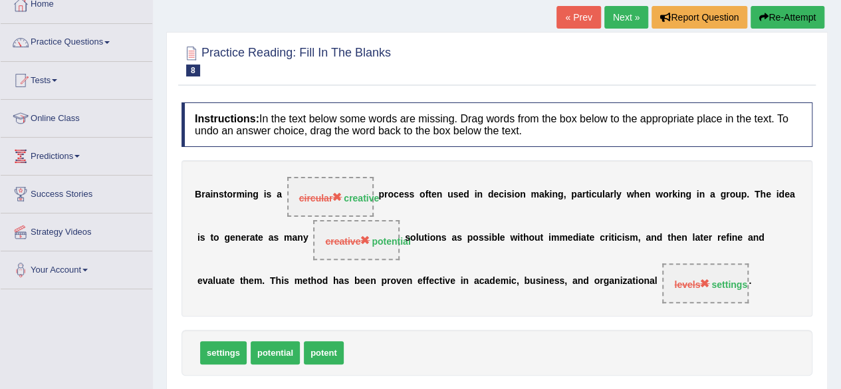
scroll to position [53, 0]
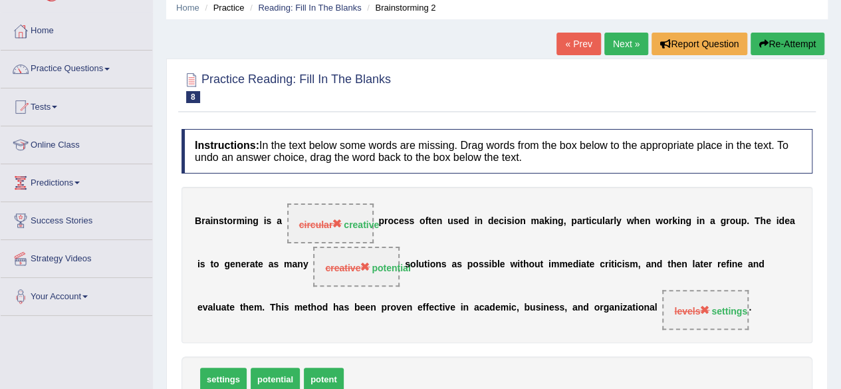
click at [619, 42] on link "Next »" at bounding box center [626, 44] width 44 height 23
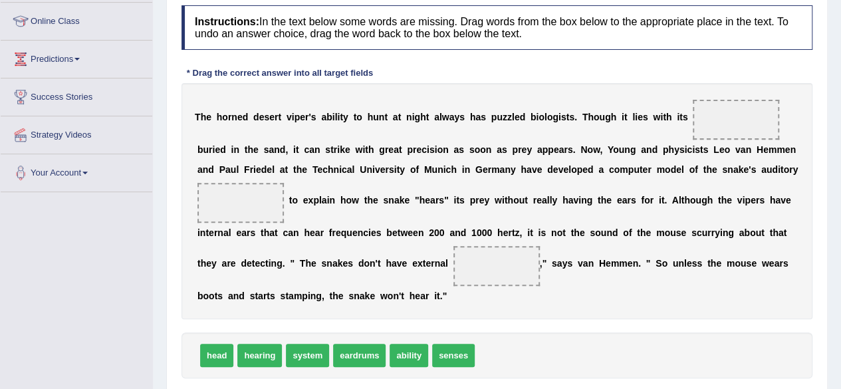
scroll to position [186, 0]
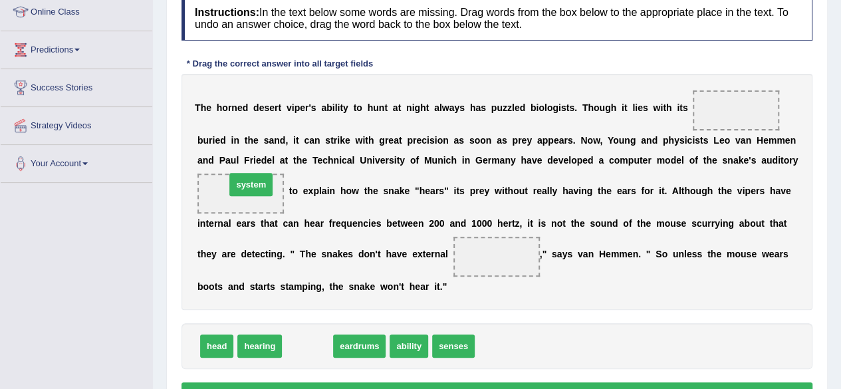
drag, startPoint x: 284, startPoint y: 298, endPoint x: 241, endPoint y: 178, distance: 128.0
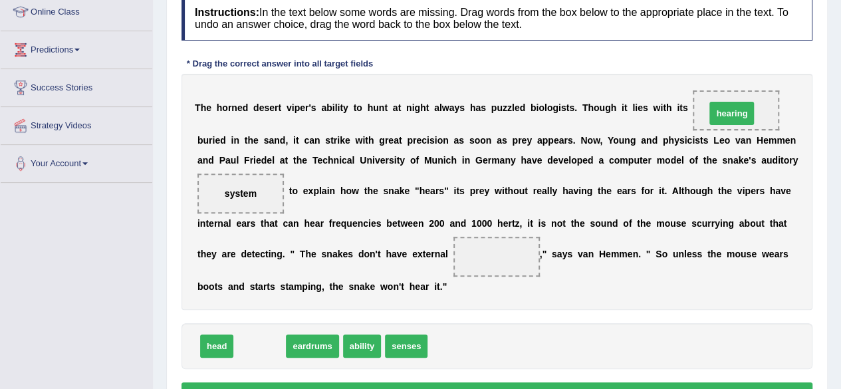
drag, startPoint x: 254, startPoint y: 344, endPoint x: 726, endPoint y: 112, distance: 526.0
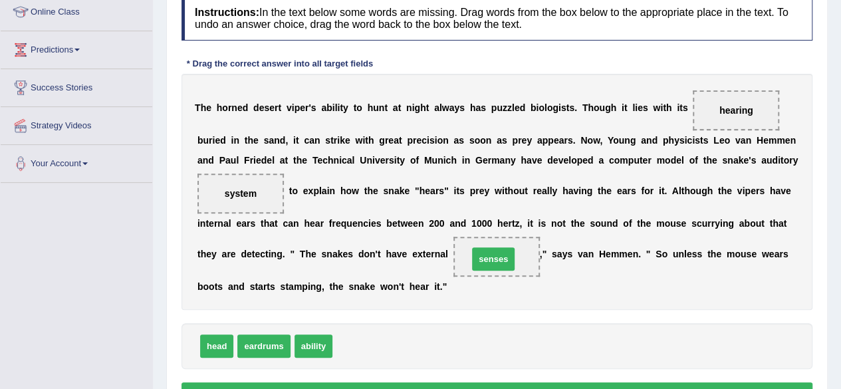
drag, startPoint x: 356, startPoint y: 343, endPoint x: 492, endPoint y: 256, distance: 161.1
click at [488, 384] on button "Verify" at bounding box center [496, 393] width 631 height 23
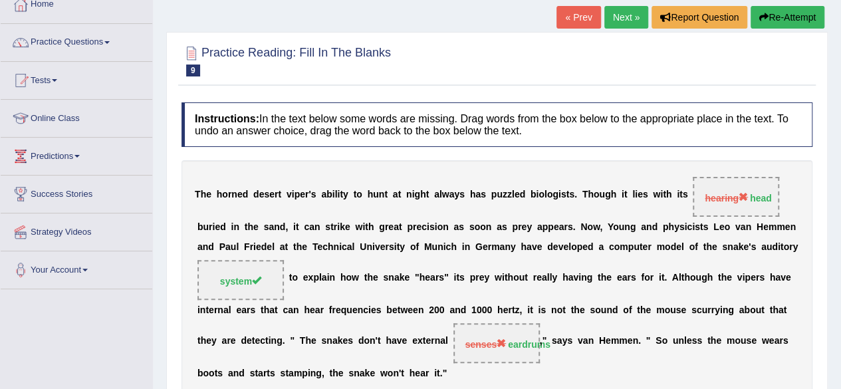
scroll to position [53, 0]
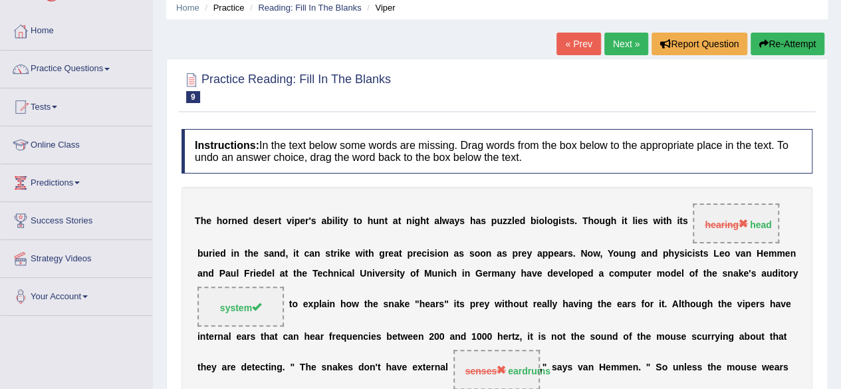
click at [630, 39] on link "Next »" at bounding box center [626, 44] width 44 height 23
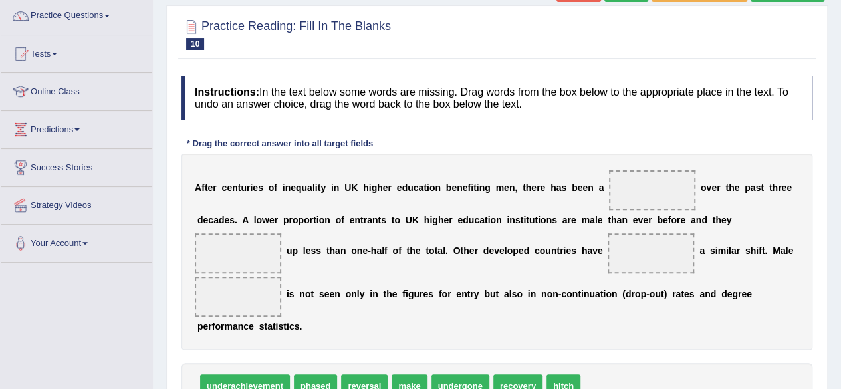
scroll to position [133, 0]
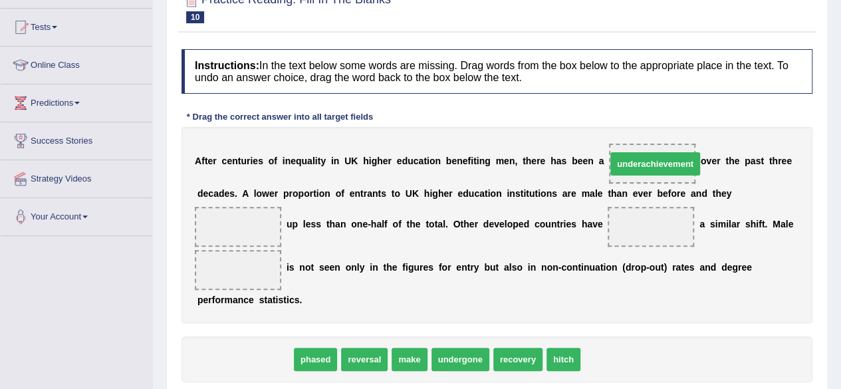
drag, startPoint x: 241, startPoint y: 358, endPoint x: 651, endPoint y: 163, distance: 454.2
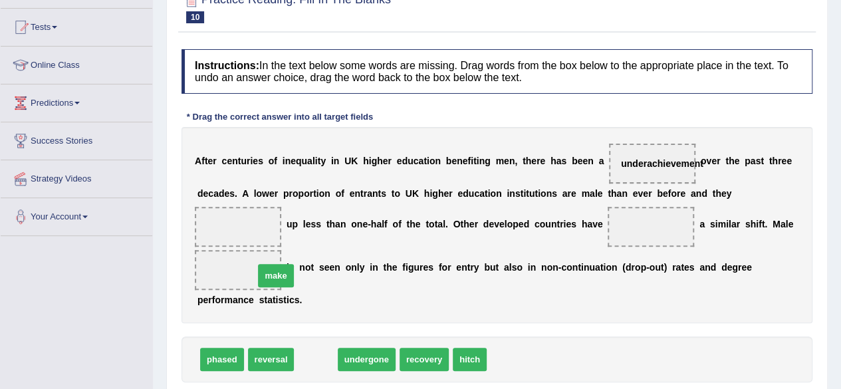
drag, startPoint x: 323, startPoint y: 359, endPoint x: 282, endPoint y: 272, distance: 95.7
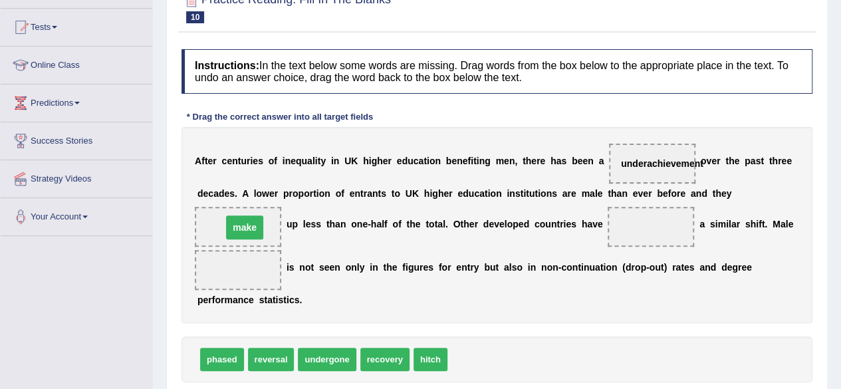
drag, startPoint x: 245, startPoint y: 272, endPoint x: 251, endPoint y: 229, distance: 43.0
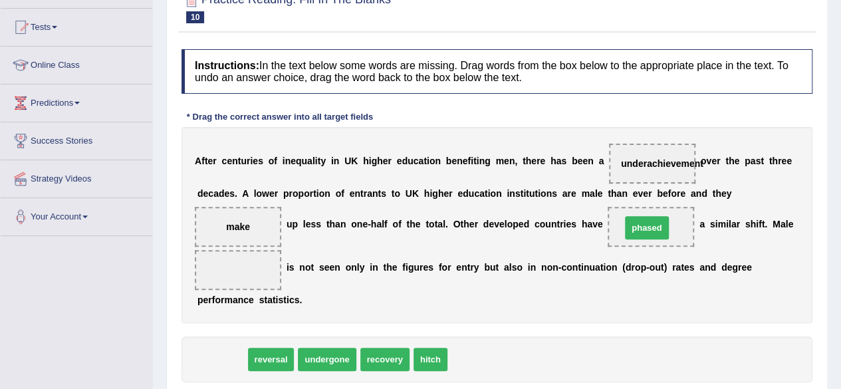
drag, startPoint x: 208, startPoint y: 360, endPoint x: 633, endPoint y: 228, distance: 445.2
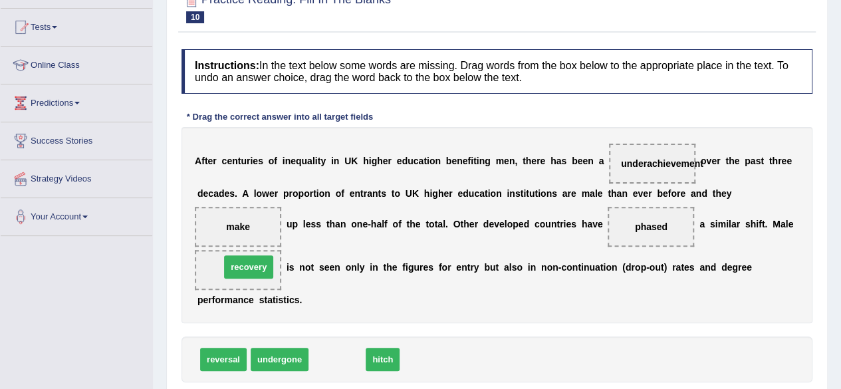
drag, startPoint x: 338, startPoint y: 358, endPoint x: 250, endPoint y: 266, distance: 127.8
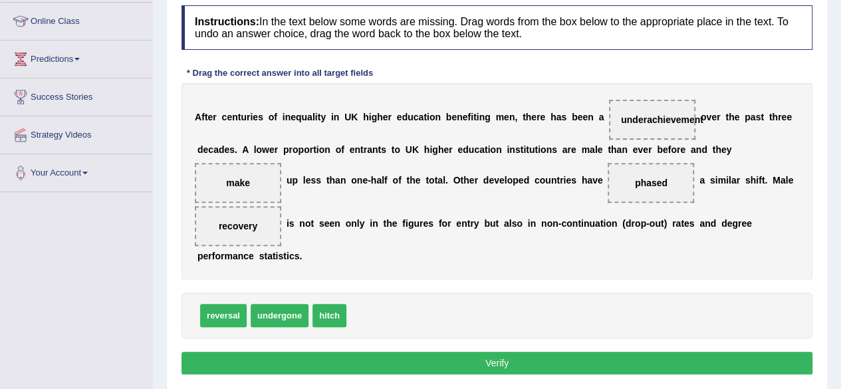
scroll to position [186, 0]
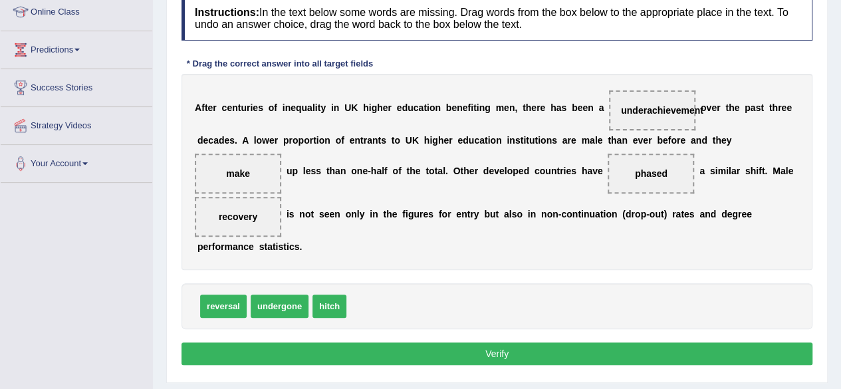
click at [726, 352] on button "Verify" at bounding box center [496, 353] width 631 height 23
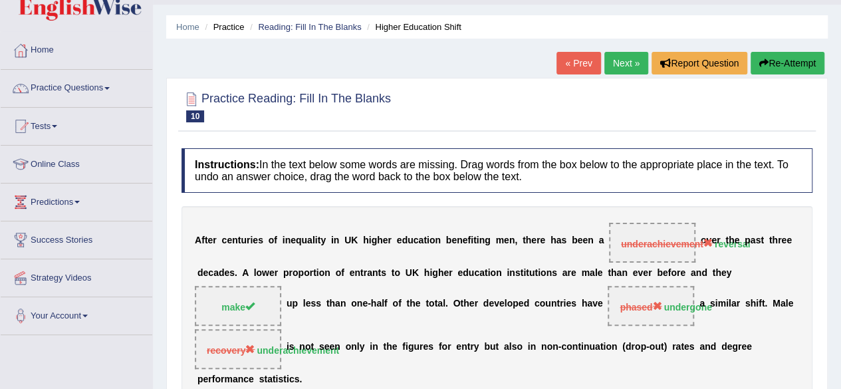
scroll to position [27, 0]
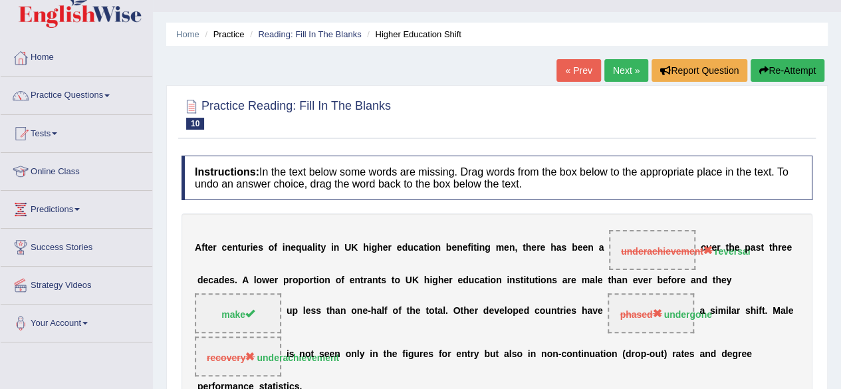
click at [621, 68] on link "Next »" at bounding box center [626, 70] width 44 height 23
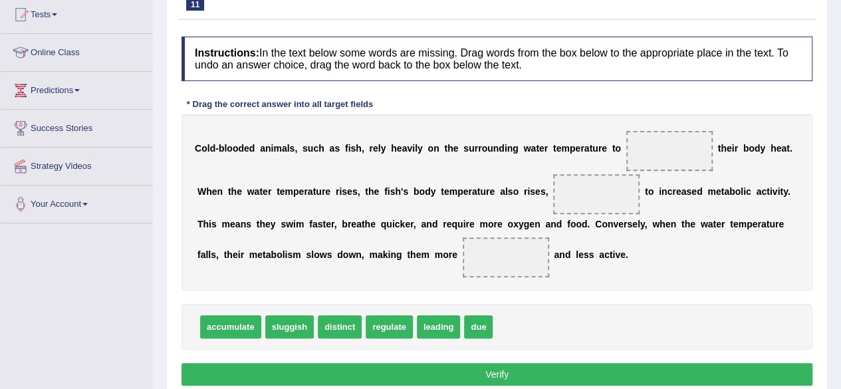
scroll to position [159, 0]
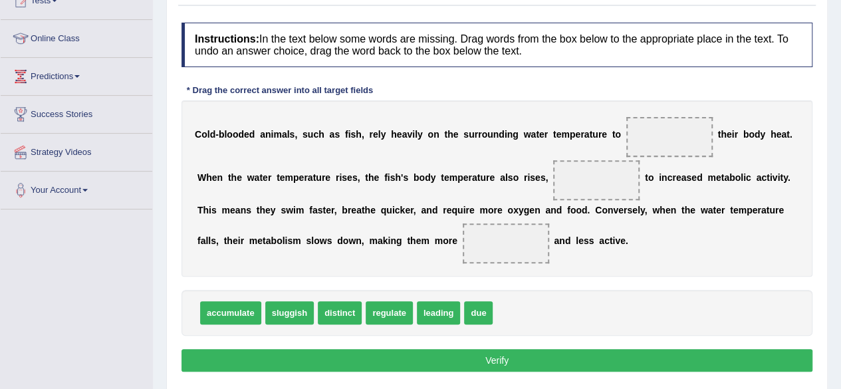
click at [364, 257] on div "C o l d - b l o o d e d a n i m a l s , s u c h a s f i s h , r e l y h e a v i…" at bounding box center [496, 188] width 631 height 176
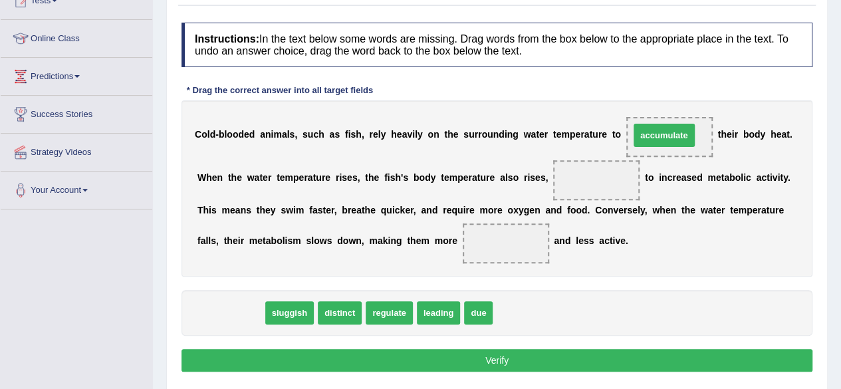
drag, startPoint x: 225, startPoint y: 310, endPoint x: 659, endPoint y: 132, distance: 469.1
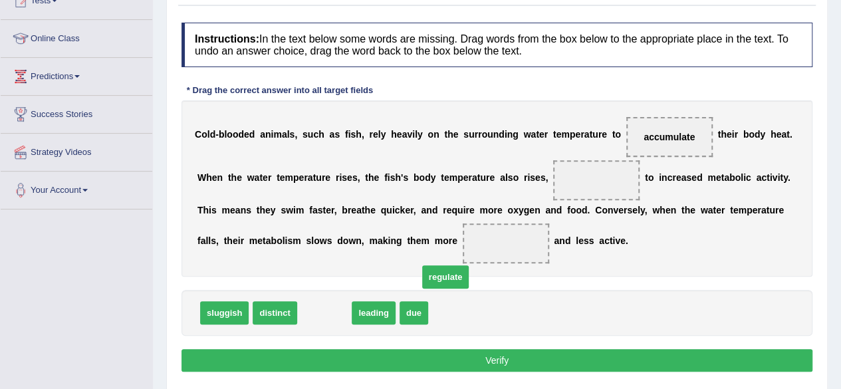
drag, startPoint x: 316, startPoint y: 310, endPoint x: 478, endPoint y: 247, distance: 173.4
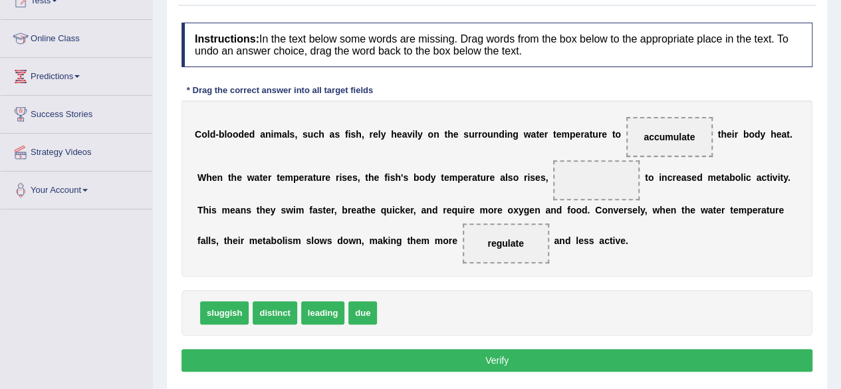
click at [494, 240] on span "regulate" at bounding box center [505, 243] width 36 height 11
drag, startPoint x: 538, startPoint y: 207, endPoint x: 544, endPoint y: 203, distance: 7.2
click at [544, 203] on div "C o l d - b l o o d e d a n i m a l s , s u c h a s f i s h , r e l y h e a v i…" at bounding box center [496, 188] width 631 height 176
drag, startPoint x: 506, startPoint y: 238, endPoint x: 591, endPoint y: 175, distance: 105.9
drag, startPoint x: 214, startPoint y: 313, endPoint x: 496, endPoint y: 244, distance: 290.1
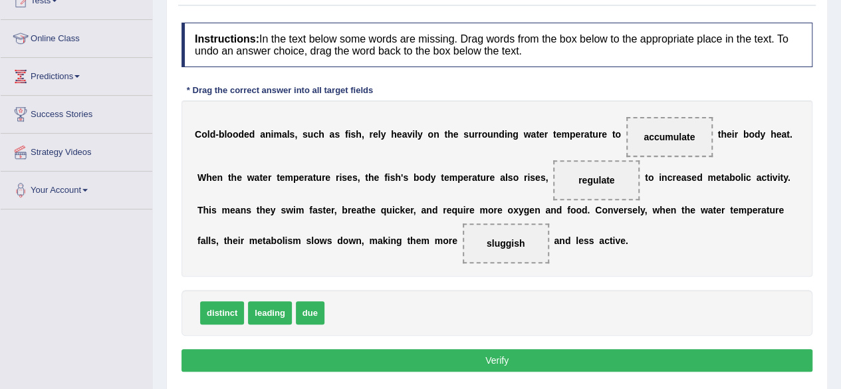
click at [506, 354] on button "Verify" at bounding box center [496, 360] width 631 height 23
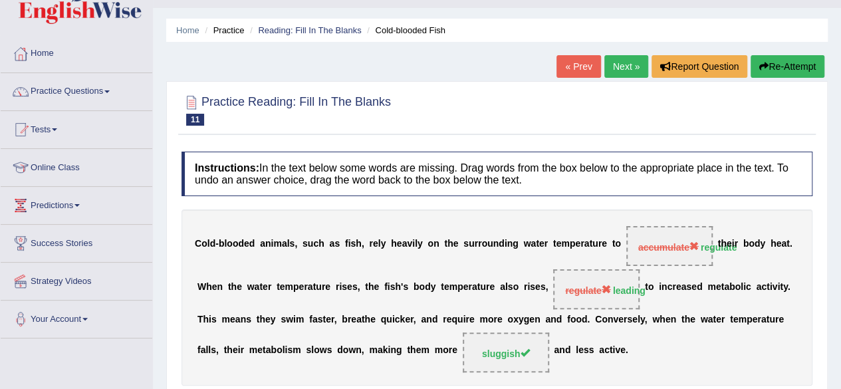
scroll to position [27, 0]
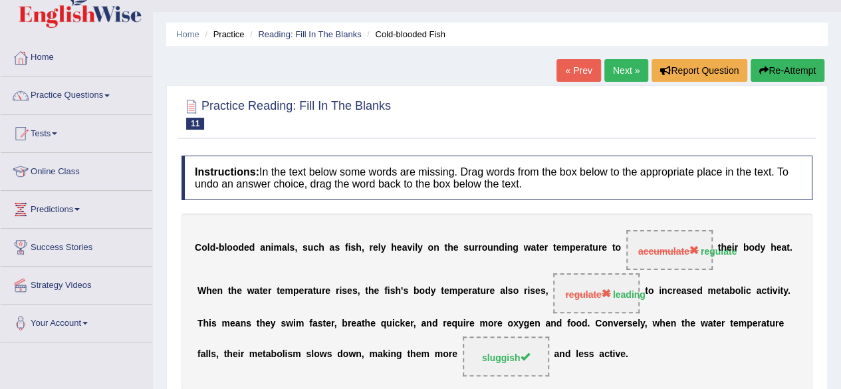
click at [629, 67] on link "Next »" at bounding box center [626, 70] width 44 height 23
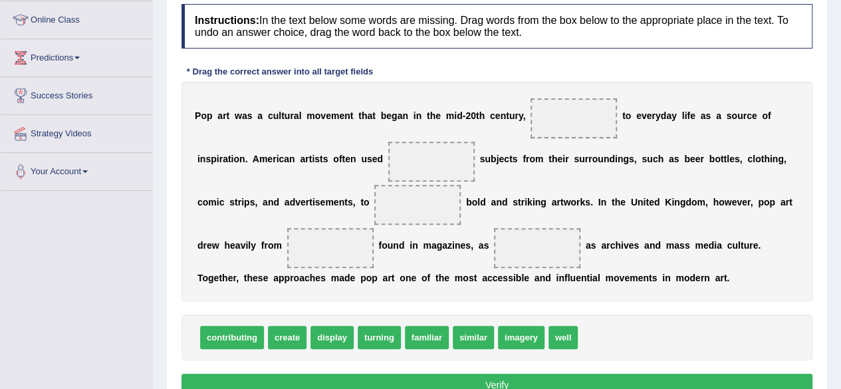
scroll to position [186, 0]
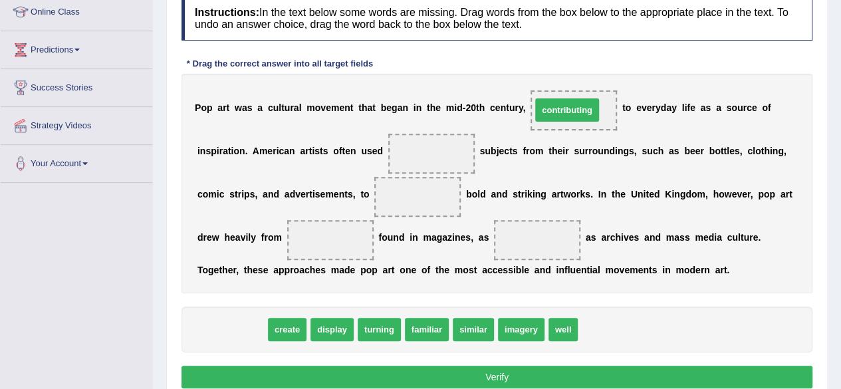
drag, startPoint x: 234, startPoint y: 330, endPoint x: 569, endPoint y: 110, distance: 400.3
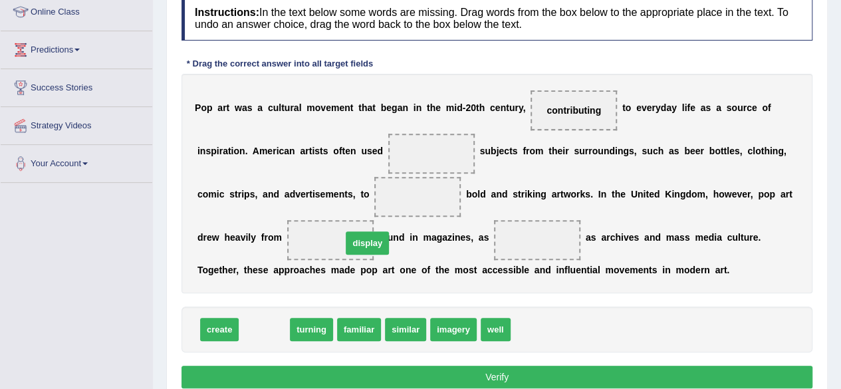
drag, startPoint x: 269, startPoint y: 328, endPoint x: 414, endPoint y: 201, distance: 192.6
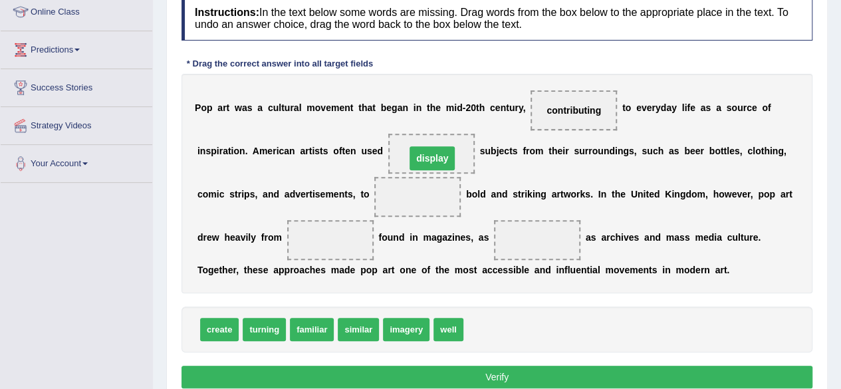
drag, startPoint x: 421, startPoint y: 196, endPoint x: 435, endPoint y: 159, distance: 39.7
drag, startPoint x: 405, startPoint y: 332, endPoint x: 433, endPoint y: 159, distance: 174.5
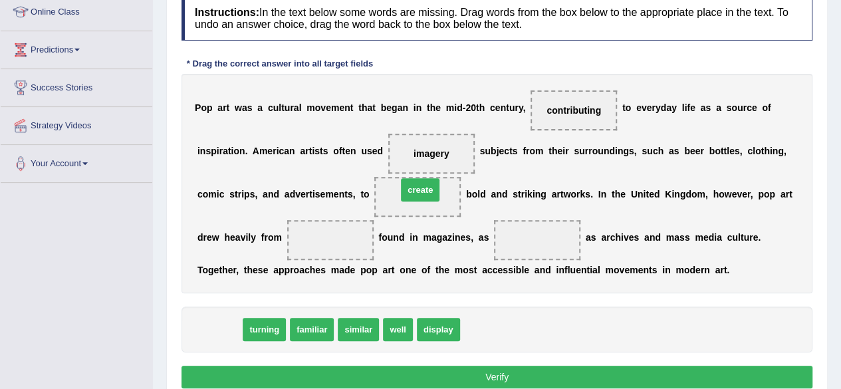
drag, startPoint x: 211, startPoint y: 326, endPoint x: 412, endPoint y: 199, distance: 237.8
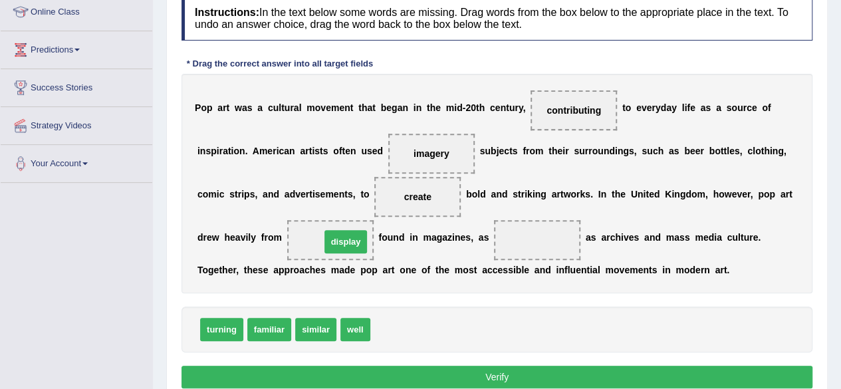
drag, startPoint x: 399, startPoint y: 325, endPoint x: 349, endPoint y: 238, distance: 100.3
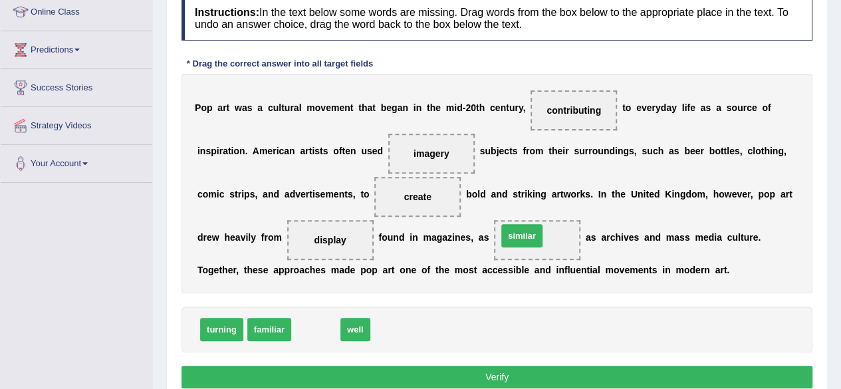
drag, startPoint x: 314, startPoint y: 328, endPoint x: 520, endPoint y: 235, distance: 226.9
click at [397, 369] on button "Verify" at bounding box center [496, 377] width 631 height 23
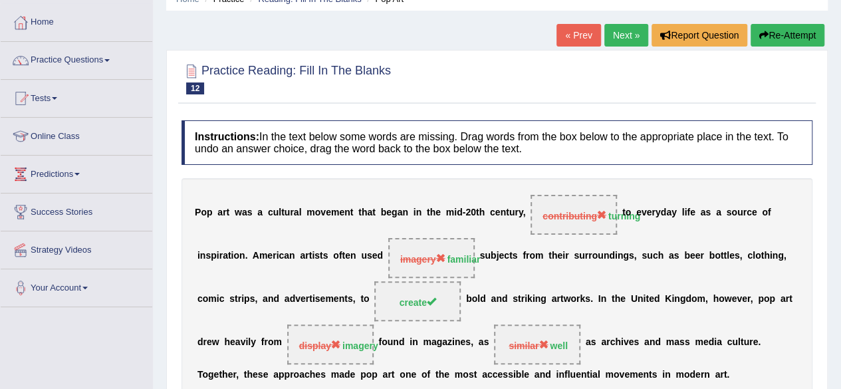
scroll to position [53, 0]
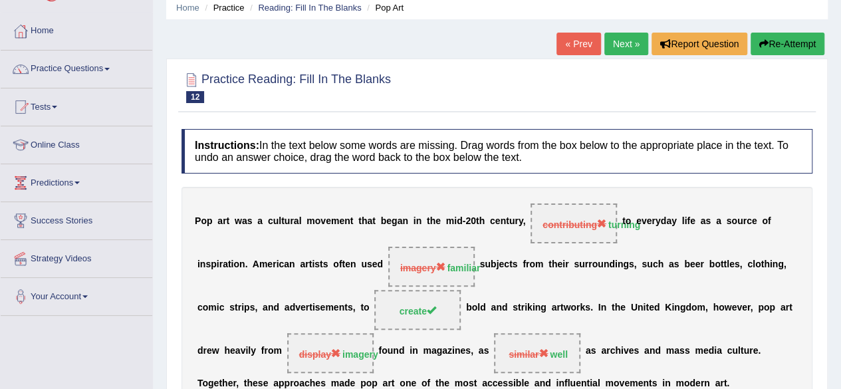
click at [611, 43] on link "Next »" at bounding box center [626, 44] width 44 height 23
